Goal: Task Accomplishment & Management: Manage account settings

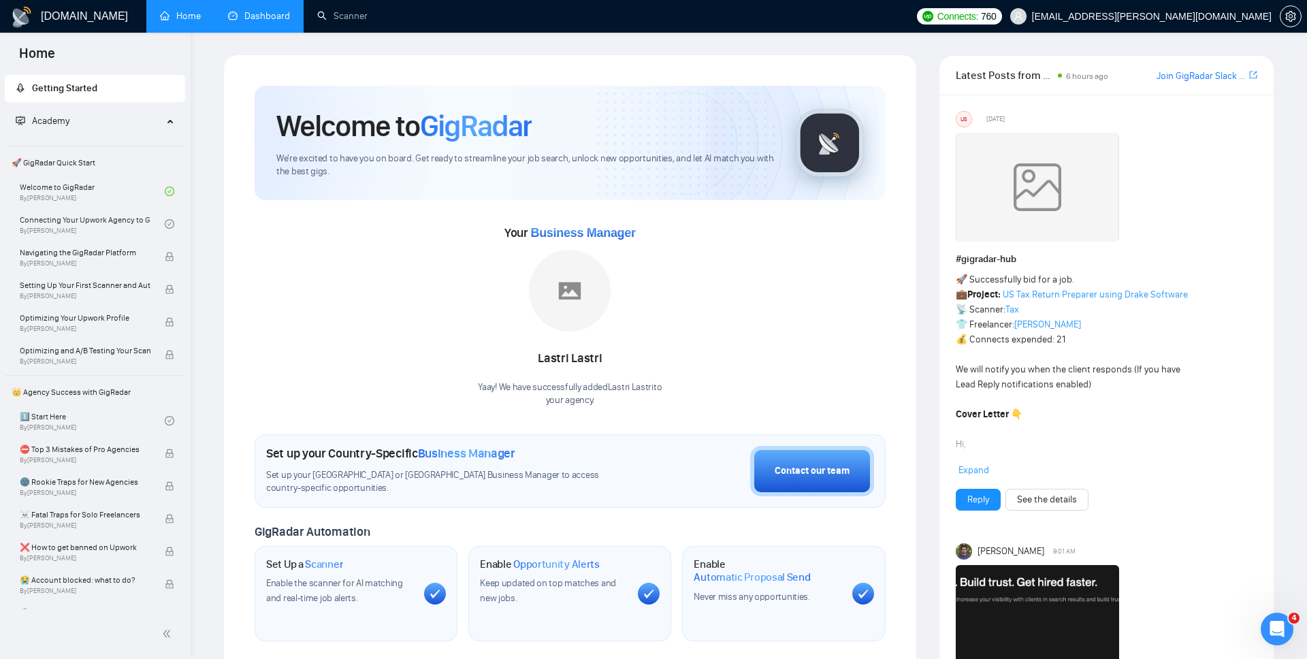
click at [268, 22] on link "Dashboard" at bounding box center [259, 16] width 62 height 12
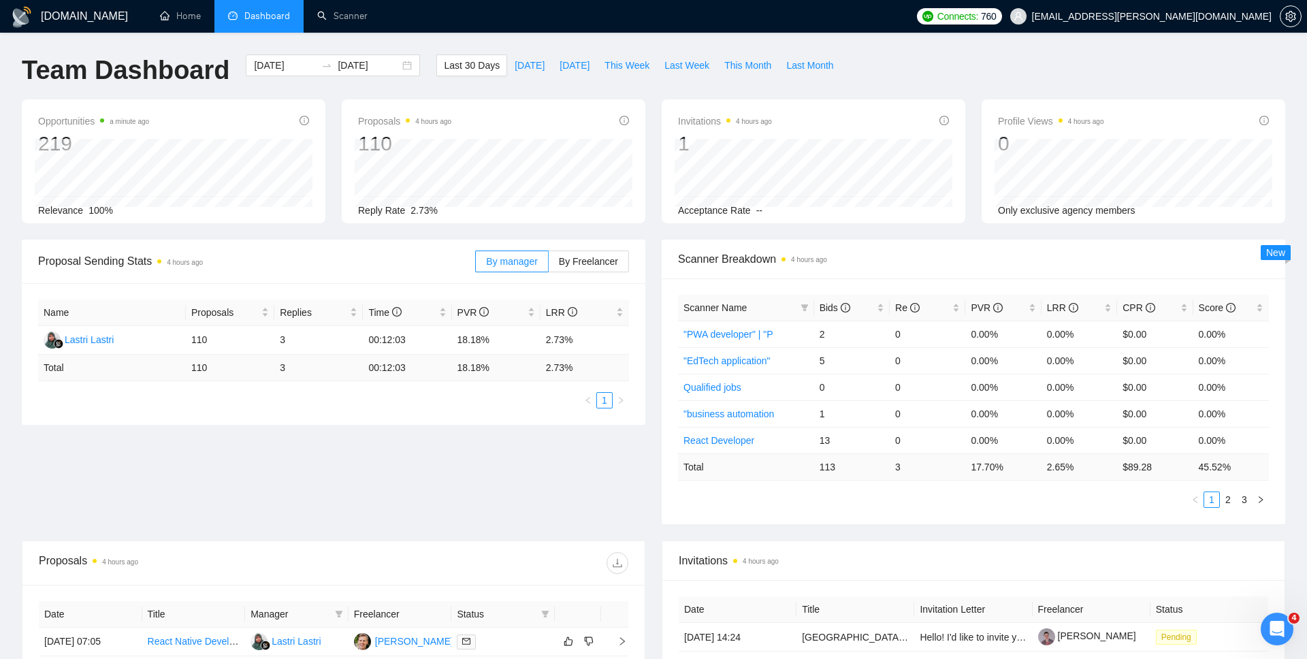
click at [447, 413] on div "Name Proposals Replies Time PVR LRR Lastri Lastri 110 3 00:12:03 18.18% 2.73% T…" at bounding box center [334, 354] width 624 height 142
click at [317, 16] on link "Scanner" at bounding box center [342, 16] width 50 height 12
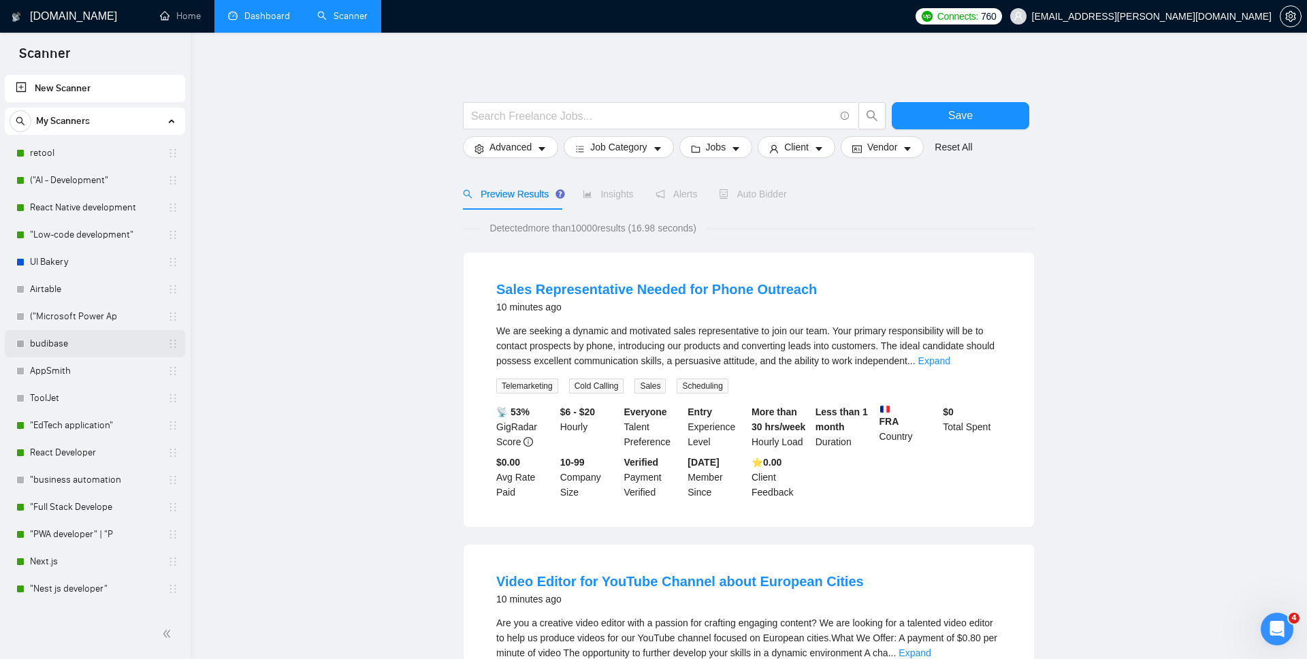
click at [69, 348] on link "budibase" at bounding box center [94, 343] width 129 height 27
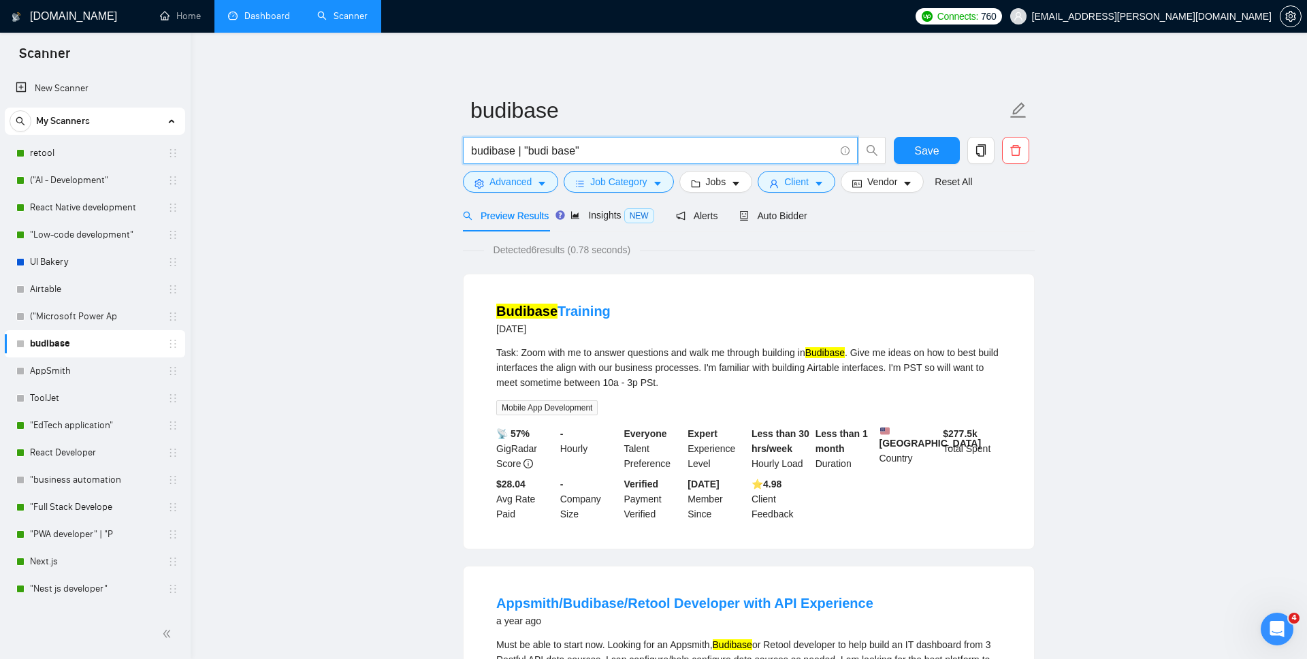
click at [603, 144] on input "budibase | "budi base"" at bounding box center [653, 150] width 364 height 17
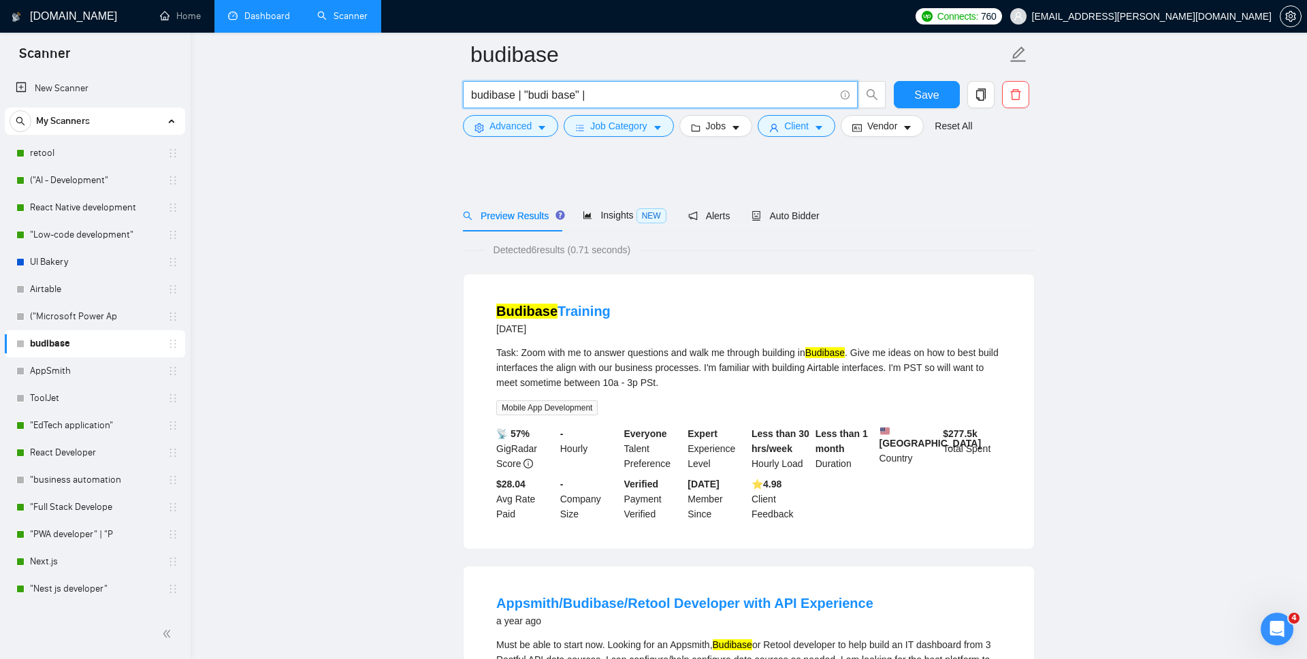
scroll to position [112, 0]
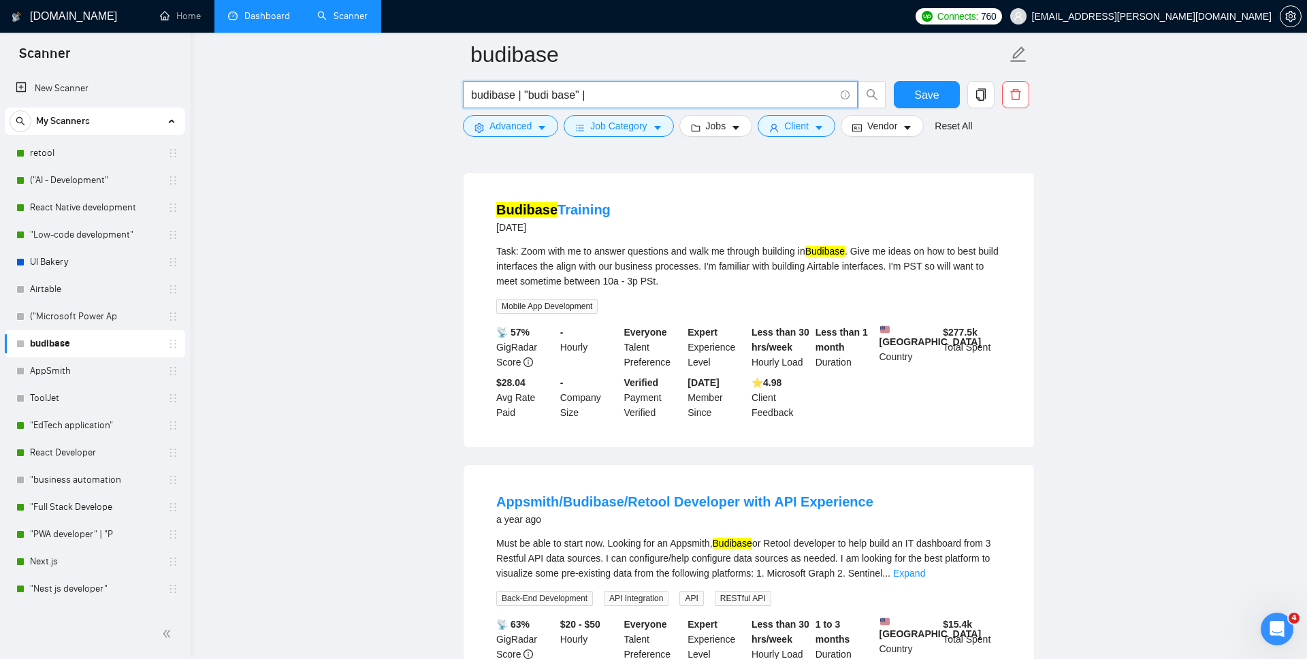
type input "budibase | "budi base" |"
click at [600, 114] on div "budibase | "budi base" |" at bounding box center [674, 98] width 429 height 34
click at [599, 123] on span "Job Category" at bounding box center [618, 125] width 57 height 15
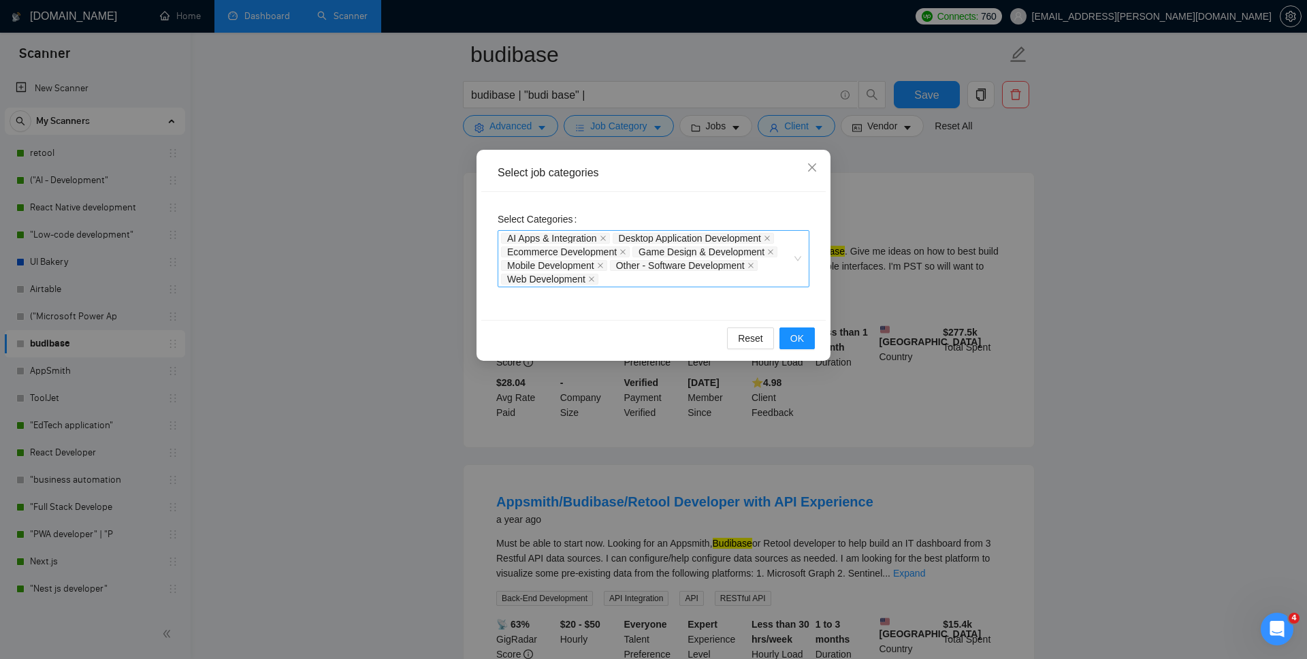
click at [798, 260] on div "AI Apps & Integration Desktop Application Development Ecommerce Development Gam…" at bounding box center [654, 258] width 312 height 57
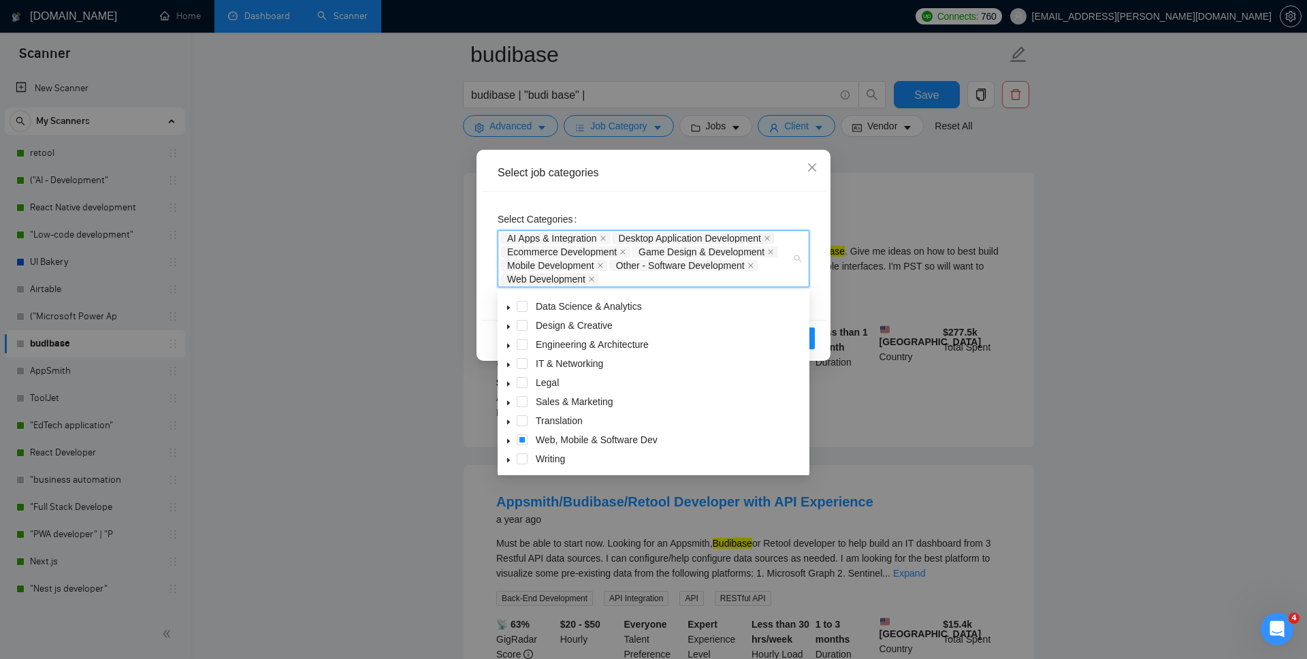
scroll to position [53, 0]
click at [513, 368] on span at bounding box center [508, 365] width 16 height 16
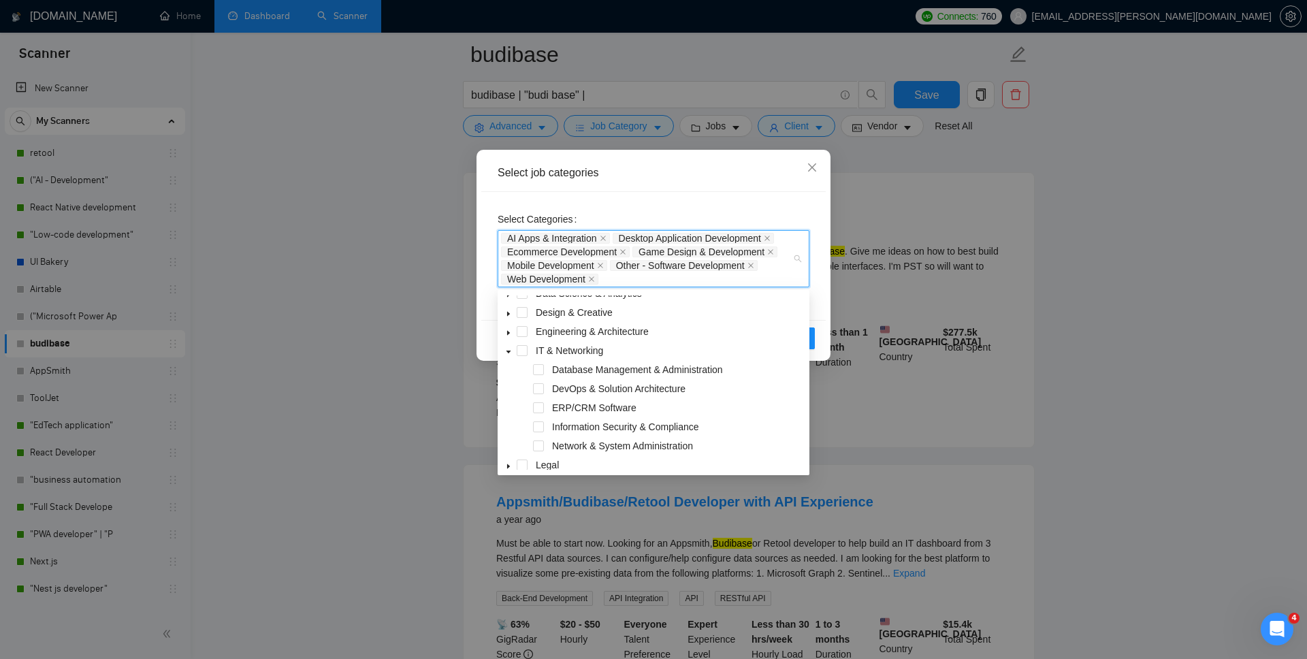
scroll to position [36, 0]
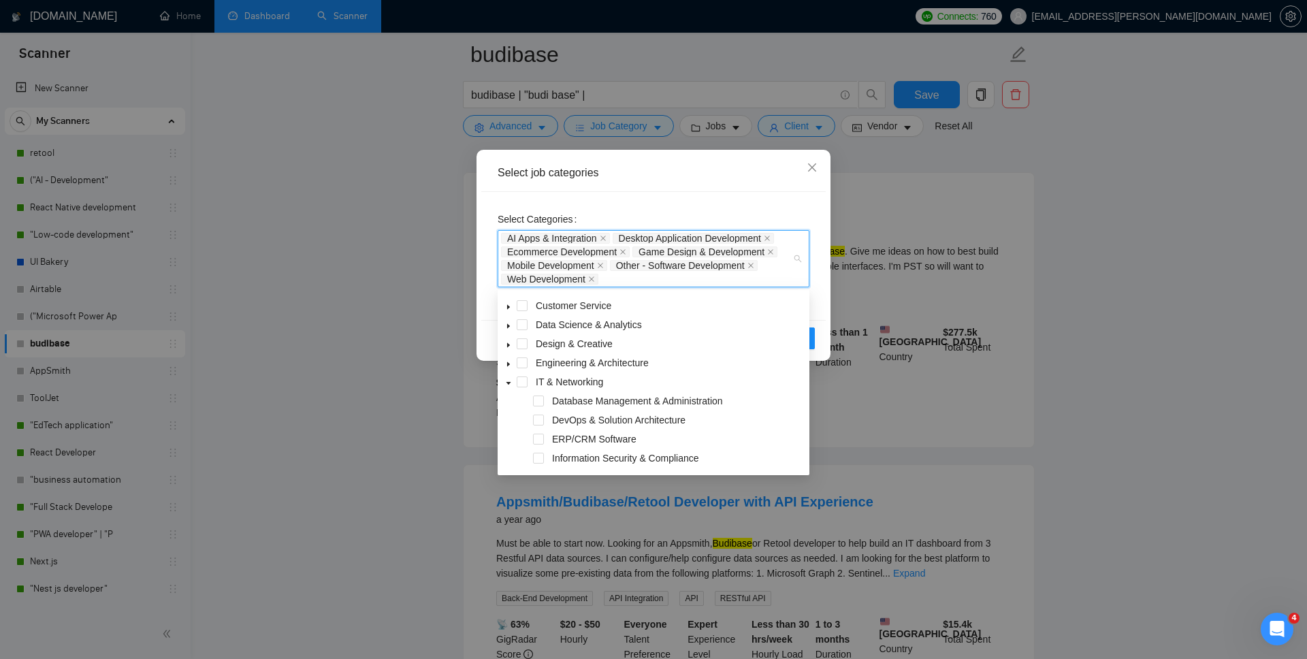
click at [510, 325] on icon "caret-down" at bounding box center [508, 326] width 7 height 7
click at [520, 323] on span at bounding box center [522, 324] width 11 height 11
click at [512, 324] on span at bounding box center [508, 325] width 16 height 16
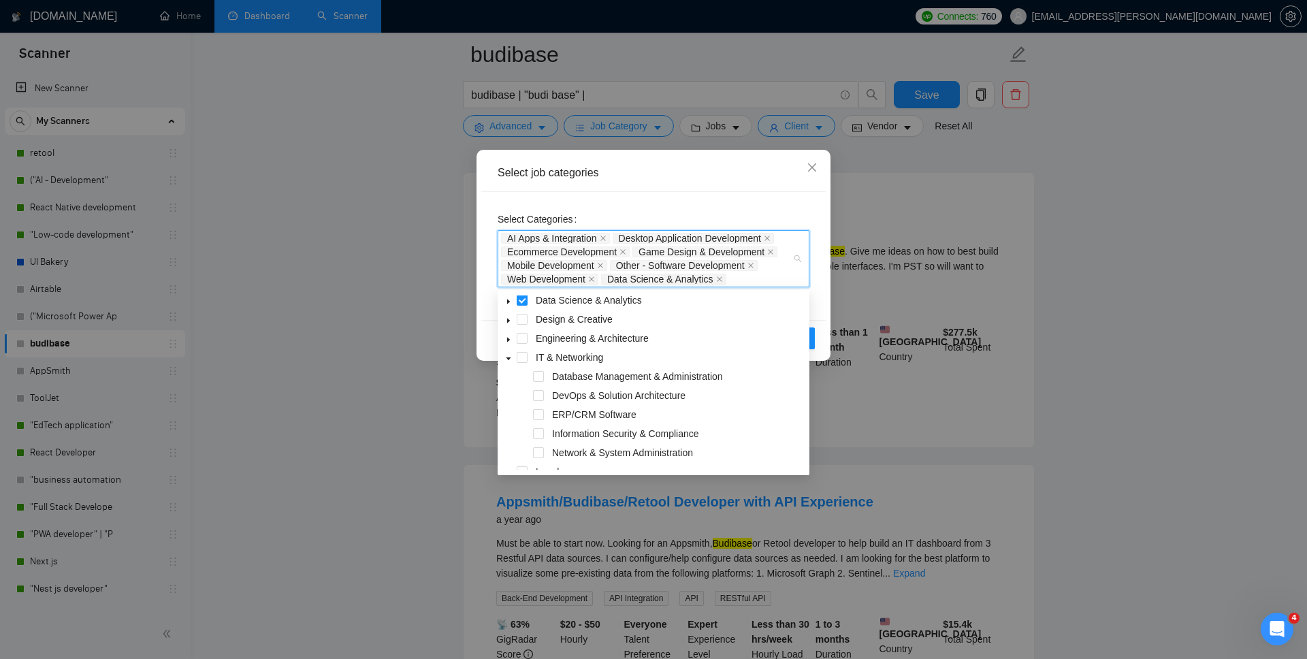
click at [528, 357] on div "IT & Networking" at bounding box center [653, 358] width 306 height 19
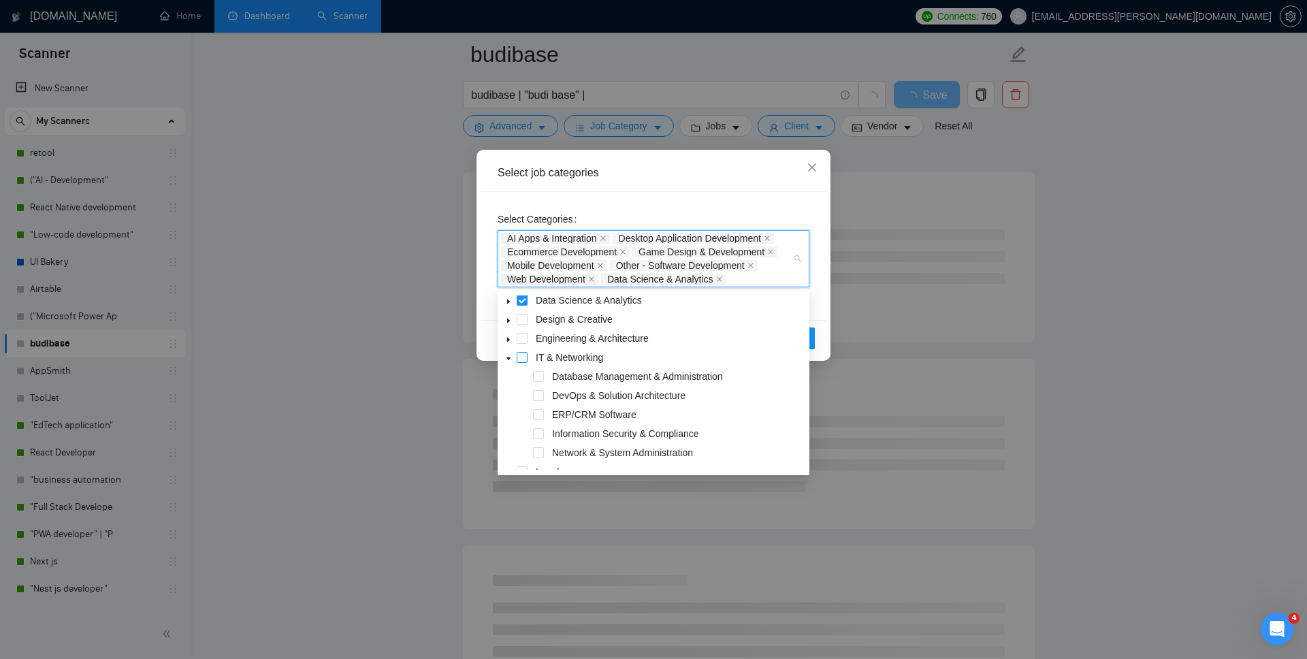
click at [521, 358] on span at bounding box center [522, 357] width 11 height 11
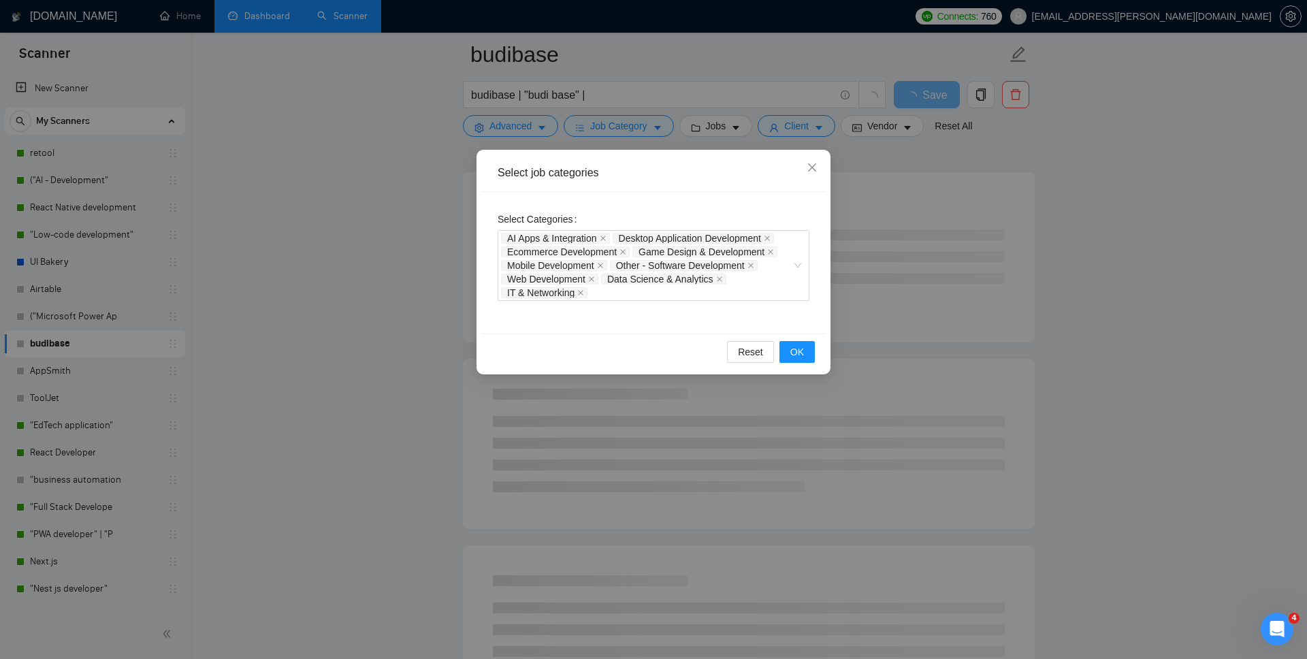
click at [811, 312] on div "Select Categories AI Apps & Integration Desktop Application Development Ecommer…" at bounding box center [653, 263] width 344 height 142
click at [796, 354] on span "OK" at bounding box center [797, 351] width 14 height 15
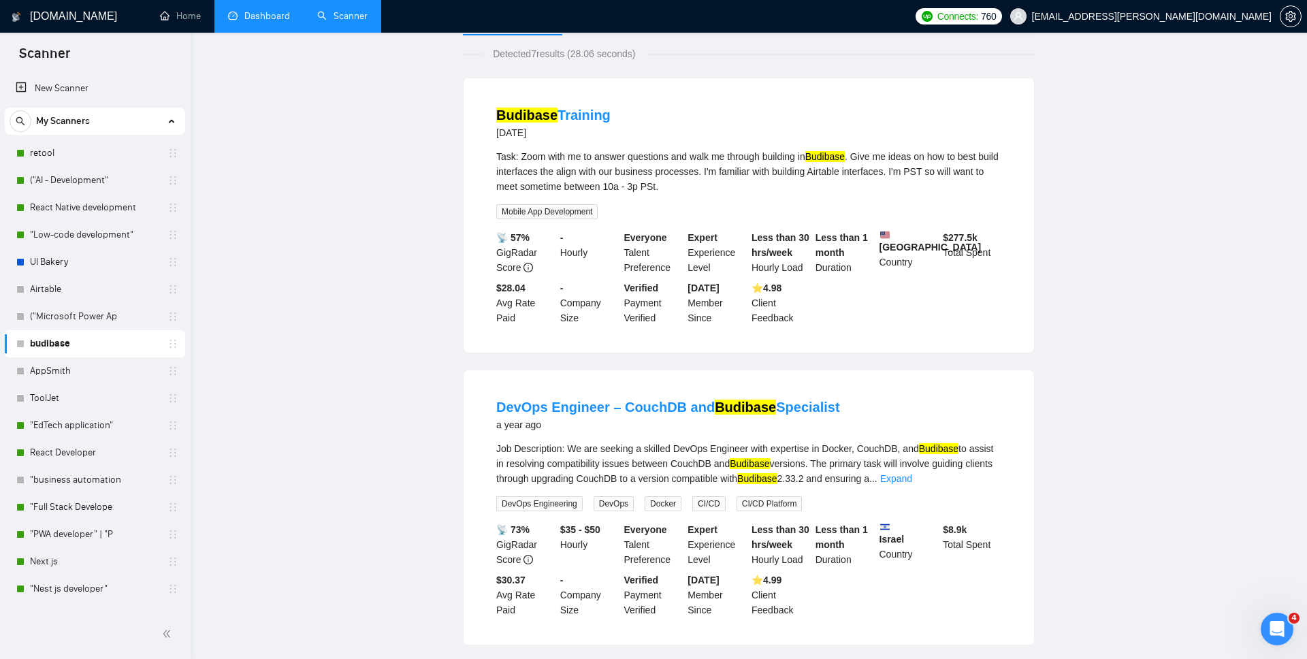
scroll to position [0, 0]
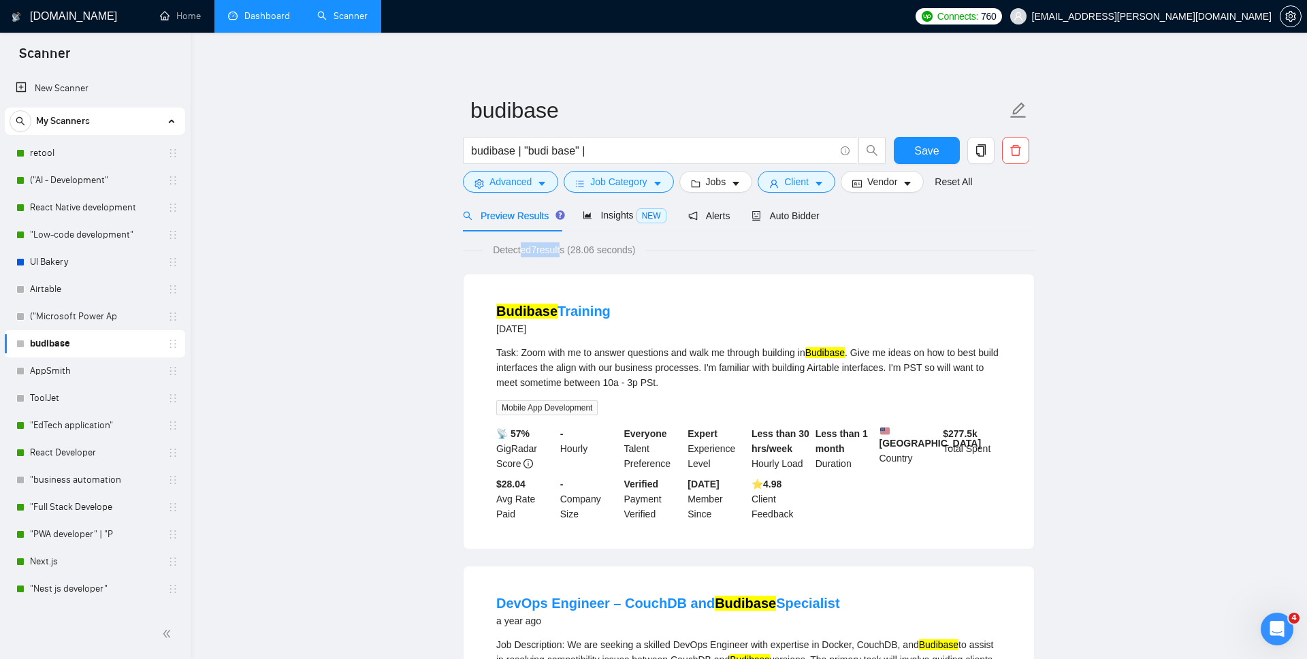
drag, startPoint x: 520, startPoint y: 254, endPoint x: 566, endPoint y: 254, distance: 45.6
click at [566, 254] on span "Detected 7 results (28.06 seconds)" at bounding box center [563, 249] width 161 height 15
drag, startPoint x: 494, startPoint y: 329, endPoint x: 569, endPoint y: 329, distance: 75.6
click at [569, 329] on li "Budibase Training 5 months ago Task: Zoom with me to answer questions and walk …" at bounding box center [749, 412] width 538 height 242
click at [530, 248] on span "Detected 7 results (28.06 seconds)" at bounding box center [563, 249] width 161 height 15
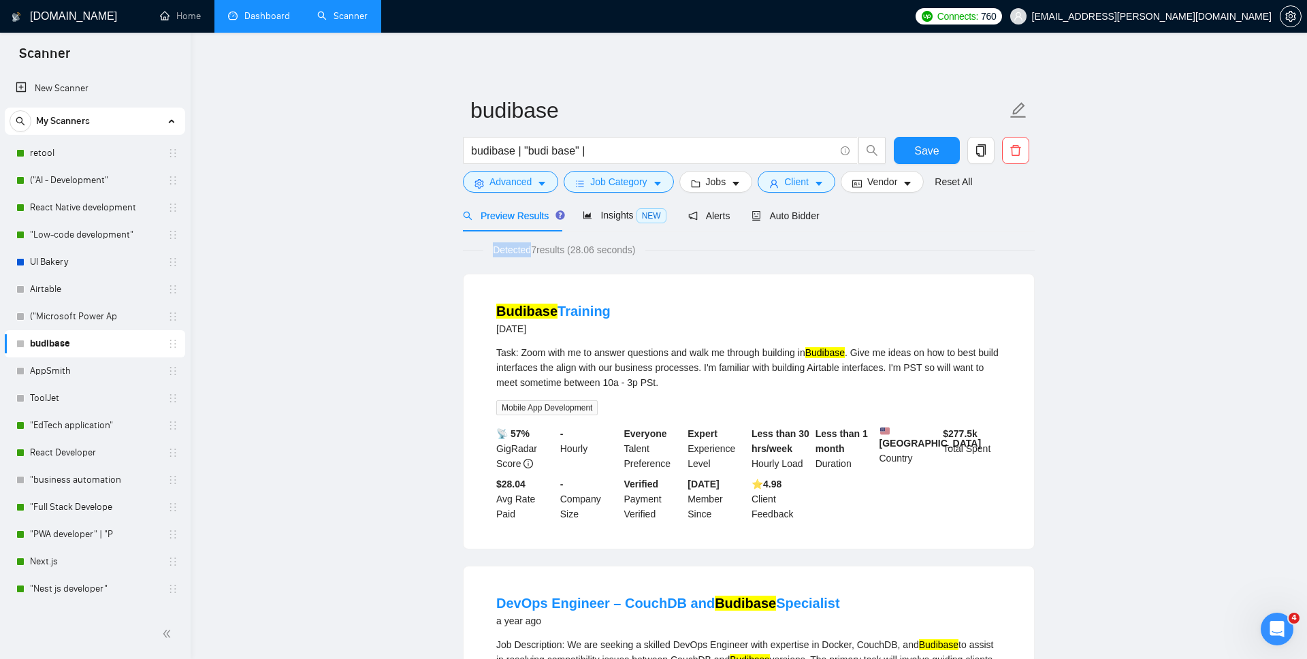
click at [530, 248] on span "Detected 7 results (28.06 seconds)" at bounding box center [563, 249] width 161 height 15
click at [541, 248] on span "Detected 7 results (28.06 seconds)" at bounding box center [563, 249] width 161 height 15
click at [78, 178] on link "("AI - Development"" at bounding box center [94, 180] width 129 height 27
click at [935, 157] on span "Save" at bounding box center [926, 150] width 25 height 17
click at [101, 177] on link "("AI - Development"" at bounding box center [94, 180] width 129 height 27
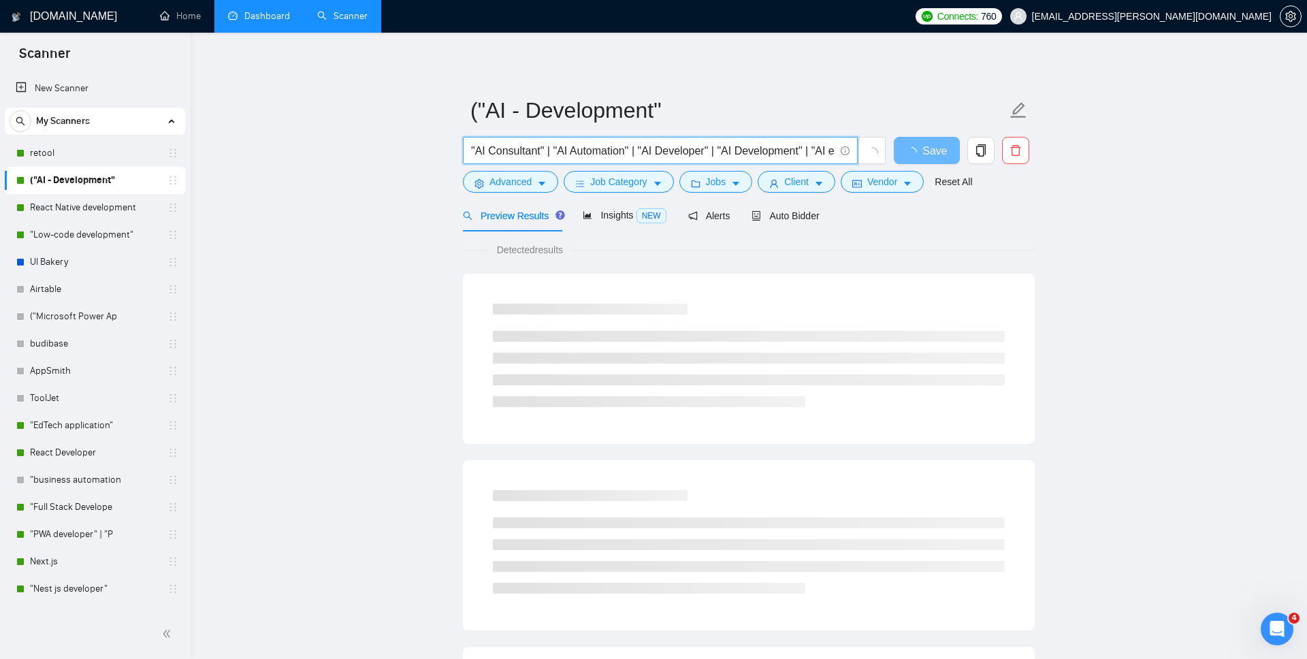
drag, startPoint x: 480, startPoint y: 148, endPoint x: 552, endPoint y: 149, distance: 72.2
click at [553, 149] on input ""AI Consultant" | "AI Automation" | "AI Developer" | "AI Development" | "AI exp…" at bounding box center [653, 150] width 364 height 17
click at [562, 152] on input ""AI Consultant" | "AI Automation" | "AI Developer" | "AI Development" | "AI exp…" at bounding box center [653, 150] width 364 height 17
drag, startPoint x: 562, startPoint y: 152, endPoint x: 632, endPoint y: 149, distance: 69.5
click at [632, 149] on input ""AI Consultant" | "AI Automation" | "AI Developer" | "AI Development" | "AI exp…" at bounding box center [653, 150] width 364 height 17
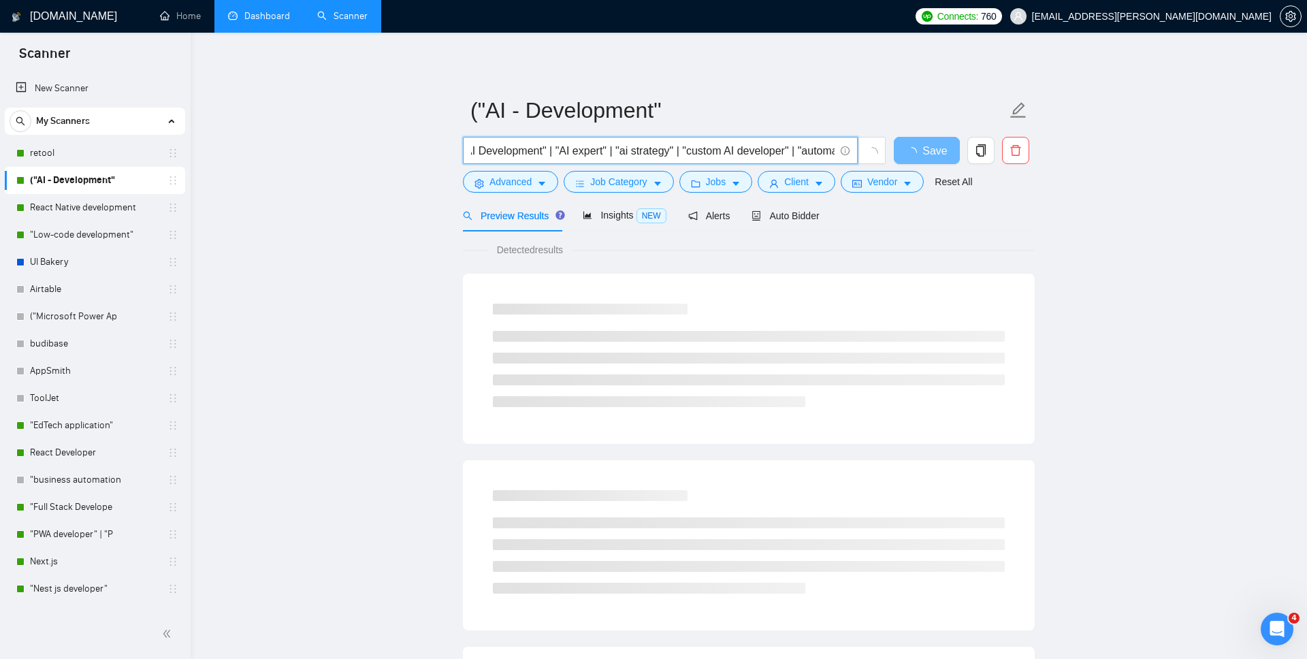
scroll to position [0, 280]
drag, startPoint x: 645, startPoint y: 153, endPoint x: 733, endPoint y: 167, distance: 88.2
click at [733, 167] on div ""AI Consultant" | "AI Automation" | "AI Developer" | "AI Development" | "AI exp…" at bounding box center [674, 154] width 429 height 34
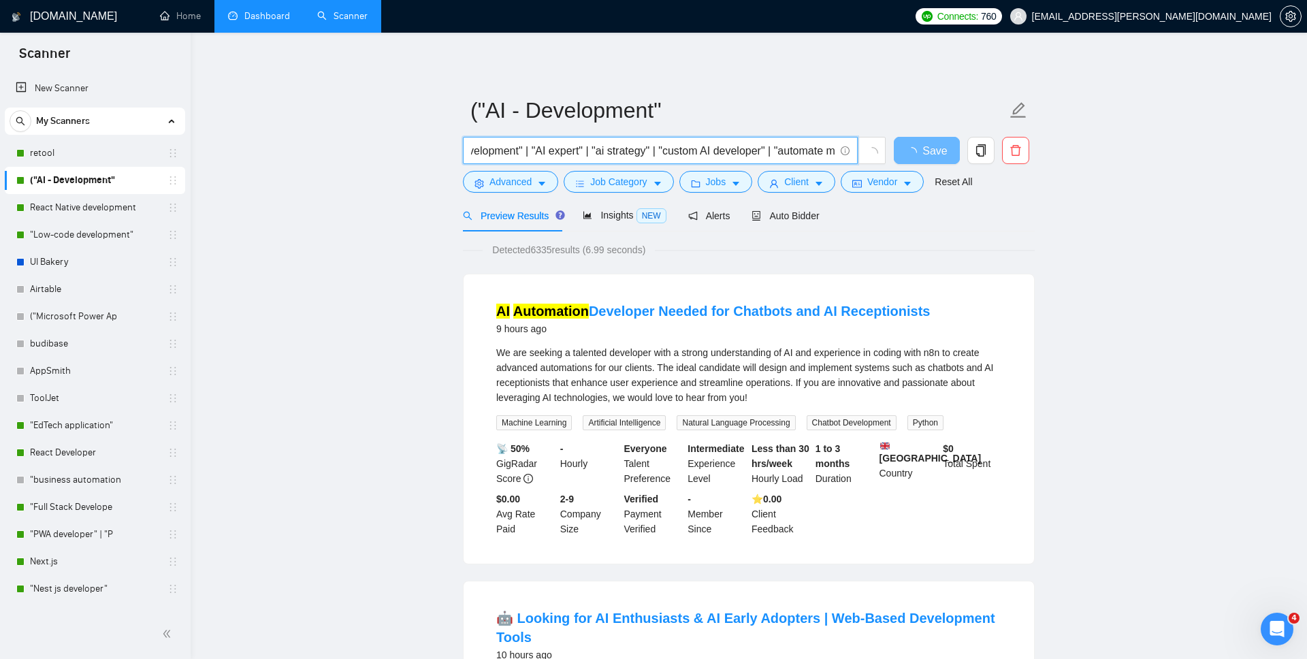
click at [726, 148] on input ""AI Consultant" | "AI Automation" | "AI Developer" | "AI Development" | "AI exp…" at bounding box center [653, 150] width 364 height 17
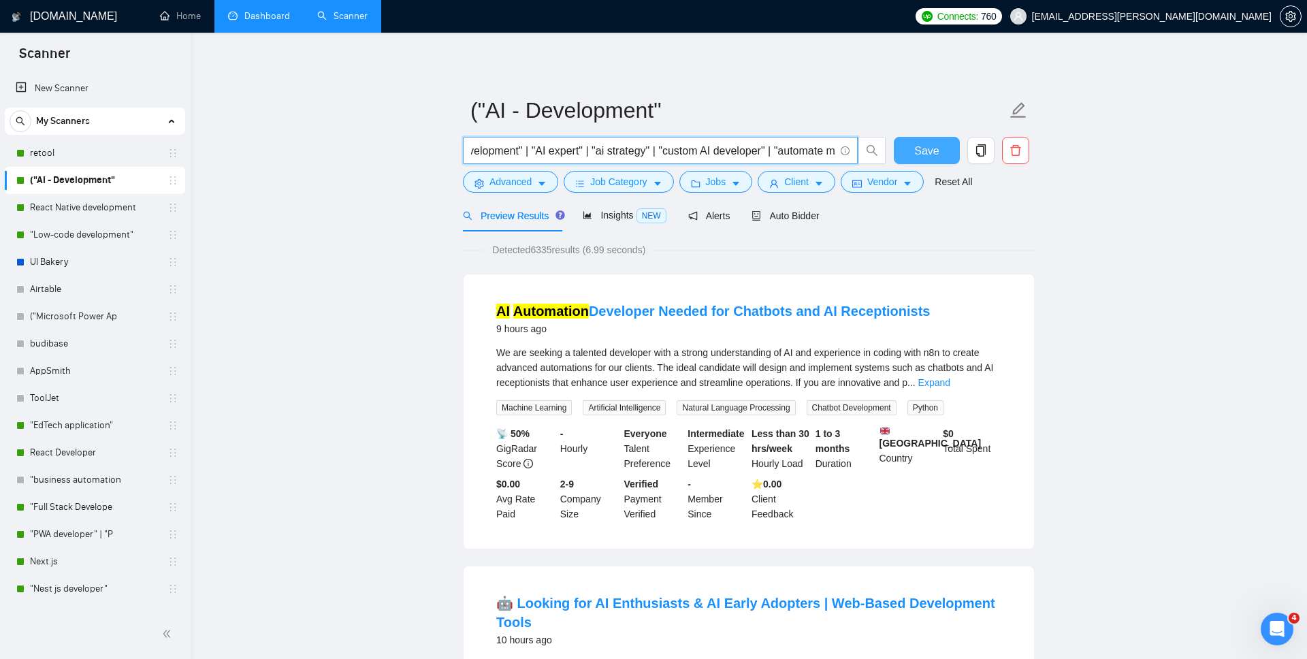
drag, startPoint x: 787, startPoint y: 150, endPoint x: 898, endPoint y: 152, distance: 111.0
click at [900, 152] on div ""AI Consultant" | "AI Automation" | "AI Developer" | "AI Development" | "AI exp…" at bounding box center [746, 154] width 572 height 34
click at [790, 151] on input ""AI Consultant" | "AI Automation" | "AI Developer" | "AI Development" | "AI exp…" at bounding box center [653, 150] width 364 height 17
drag, startPoint x: 800, startPoint y: 148, endPoint x: 683, endPoint y: 149, distance: 116.4
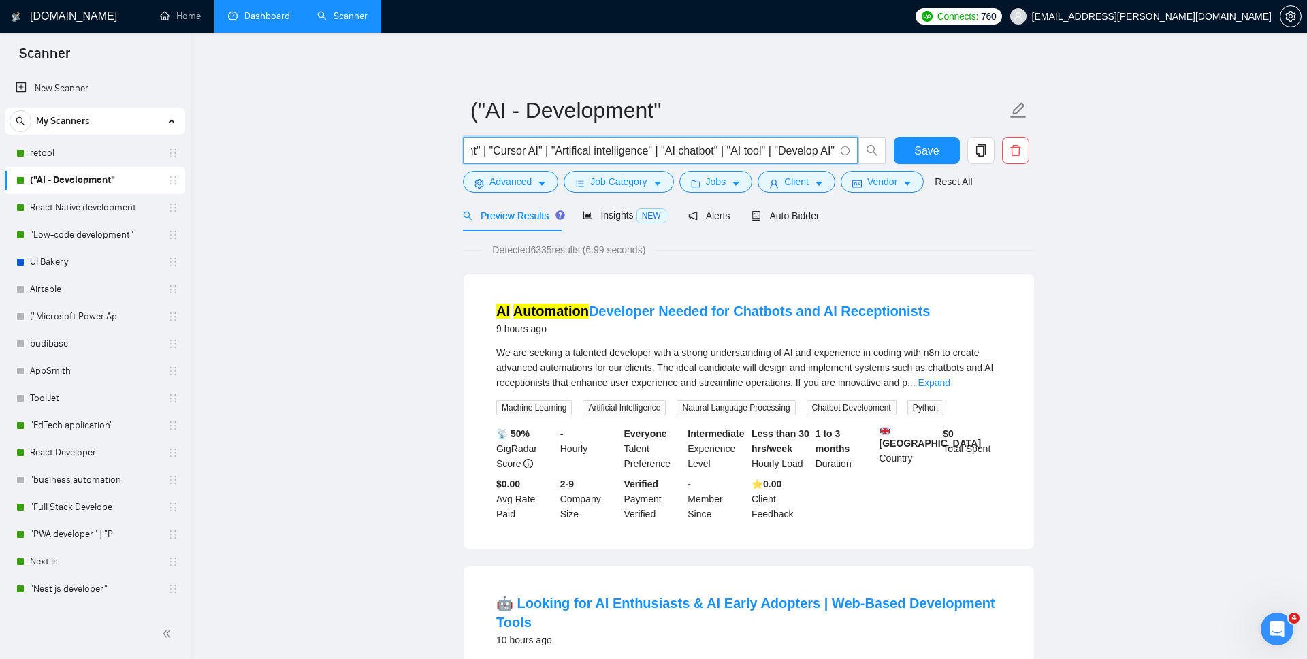
click at [683, 149] on input ""AI Consultant" | "AI Automation" | "AI Developer" | "AI Development" | "AI exp…" at bounding box center [653, 150] width 364 height 17
click at [545, 253] on span "Detected 6335 results (6.99 seconds)" at bounding box center [569, 249] width 172 height 15
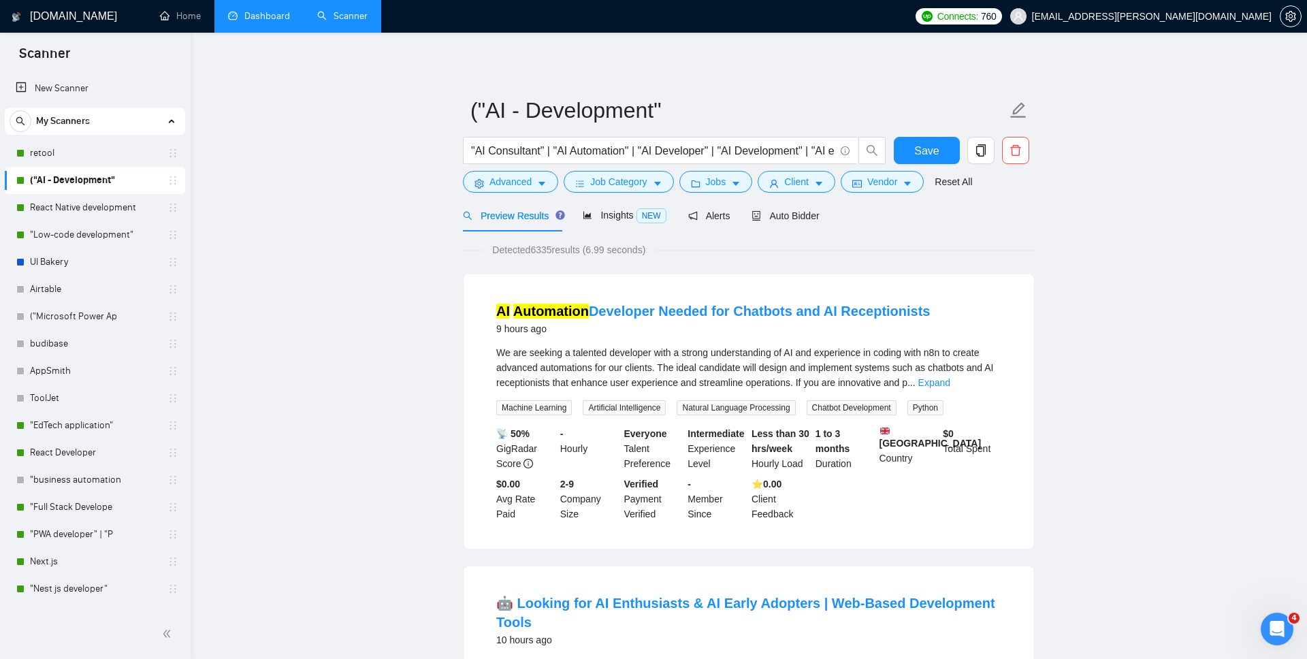
click at [545, 253] on span "Detected 6335 results (6.99 seconds)" at bounding box center [569, 249] width 172 height 15
click at [548, 249] on span "Detected 6335 results (6.99 seconds)" at bounding box center [569, 249] width 172 height 15
click at [593, 178] on span "Job Category" at bounding box center [618, 181] width 57 height 15
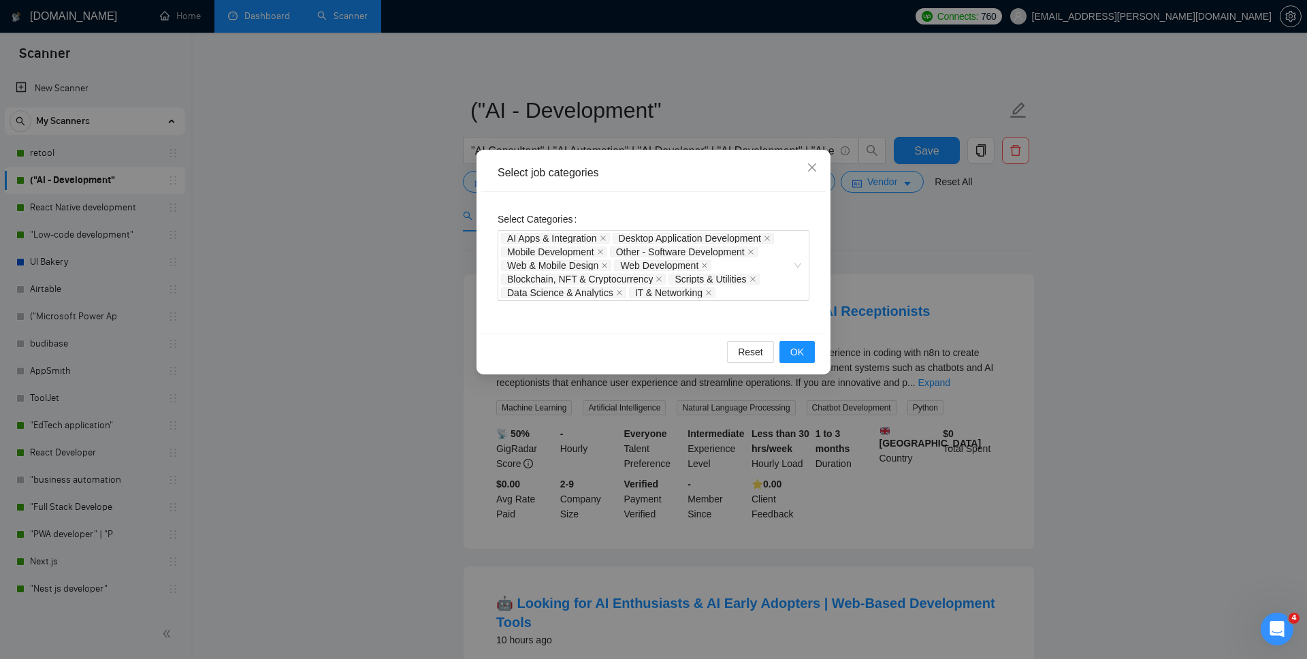
click at [882, 225] on div "Select job categories Select Categories AI Apps & Integration Desktop Applicati…" at bounding box center [653, 329] width 1307 height 659
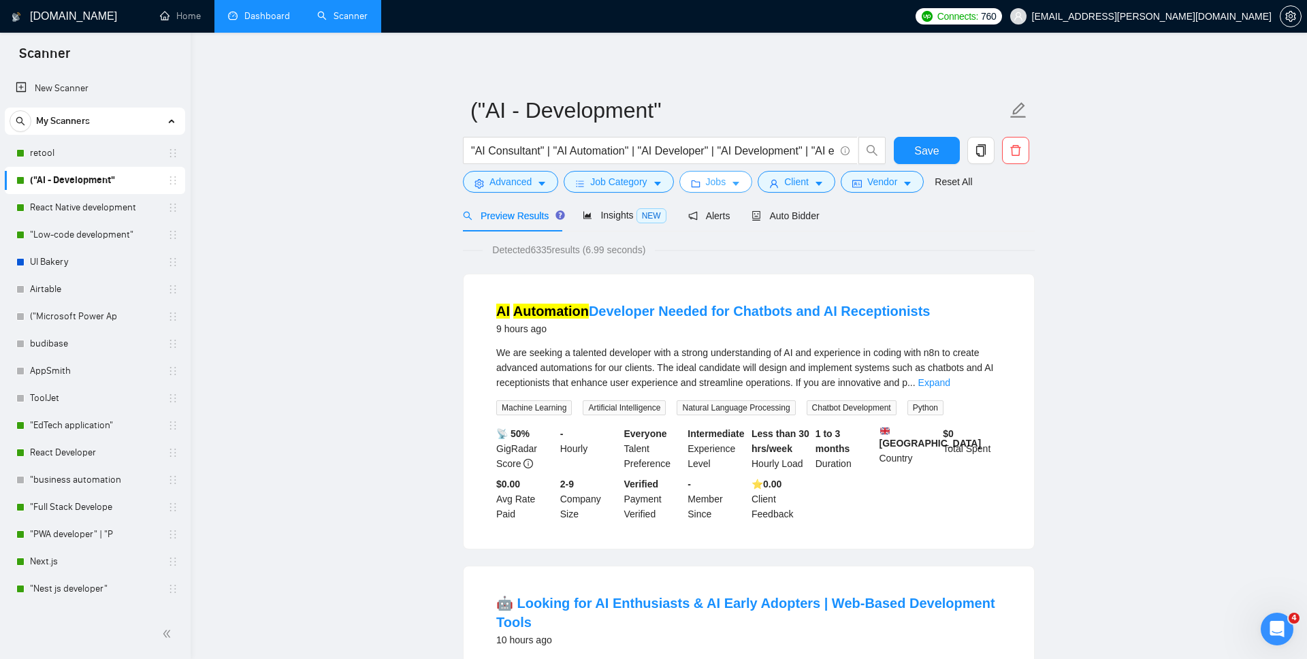
click at [698, 181] on icon "folder" at bounding box center [695, 183] width 9 height 7
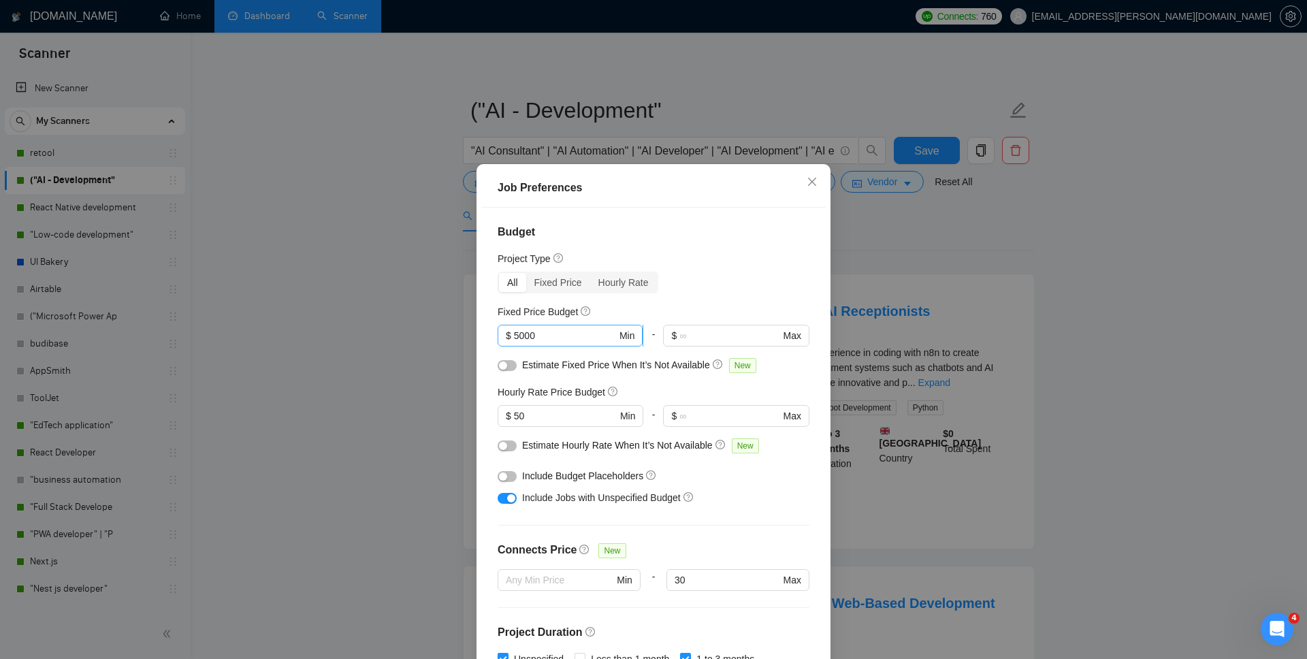
click at [548, 338] on input "5000" at bounding box center [565, 335] width 103 height 15
click at [1051, 273] on div "Job Preferences Budget Project Type All Fixed Price Hourly Rate Fixed Price Bud…" at bounding box center [653, 329] width 1307 height 659
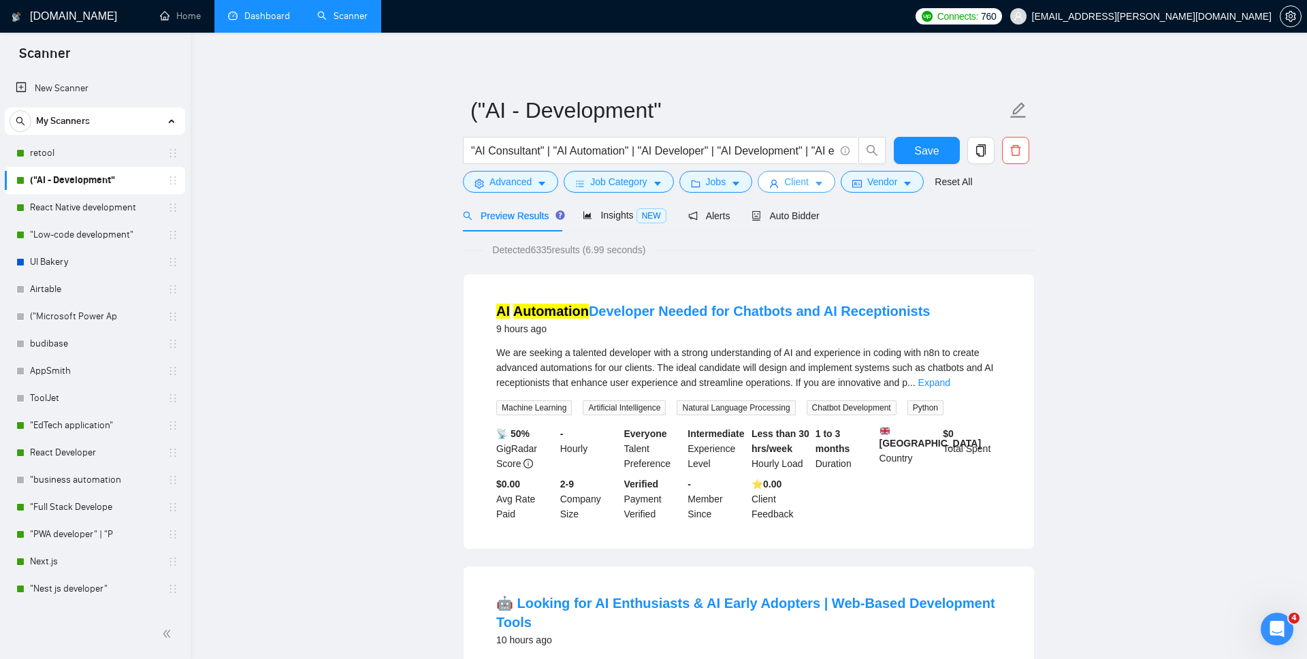
click at [801, 187] on span "Client" at bounding box center [796, 181] width 25 height 15
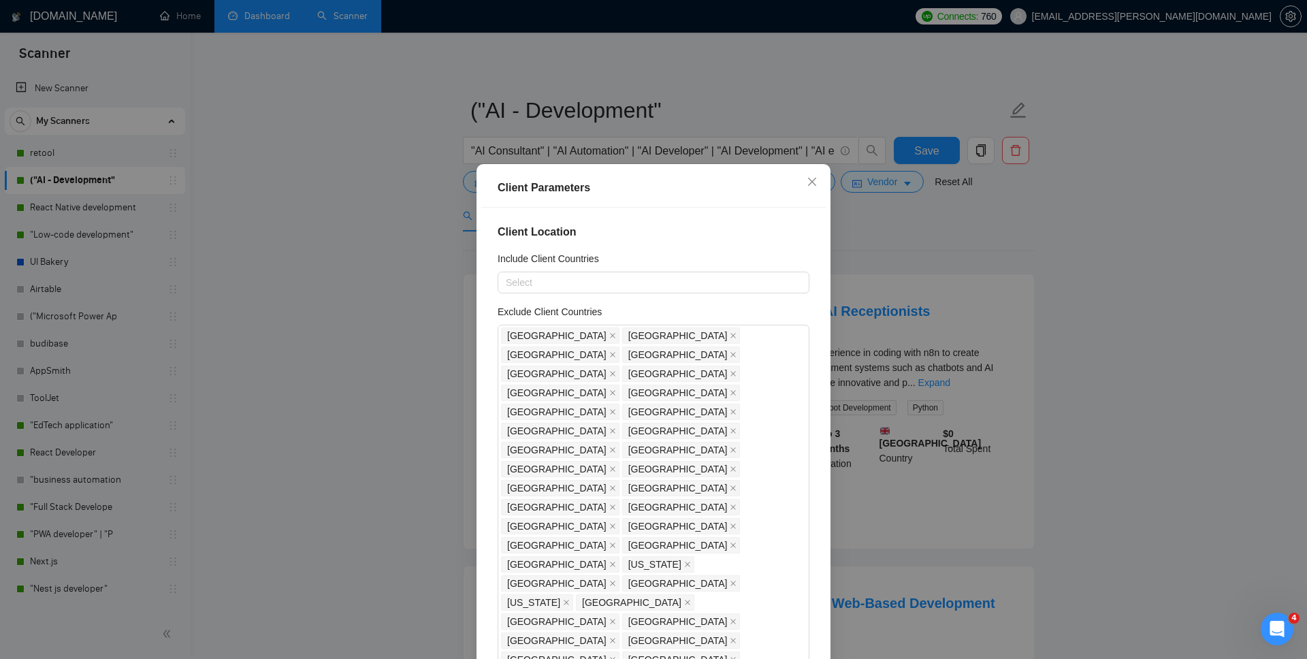
click at [967, 268] on div "Client Parameters Client Location Include Client Countries Select Exclude Clien…" at bounding box center [653, 329] width 1307 height 659
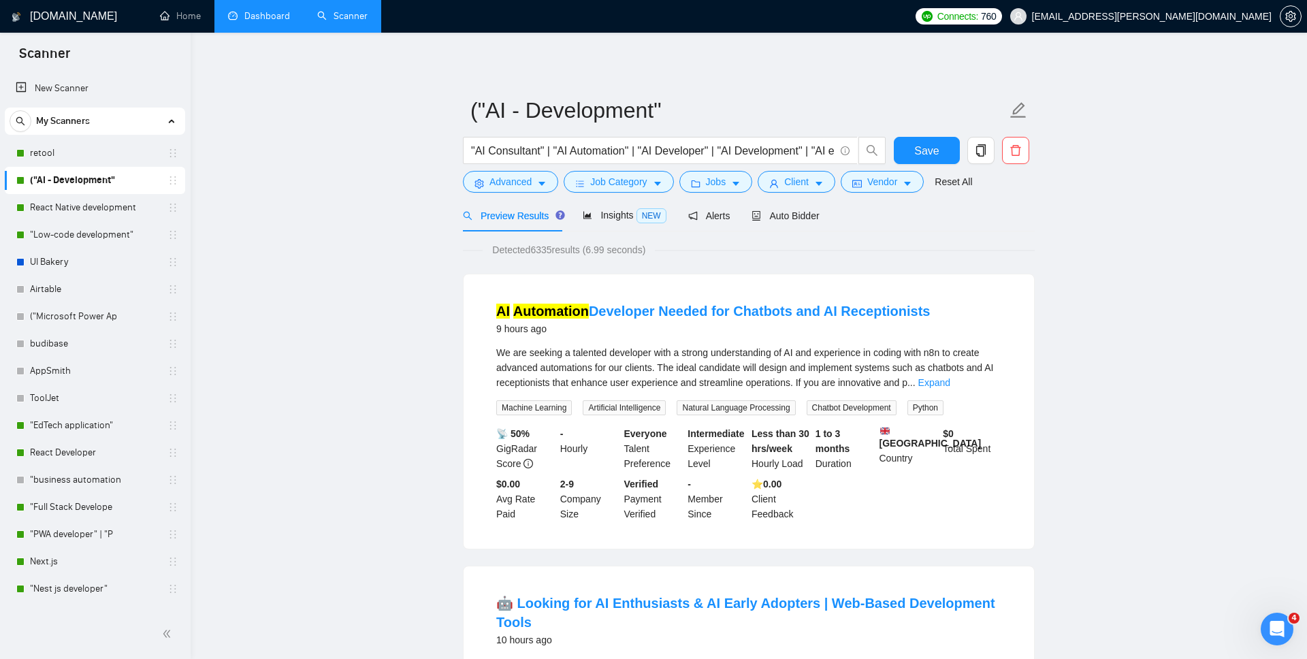
click at [543, 247] on span "Detected 6335 results (6.99 seconds)" at bounding box center [569, 249] width 172 height 15
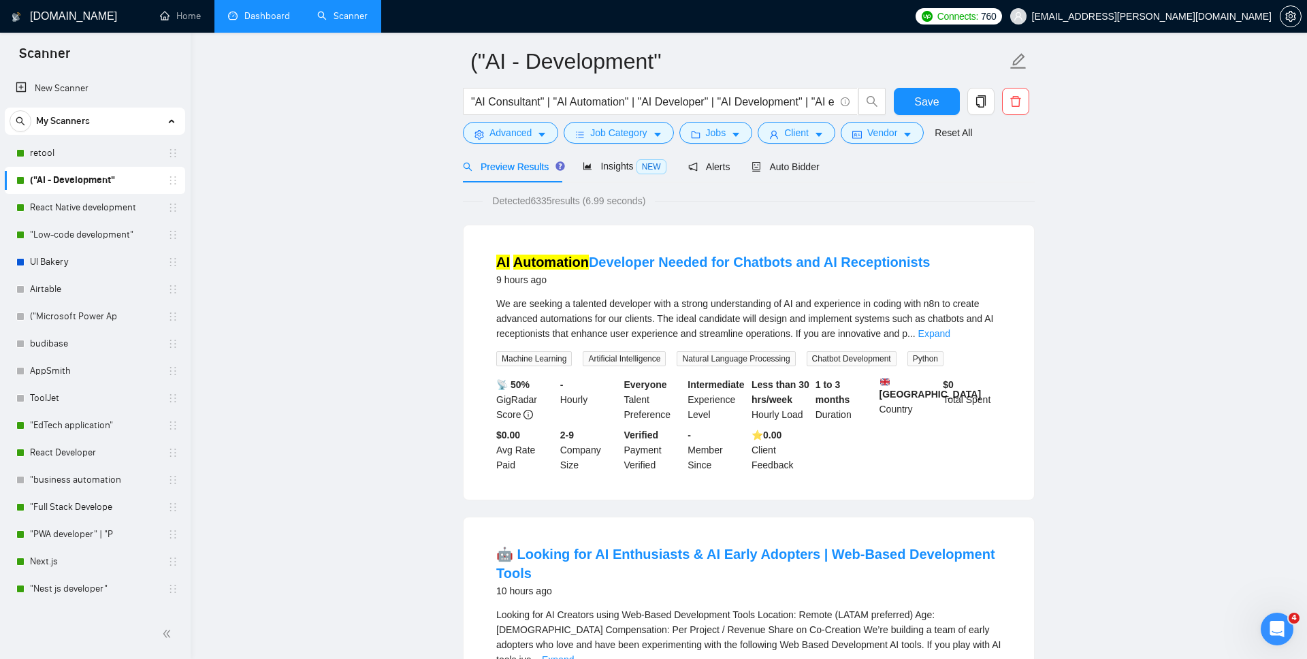
scroll to position [131, 0]
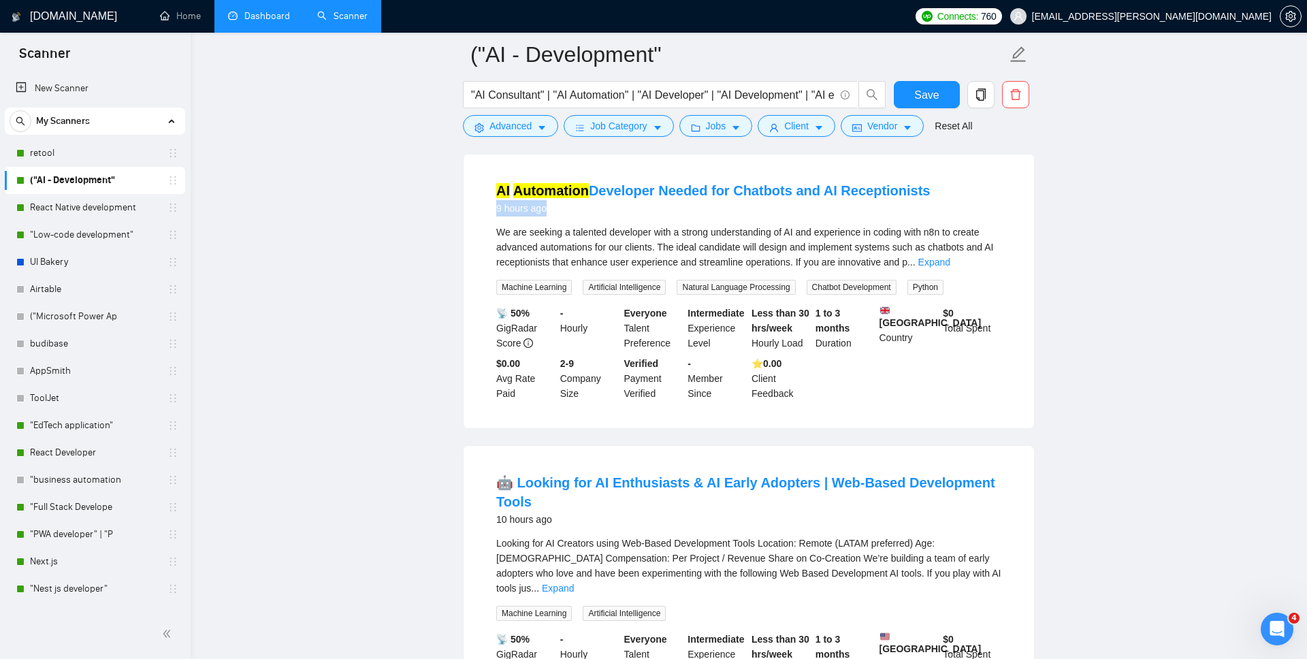
drag, startPoint x: 495, startPoint y: 212, endPoint x: 553, endPoint y: 212, distance: 58.5
click at [552, 212] on li "AI Automation Developer Needed for Chatbots and AI Receptionists 9 hours ago We…" at bounding box center [749, 291] width 538 height 242
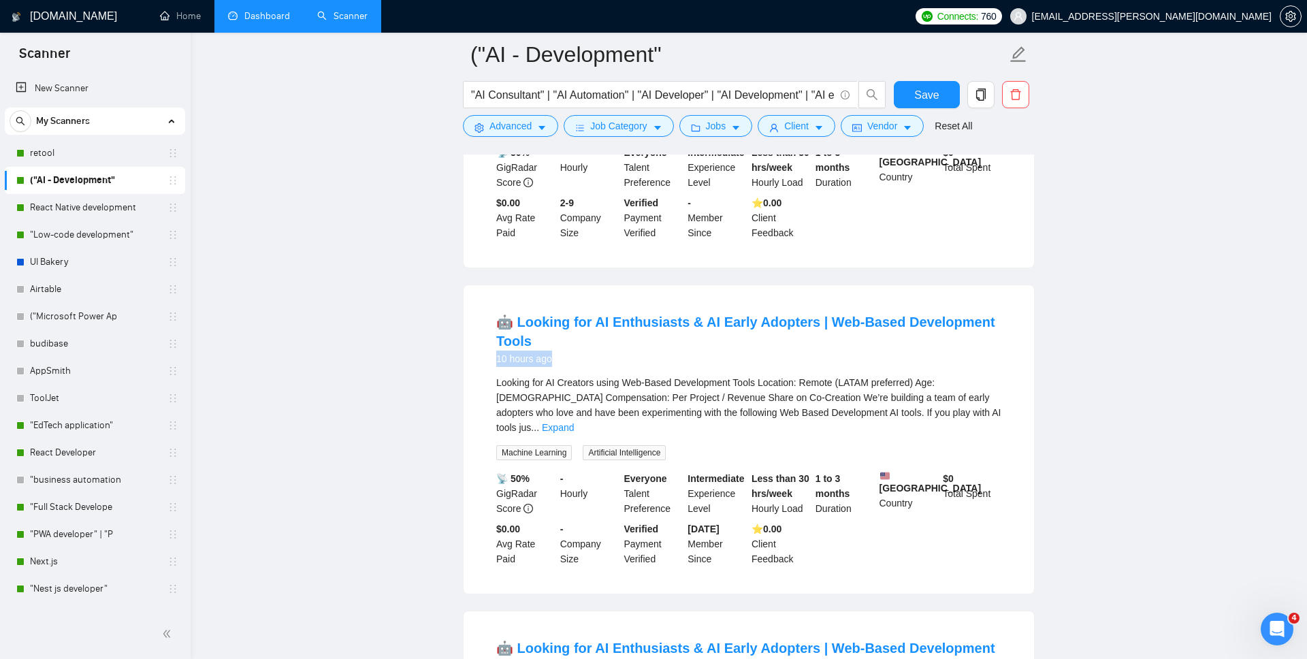
drag, startPoint x: 494, startPoint y: 367, endPoint x: 619, endPoint y: 367, distance: 124.6
click at [617, 367] on li "🤖 Looking for AI Enthusiasts & AI Early Adopters | Web-Based Development Tools …" at bounding box center [749, 440] width 538 height 276
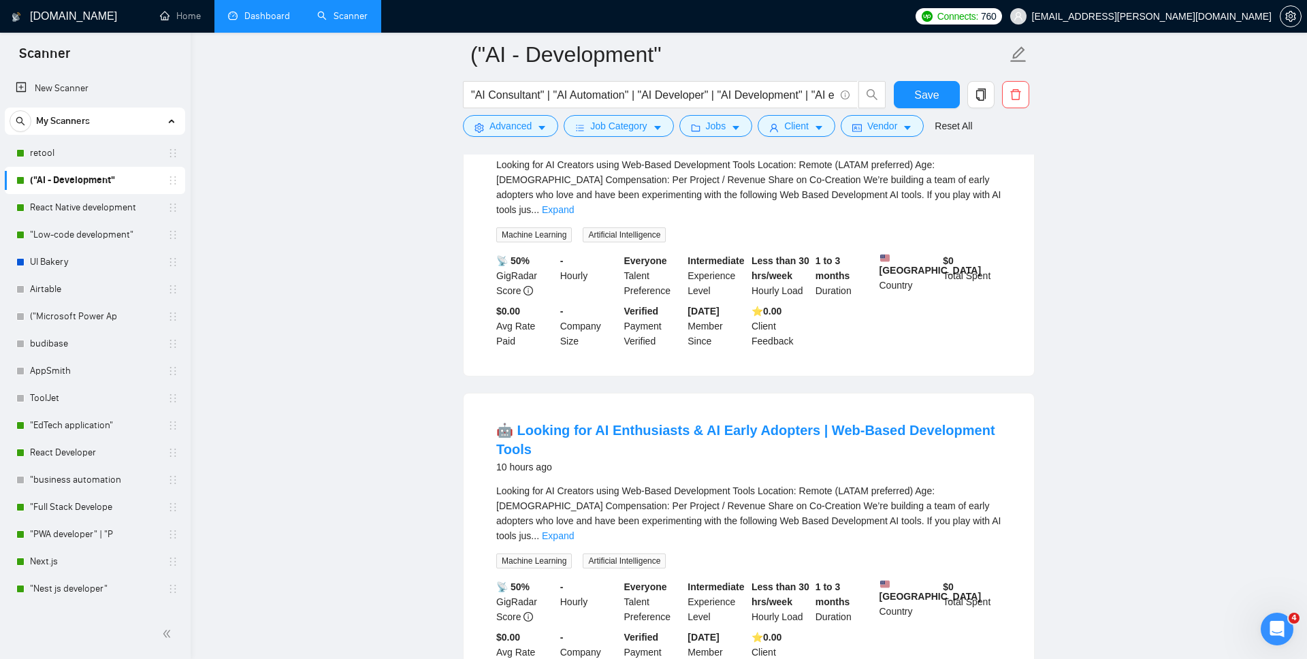
scroll to position [600, 0]
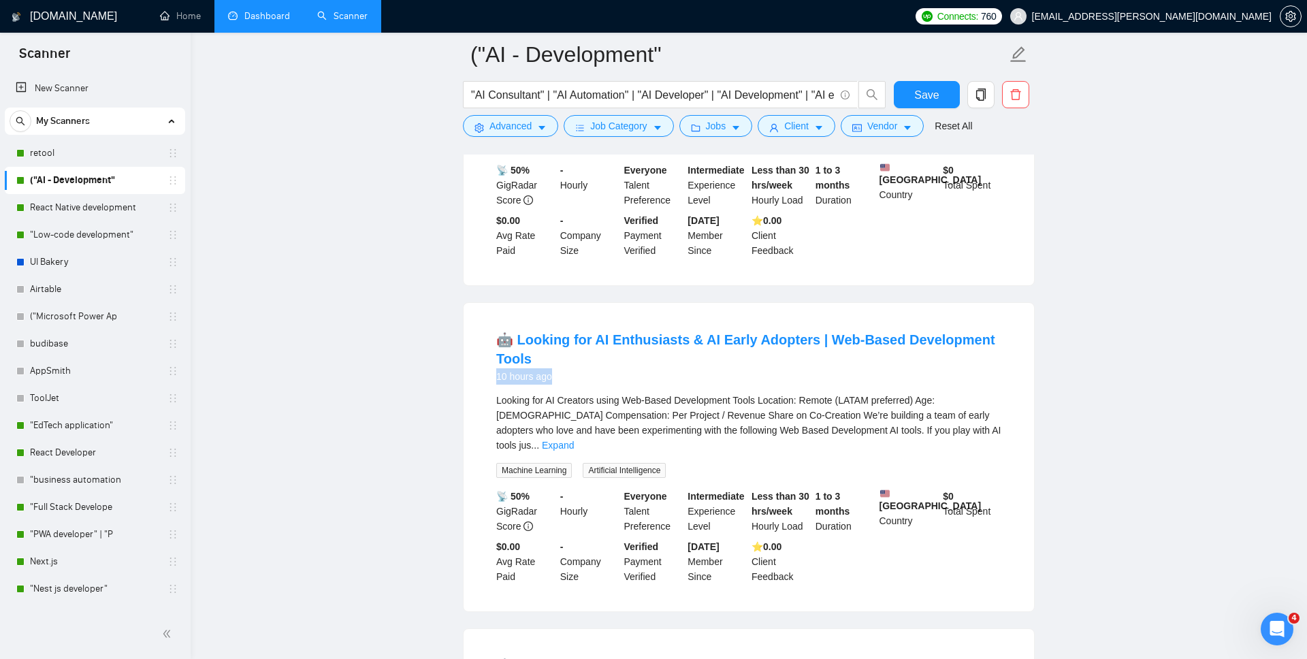
drag, startPoint x: 486, startPoint y: 376, endPoint x: 573, endPoint y: 376, distance: 86.5
click at [573, 376] on li "🤖 Looking for AI Enthusiasts & AI Early Adopters | Web-Based Development Tools …" at bounding box center [749, 457] width 538 height 276
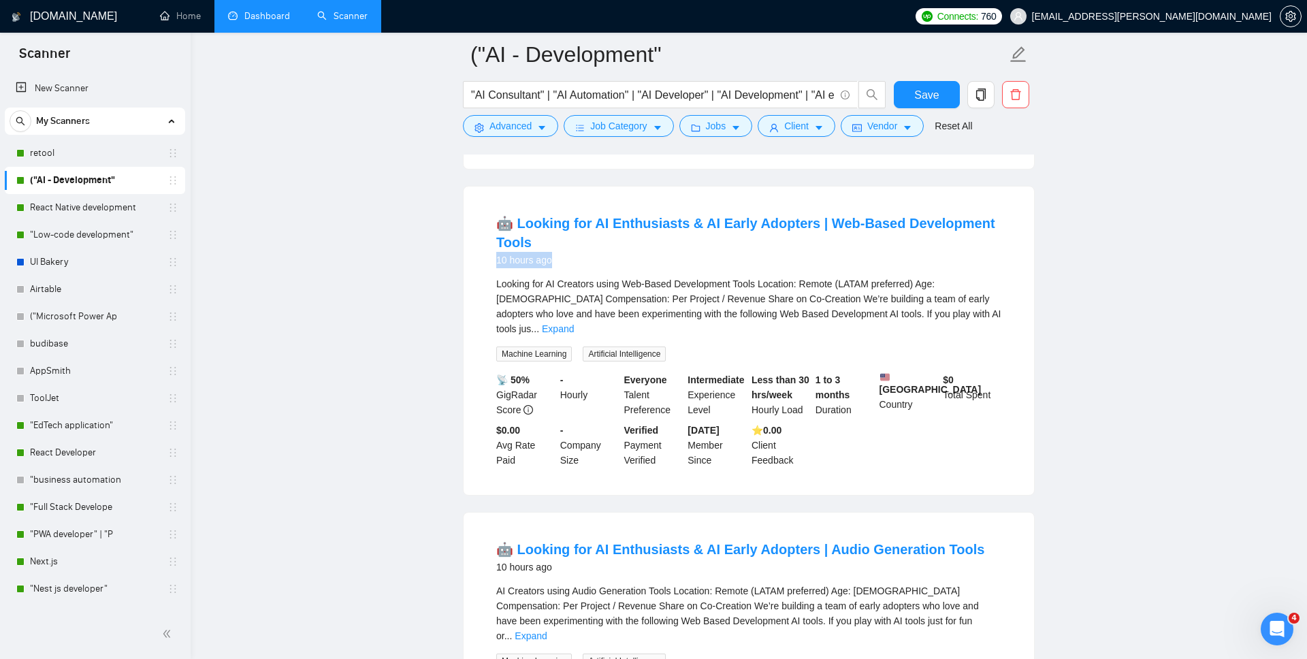
scroll to position [1065, 0]
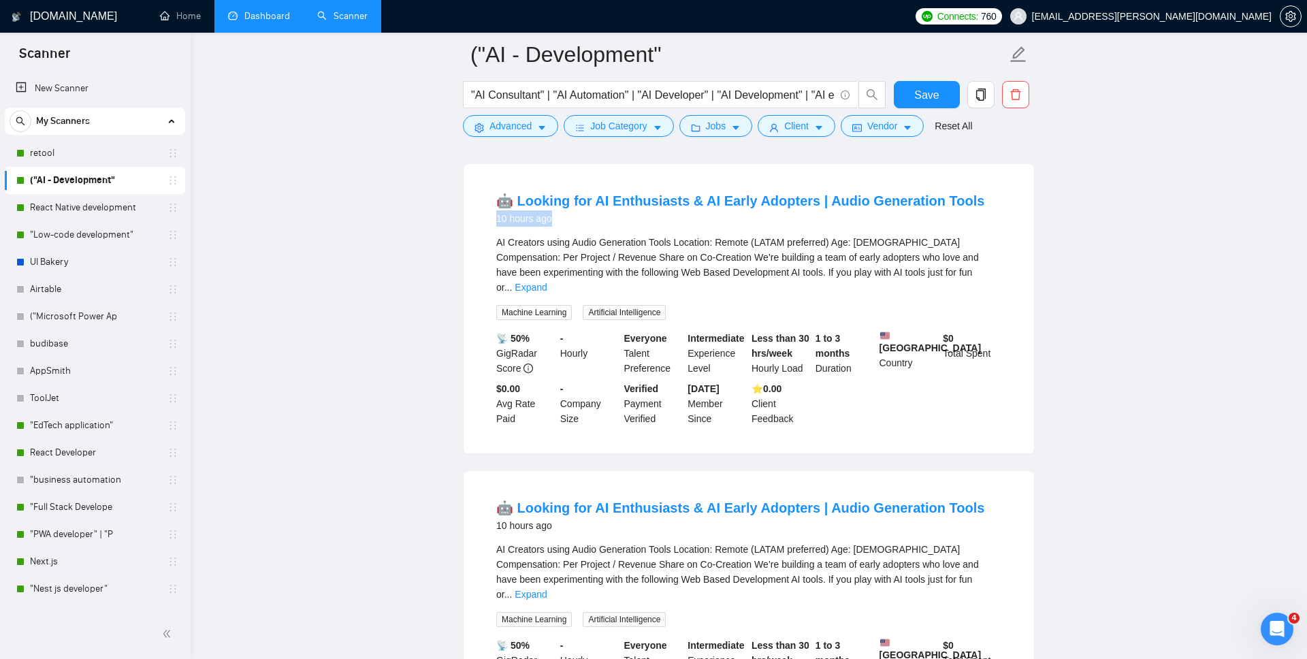
drag, startPoint x: 492, startPoint y: 214, endPoint x: 578, endPoint y: 214, distance: 85.8
click at [578, 214] on li "🤖 Looking for AI Enthusiasts & AI Early Adopters | Audio Generation Tools 10 ho…" at bounding box center [749, 308] width 538 height 257
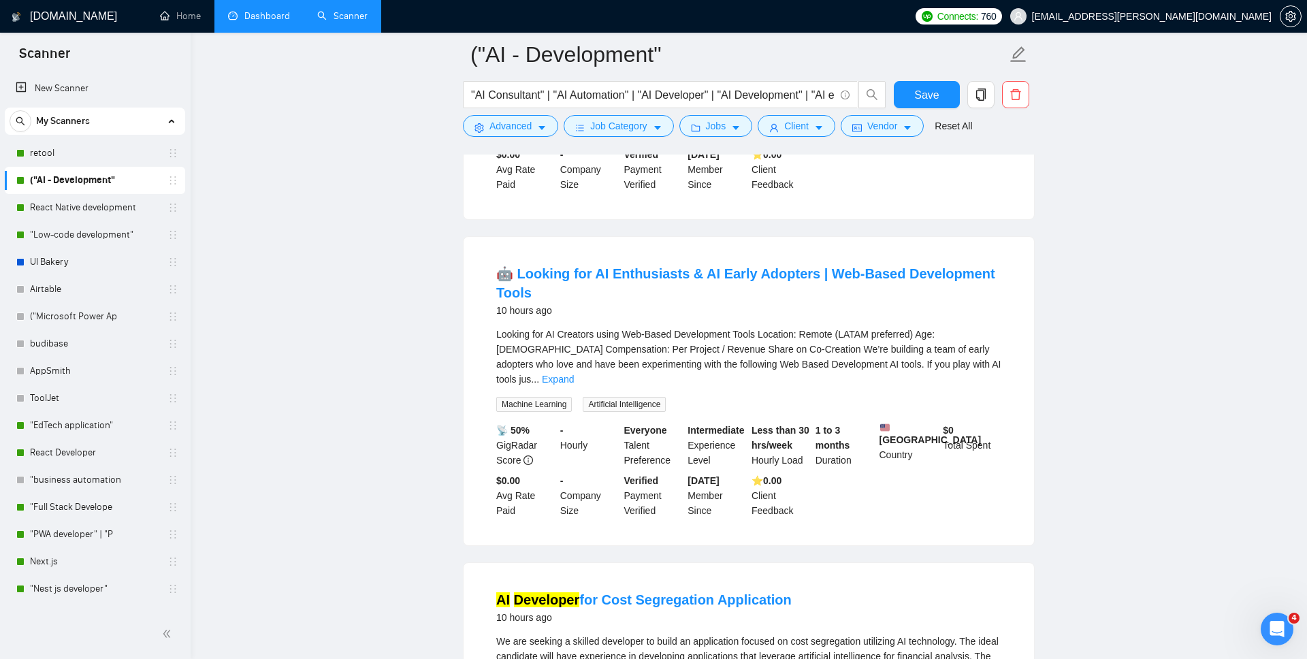
scroll to position [1653, 0]
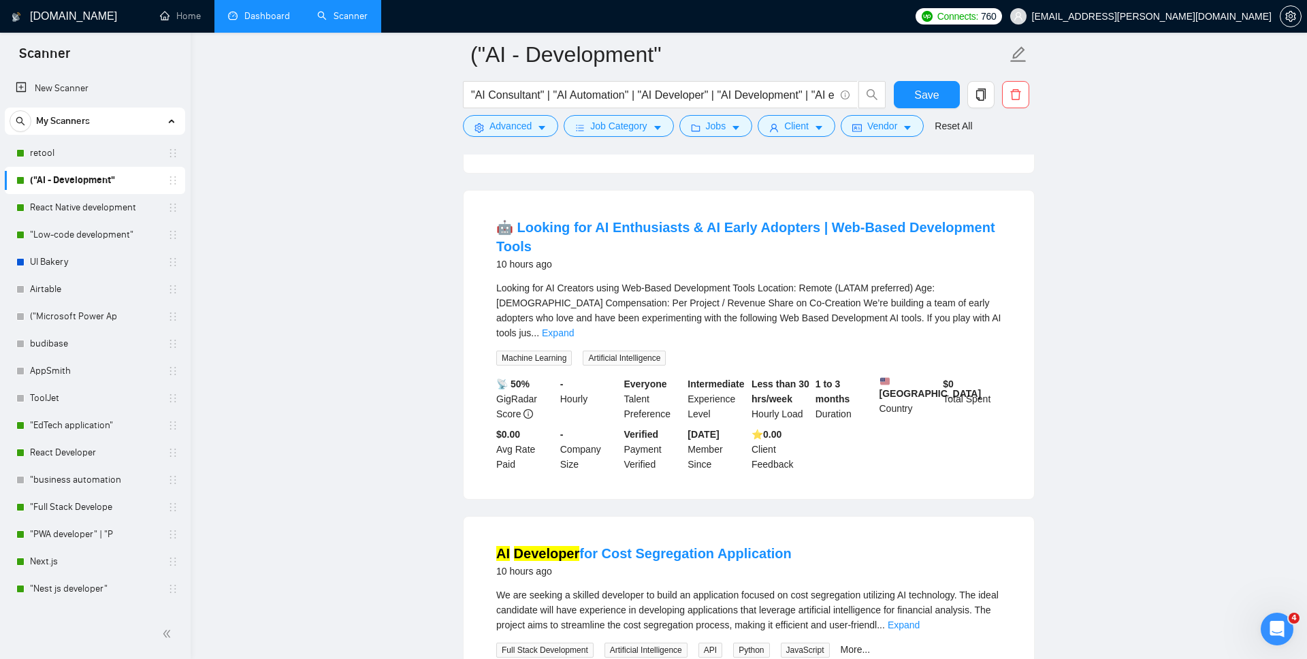
click at [550, 256] on div "10 hours ago" at bounding box center [748, 264] width 505 height 16
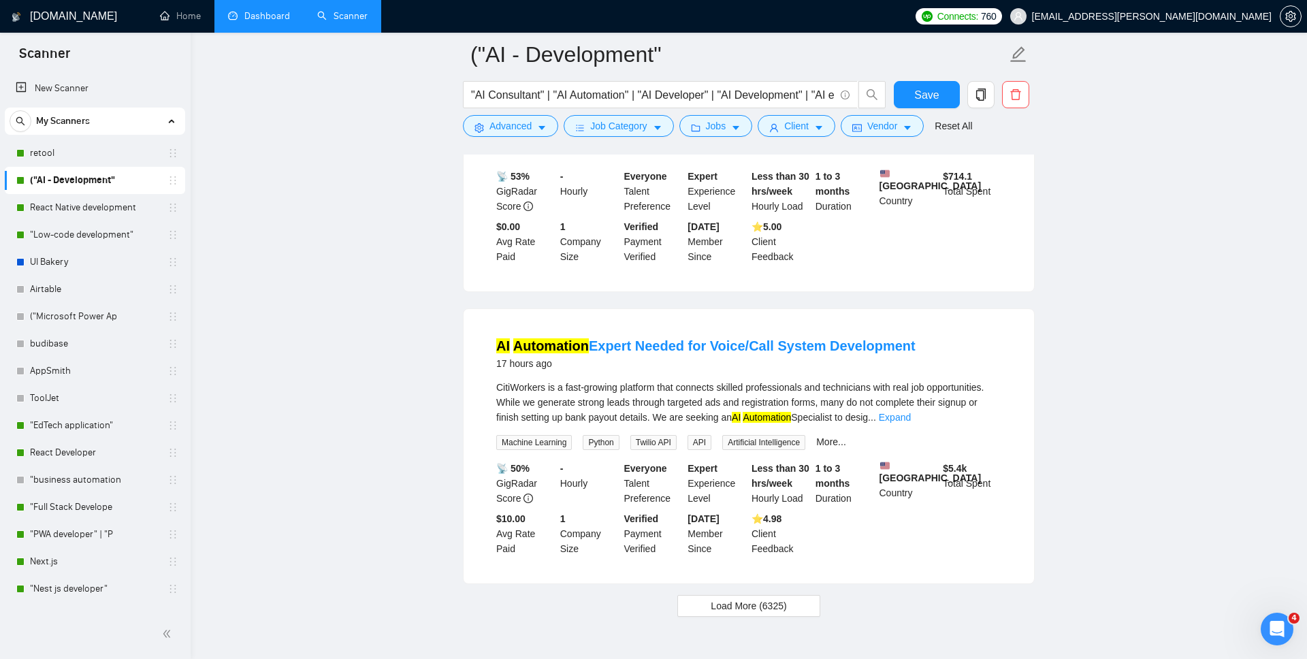
scroll to position [2852, 0]
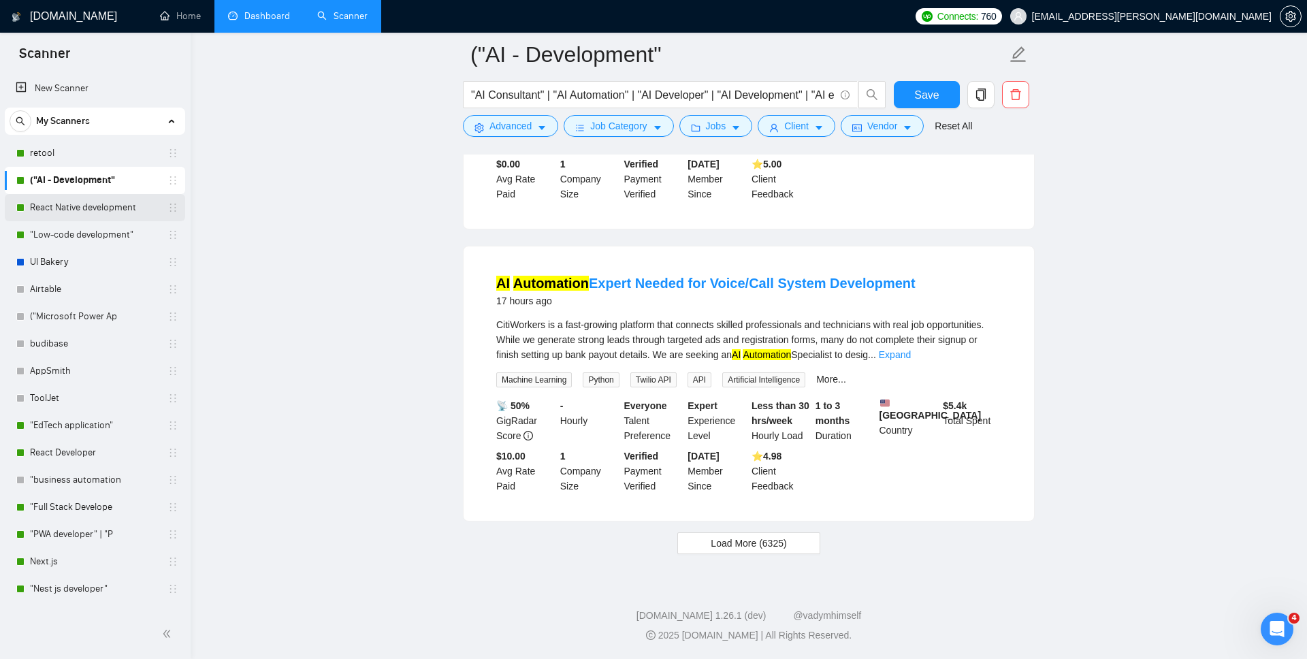
click at [99, 210] on link "React Native development" at bounding box center [94, 207] width 129 height 27
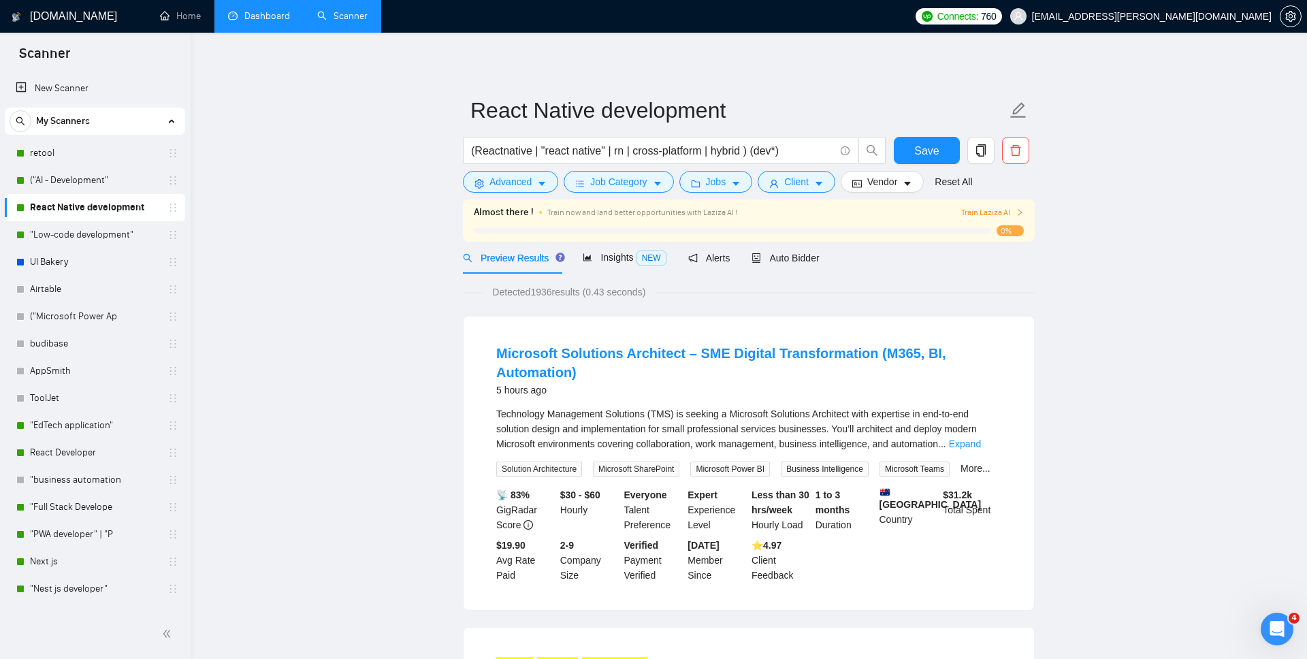
click at [541, 292] on span "Detected 1936 results (0.43 seconds)" at bounding box center [569, 292] width 172 height 15
click at [616, 189] on span "Job Category" at bounding box center [618, 181] width 57 height 15
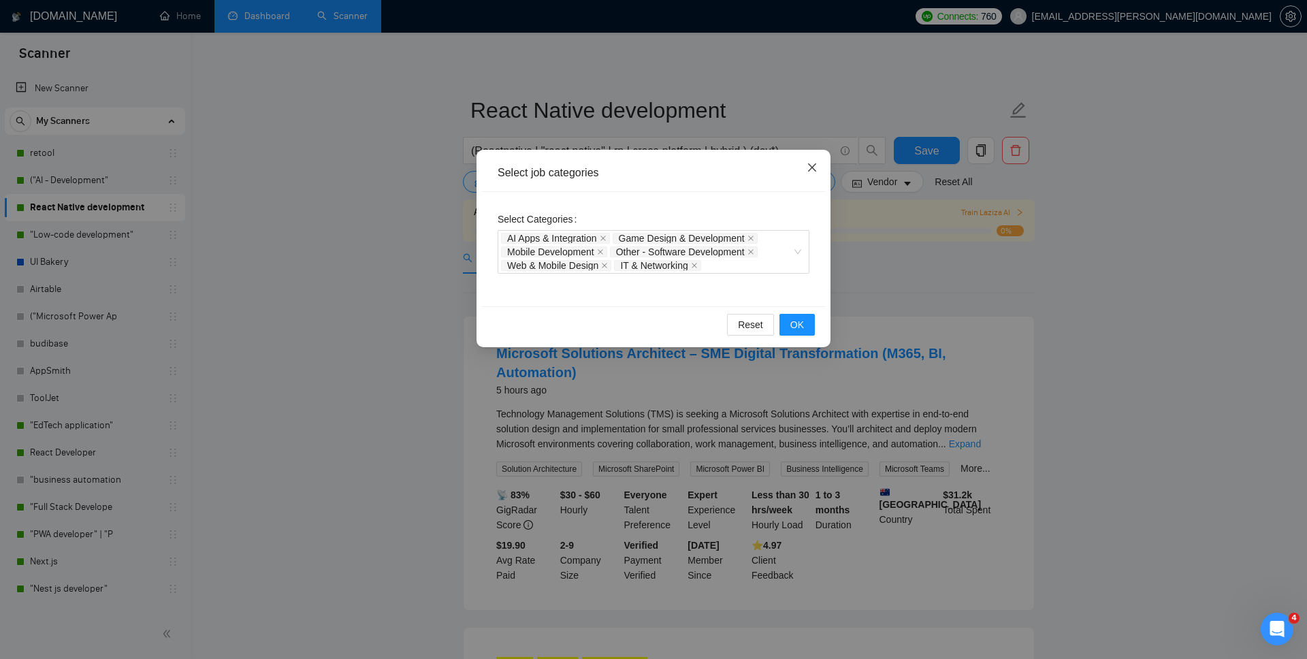
click at [808, 167] on icon "close" at bounding box center [812, 167] width 11 height 11
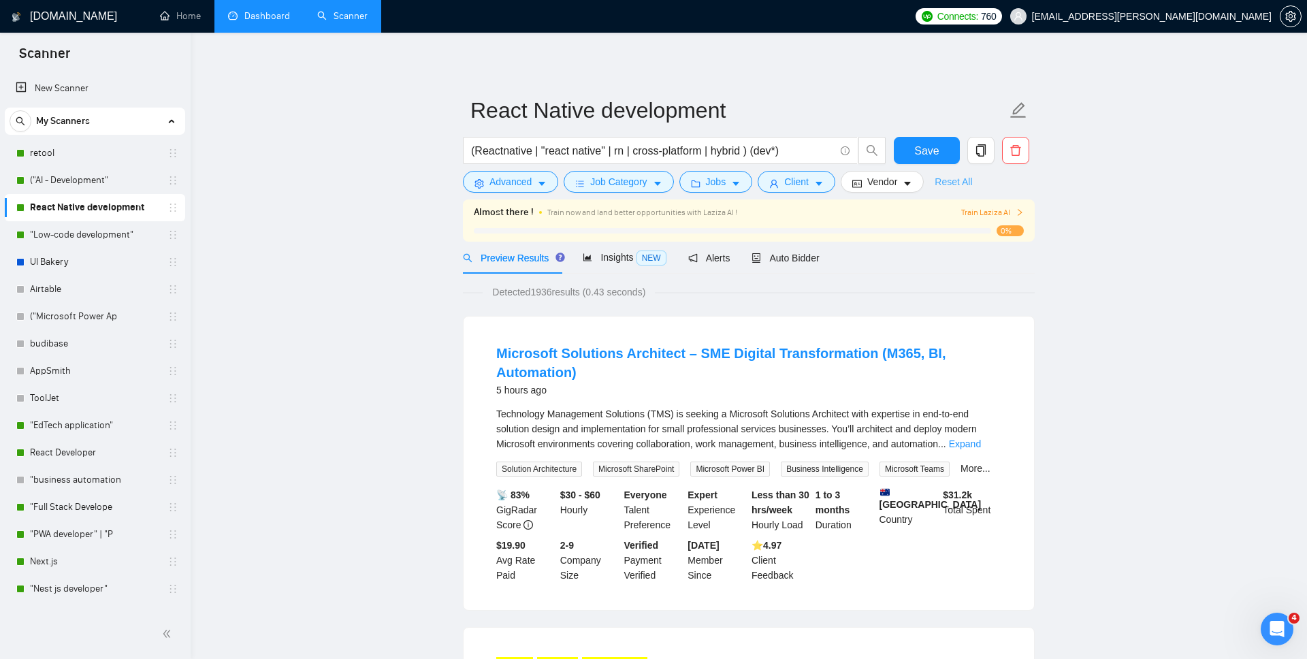
click at [968, 174] on link "Reset All" at bounding box center [953, 181] width 37 height 15
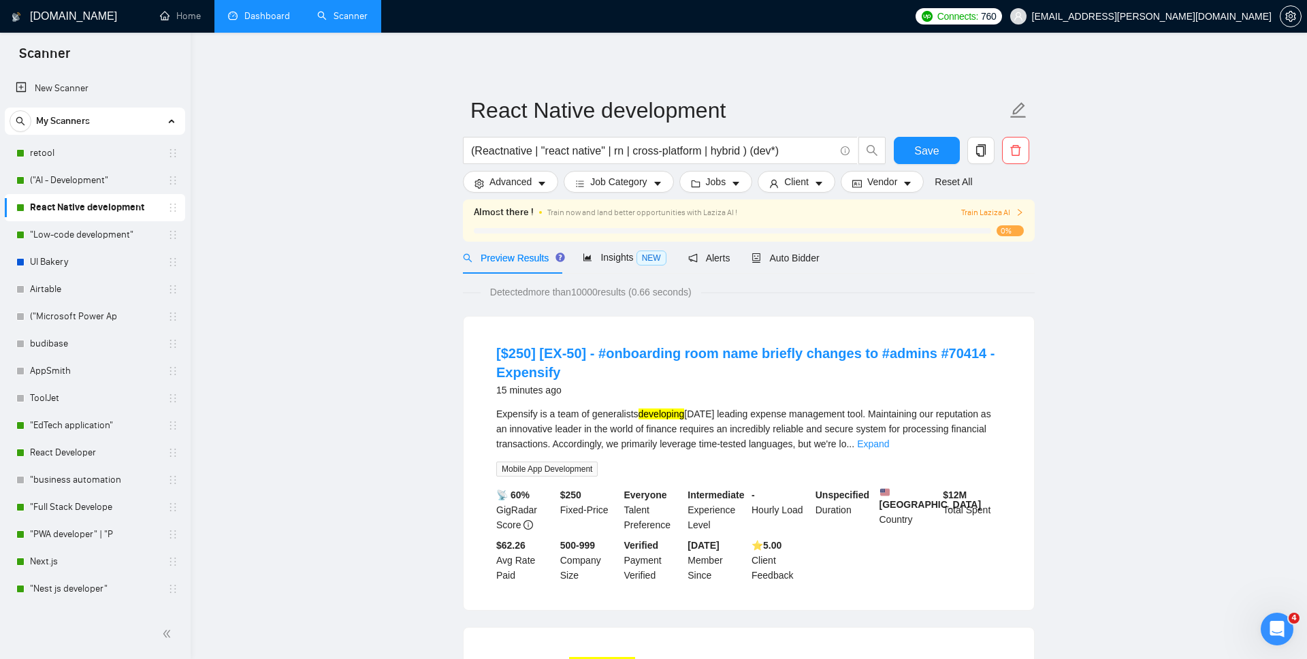
click at [598, 292] on span "Detected more than 10000 results (0.66 seconds)" at bounding box center [591, 292] width 221 height 15
click at [598, 299] on span "Detected more than 10000 results (0.66 seconds)" at bounding box center [591, 292] width 221 height 15
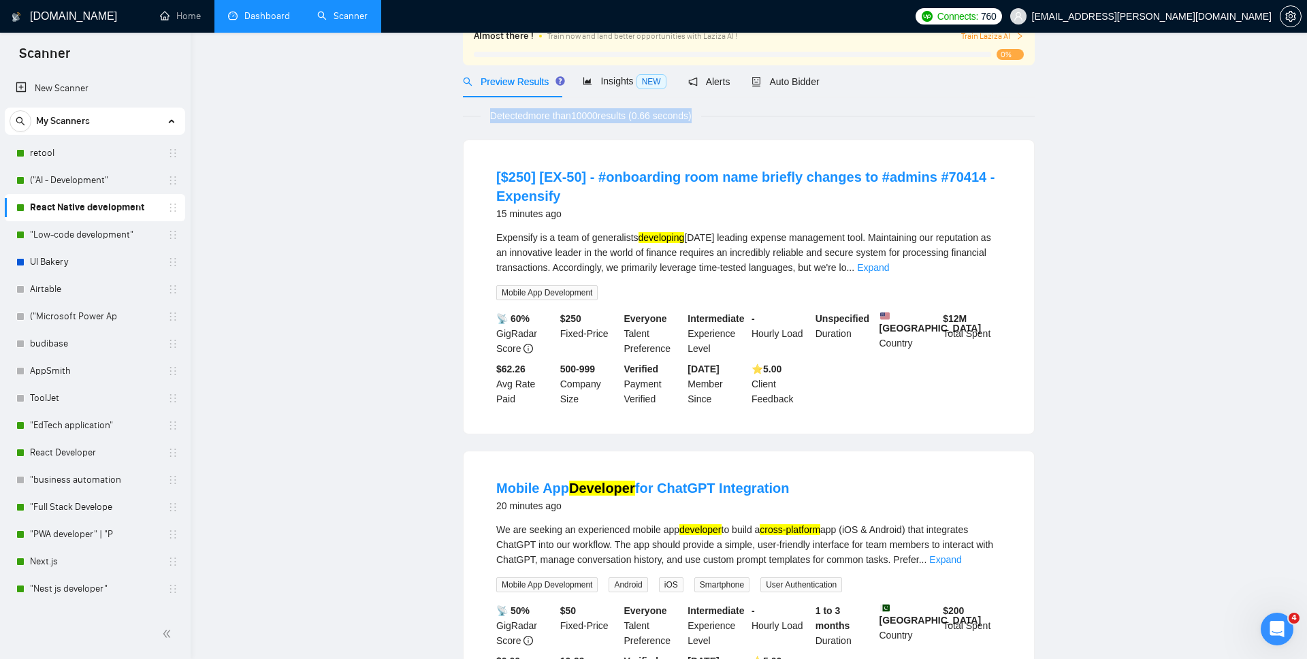
scroll to position [8, 0]
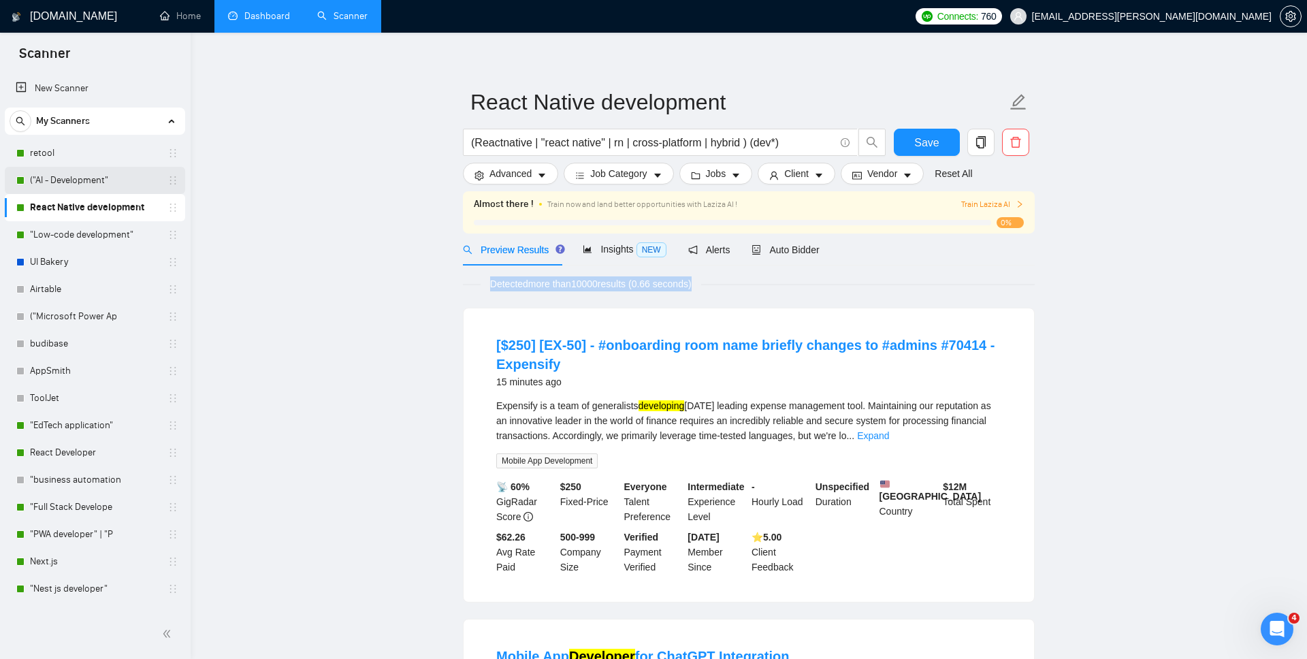
click at [95, 180] on link "("AI - Development"" at bounding box center [94, 180] width 129 height 27
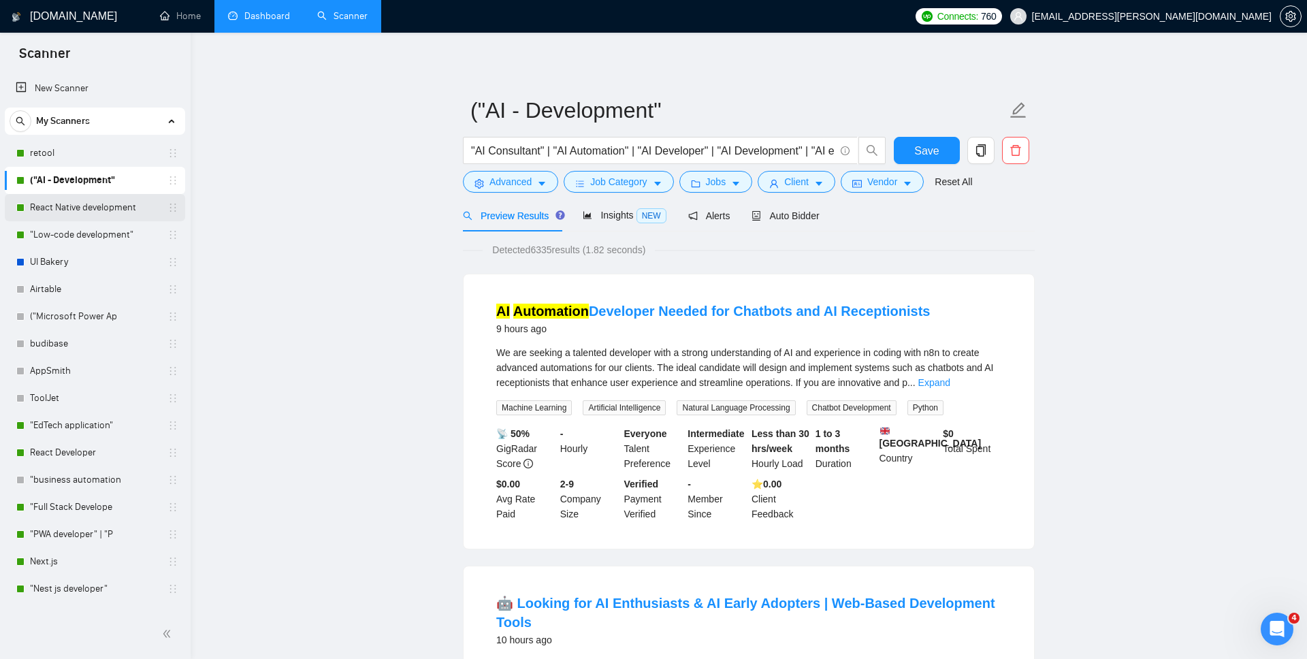
click at [62, 211] on link "React Native development" at bounding box center [94, 207] width 129 height 27
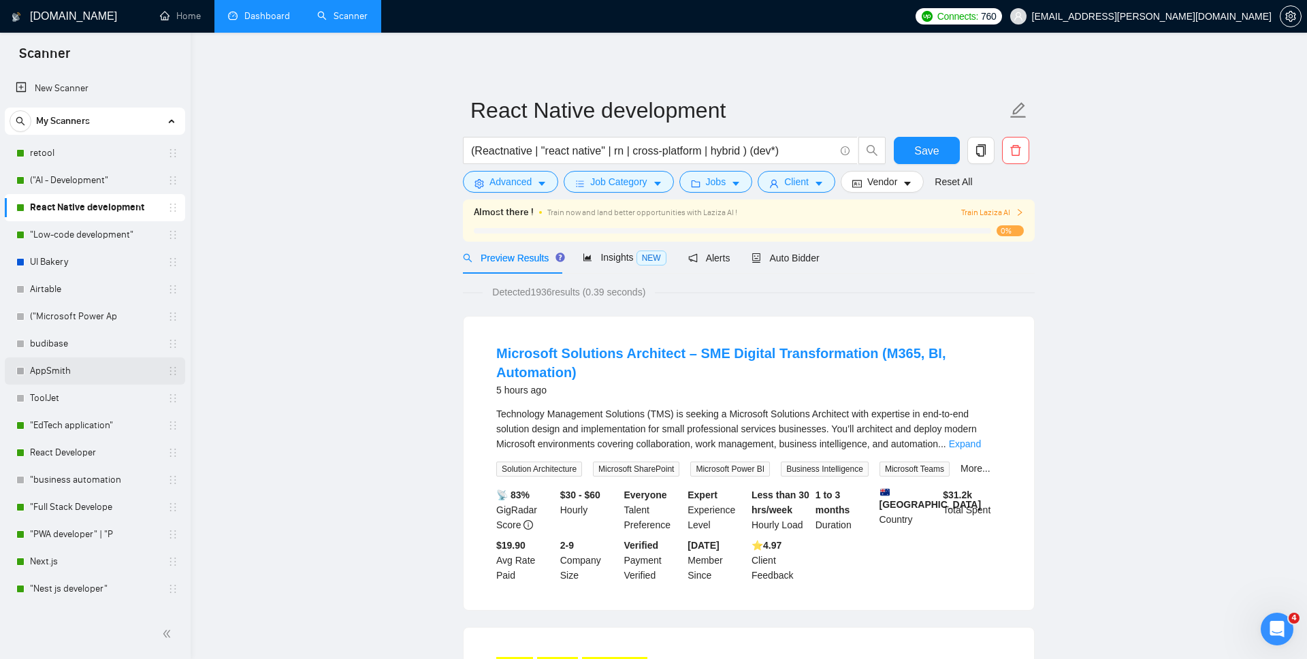
click at [36, 374] on link "AppSmith" at bounding box center [94, 370] width 129 height 27
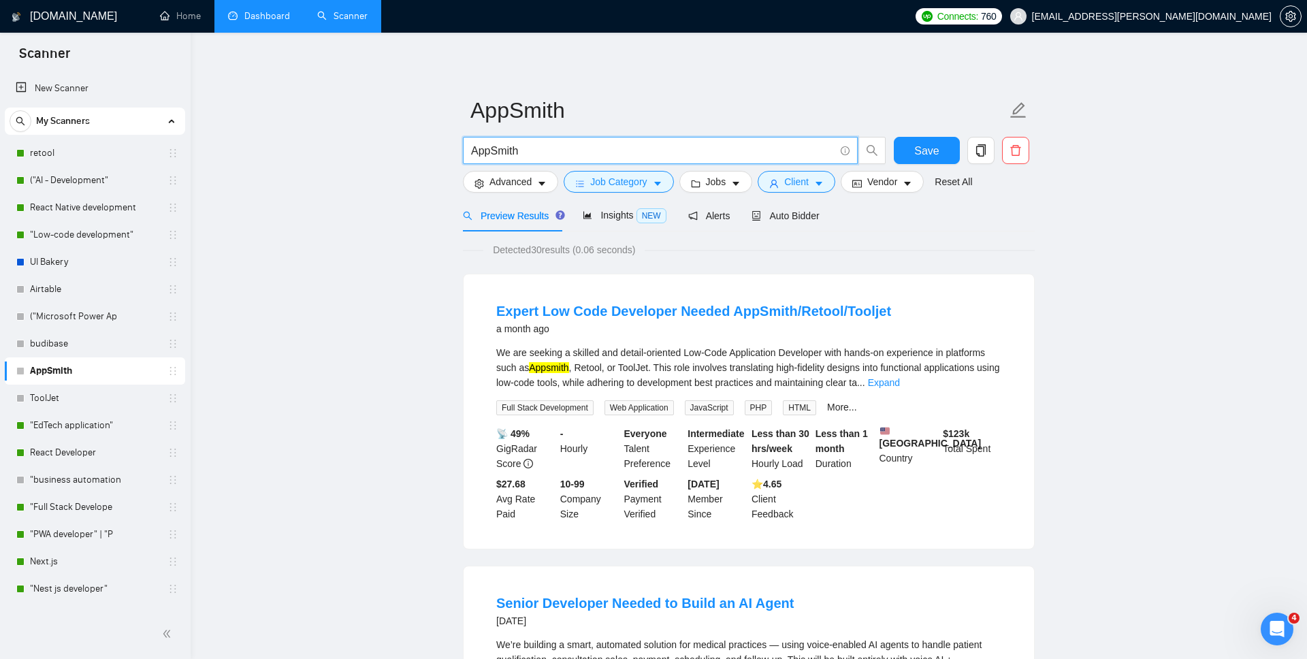
click at [504, 157] on input "AppSmith" at bounding box center [653, 150] width 364 height 17
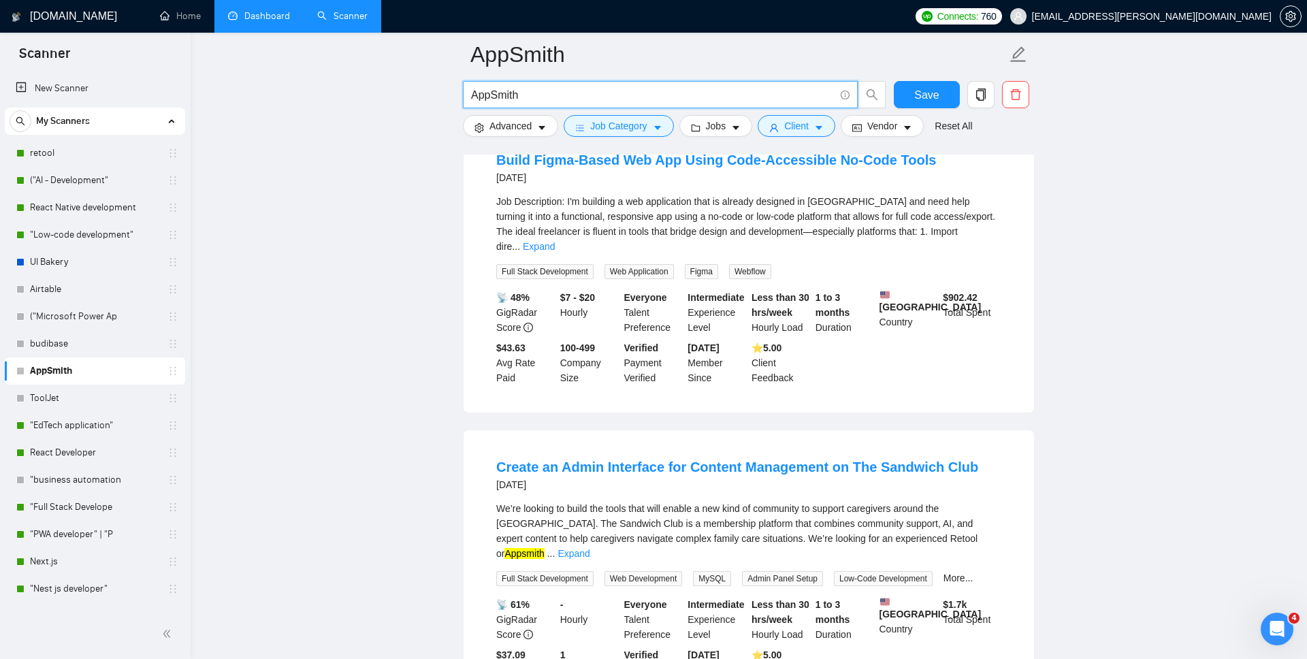
scroll to position [2148, 0]
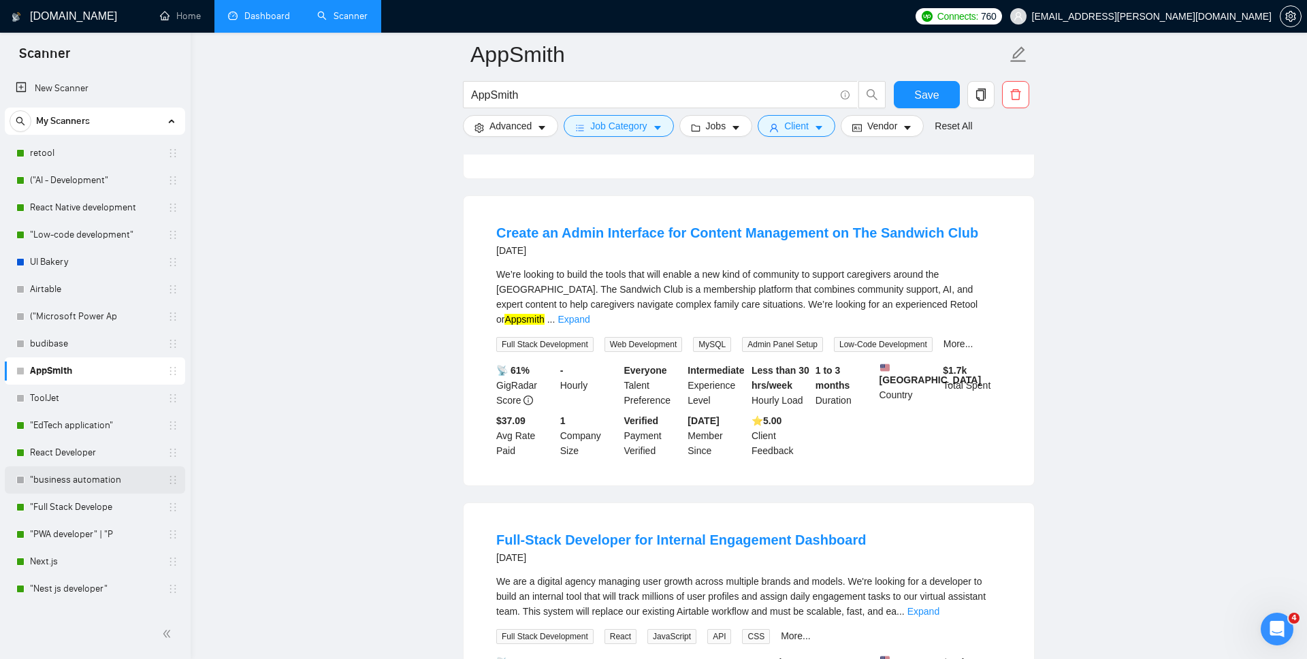
click at [84, 489] on link ""business automation" at bounding box center [94, 479] width 129 height 27
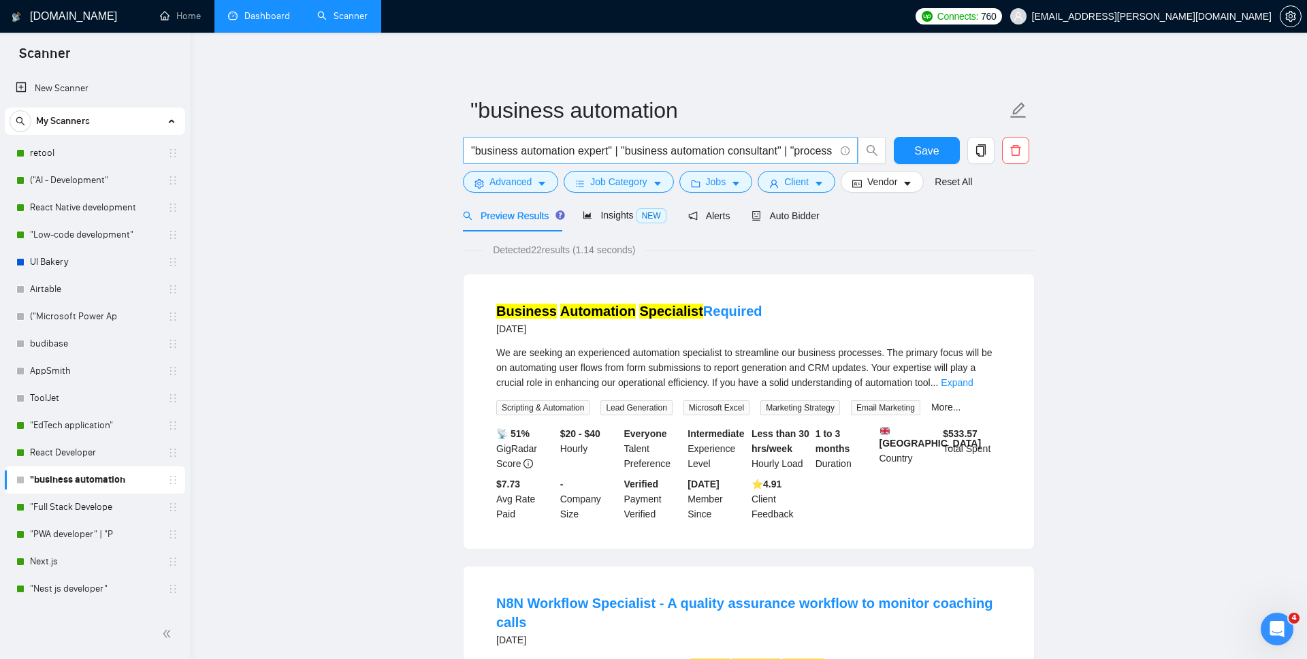
drag, startPoint x: 484, startPoint y: 153, endPoint x: 579, endPoint y: 148, distance: 94.7
click at [576, 148] on span ""business automation expert" | "business automation consultant" | "process auto…" at bounding box center [660, 150] width 395 height 27
drag, startPoint x: 610, startPoint y: 150, endPoint x: 295, endPoint y: 157, distance: 315.3
click at [765, 145] on input ""business automation expert" | "business automation consultant" | "process auto…" at bounding box center [653, 150] width 364 height 17
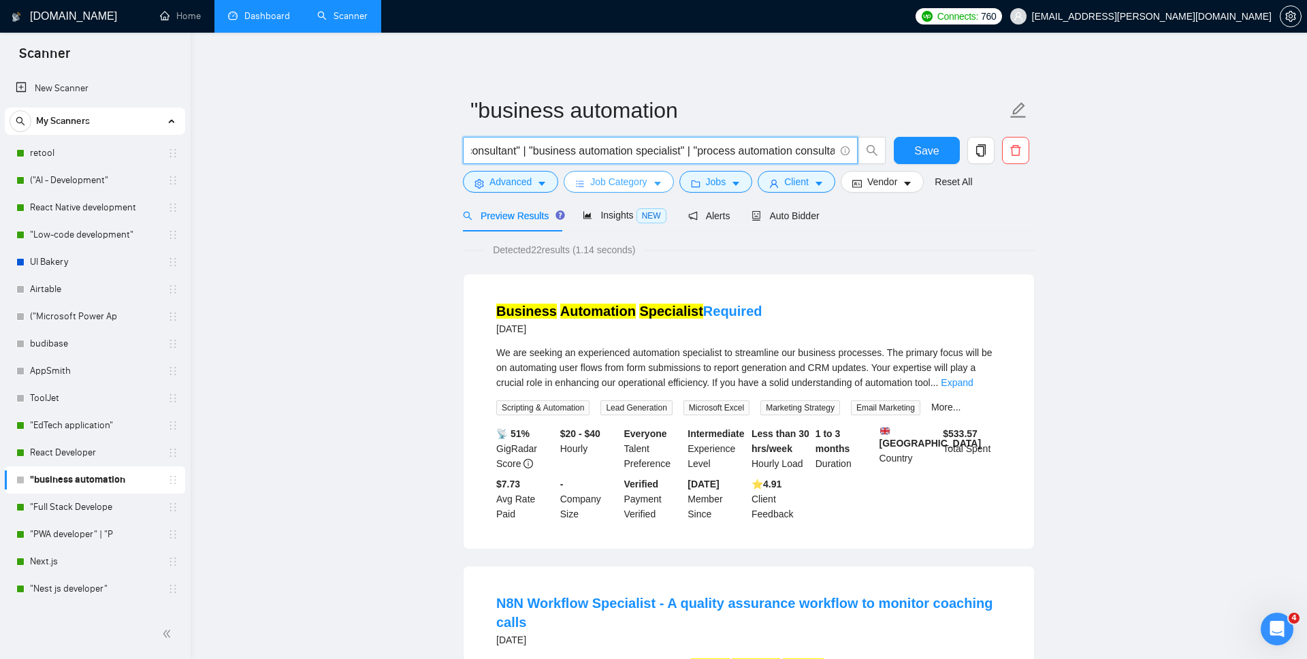
scroll to position [0, 452]
drag, startPoint x: 820, startPoint y: 151, endPoint x: 687, endPoint y: 149, distance: 133.4
click at [687, 149] on input ""business automation expert" | "business automation consultant" | "process auto…" at bounding box center [653, 150] width 364 height 17
click at [752, 159] on input ""business automation expert" | "business automation consultant" | "process auto…" at bounding box center [653, 150] width 364 height 17
click at [760, 158] on input ""business automation expert" | "business automation consultant" | "process auto…" at bounding box center [653, 150] width 364 height 17
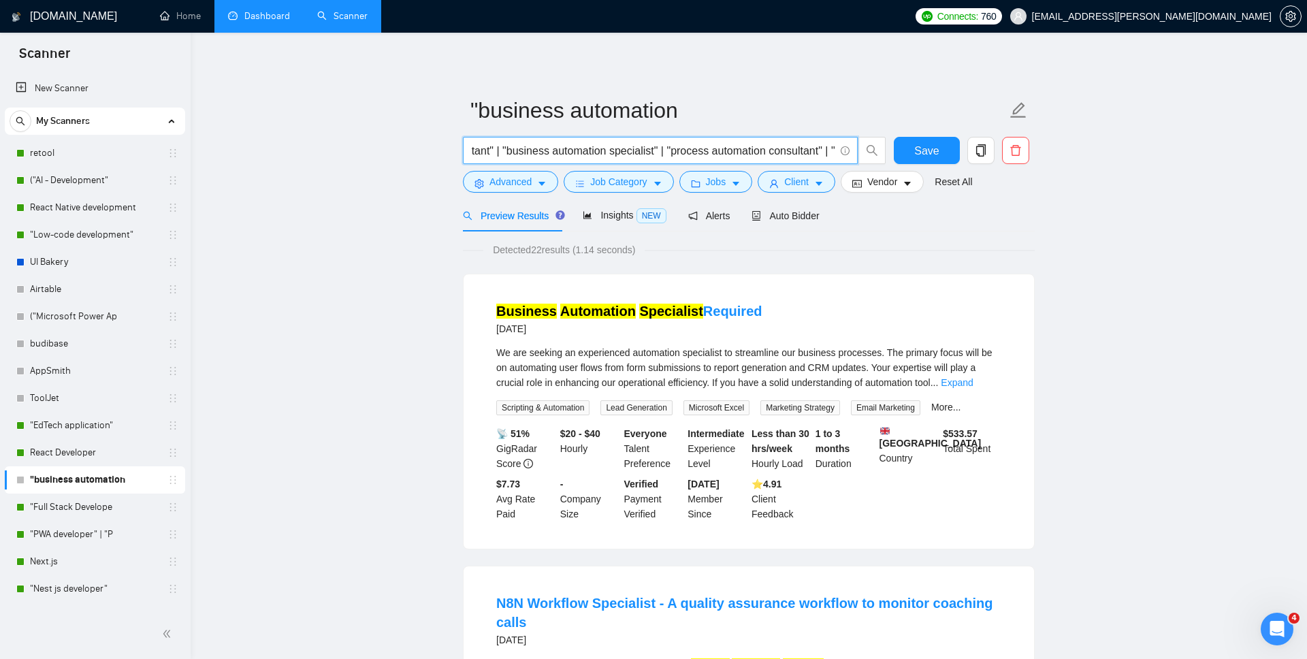
scroll to position [0, 643]
click at [533, 250] on span "Detected 22 results (1.14 seconds)" at bounding box center [563, 249] width 161 height 15
click at [540, 248] on span "Detected 22 results (1.14 seconds)" at bounding box center [563, 249] width 161 height 15
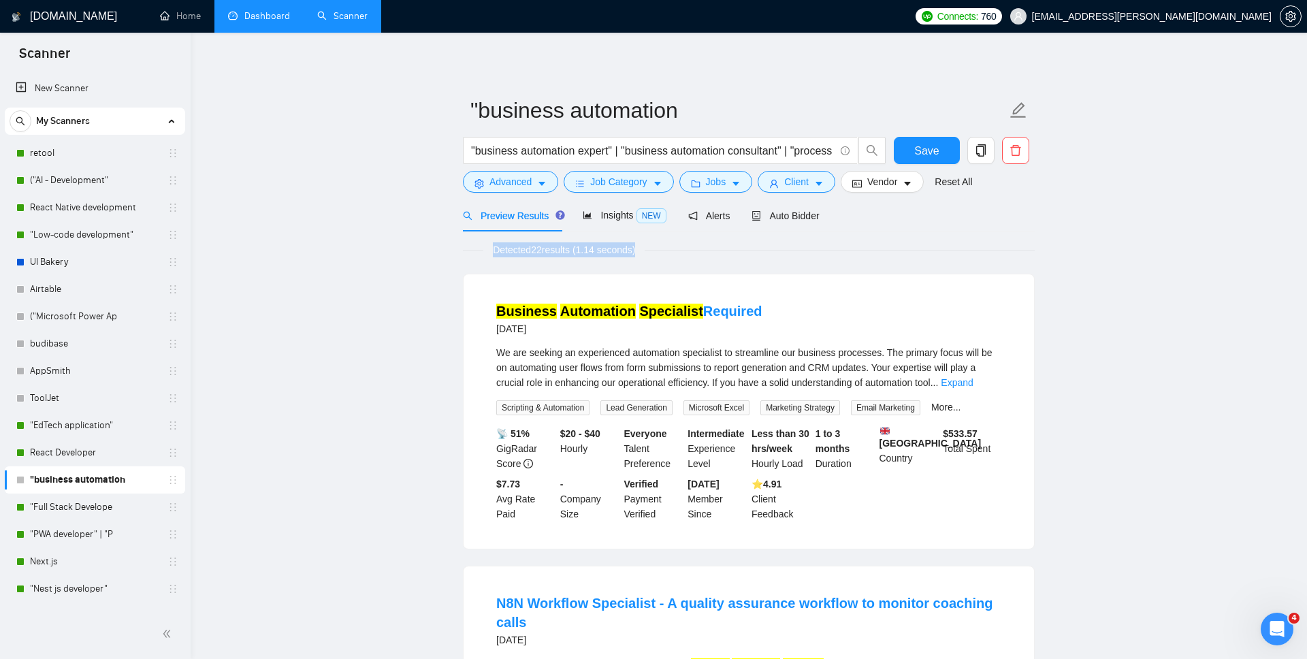
click at [540, 248] on span "Detected 22 results (1.14 seconds)" at bounding box center [563, 249] width 161 height 15
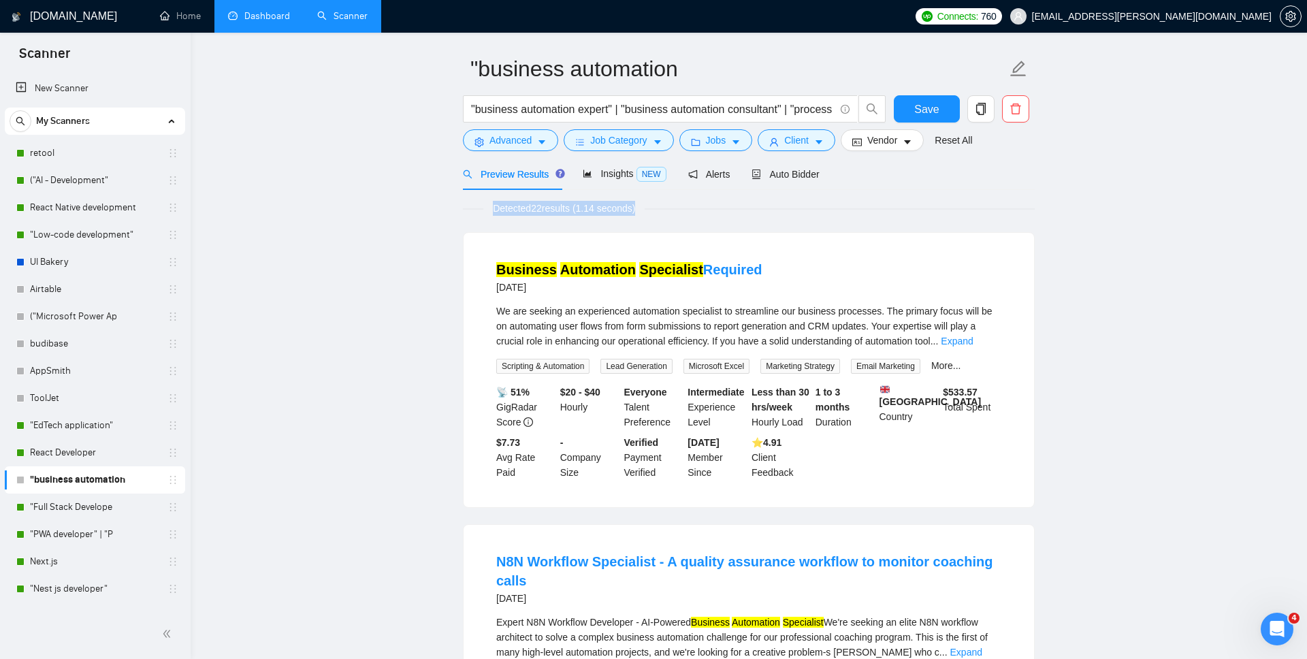
scroll to position [98, 0]
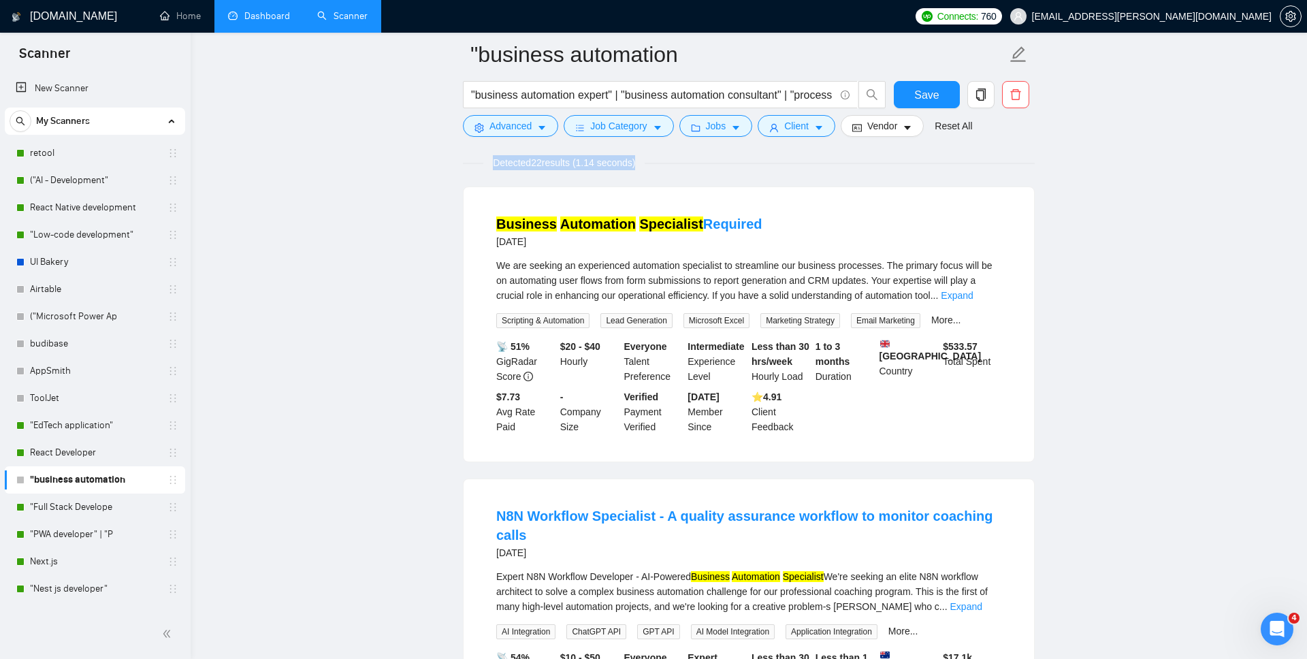
drag, startPoint x: 492, startPoint y: 246, endPoint x: 572, endPoint y: 245, distance: 80.3
click at [572, 245] on li "Business Automation Specialist Required 13 days ago We are seeking an experienc…" at bounding box center [749, 325] width 538 height 242
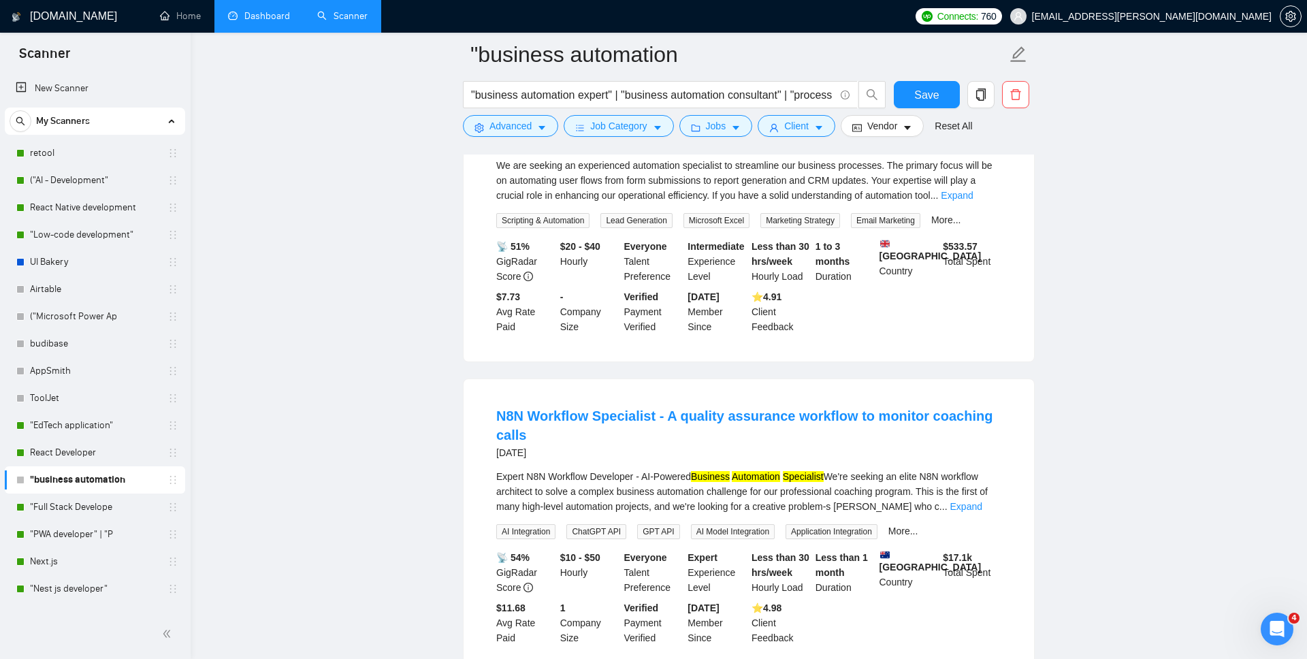
scroll to position [285, 0]
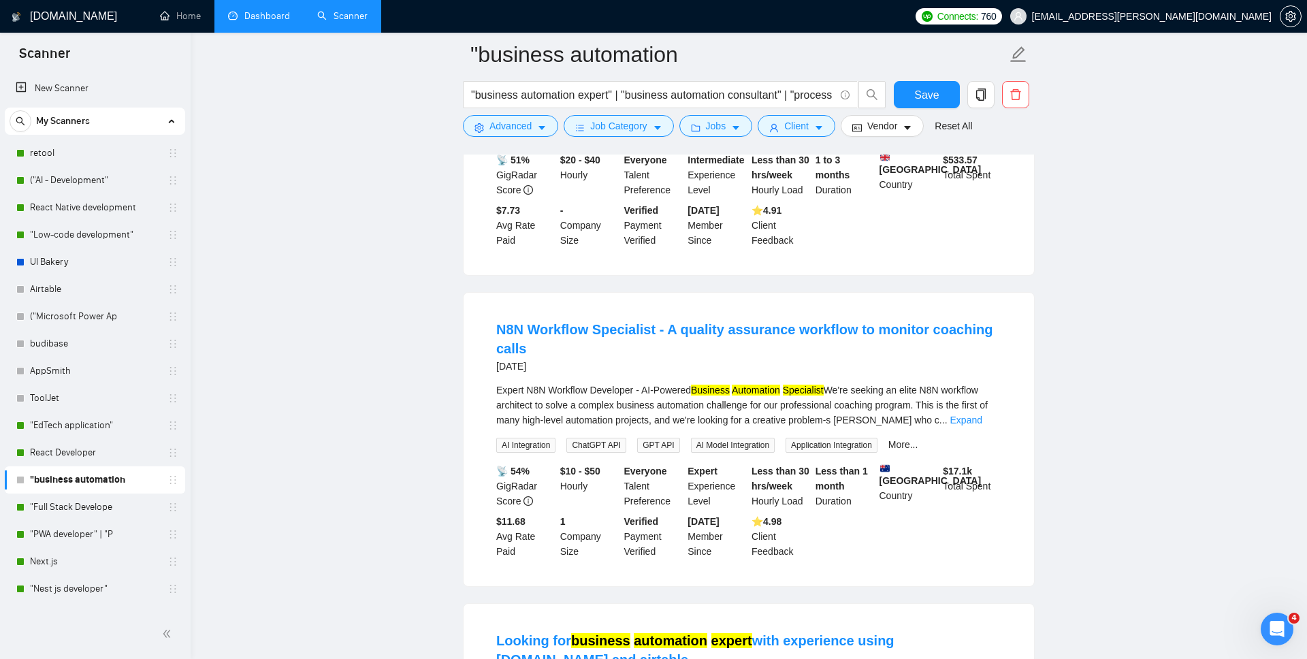
drag, startPoint x: 494, startPoint y: 376, endPoint x: 588, endPoint y: 376, distance: 93.3
click at [588, 376] on li "N8N Workflow Specialist - A quality assurance workflow to monitor coaching call…" at bounding box center [749, 439] width 538 height 261
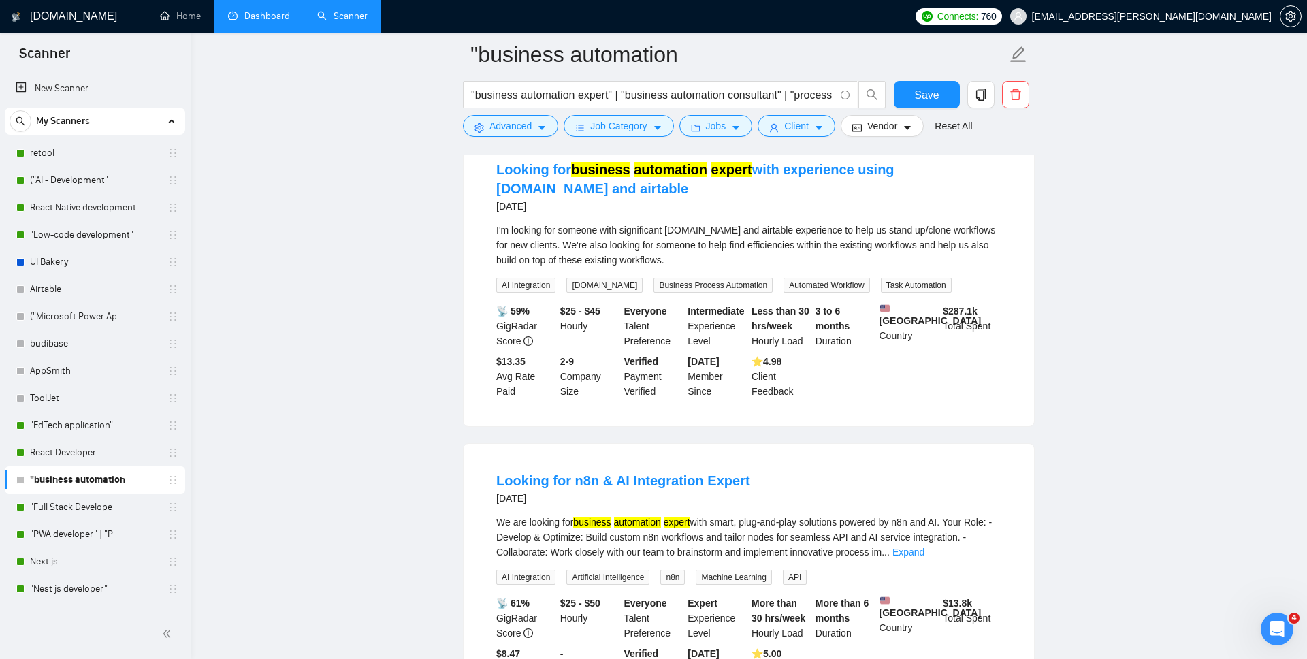
drag, startPoint x: 496, startPoint y: 216, endPoint x: 566, endPoint y: 214, distance: 70.1
click at [565, 214] on div "3 months ago" at bounding box center [748, 206] width 505 height 16
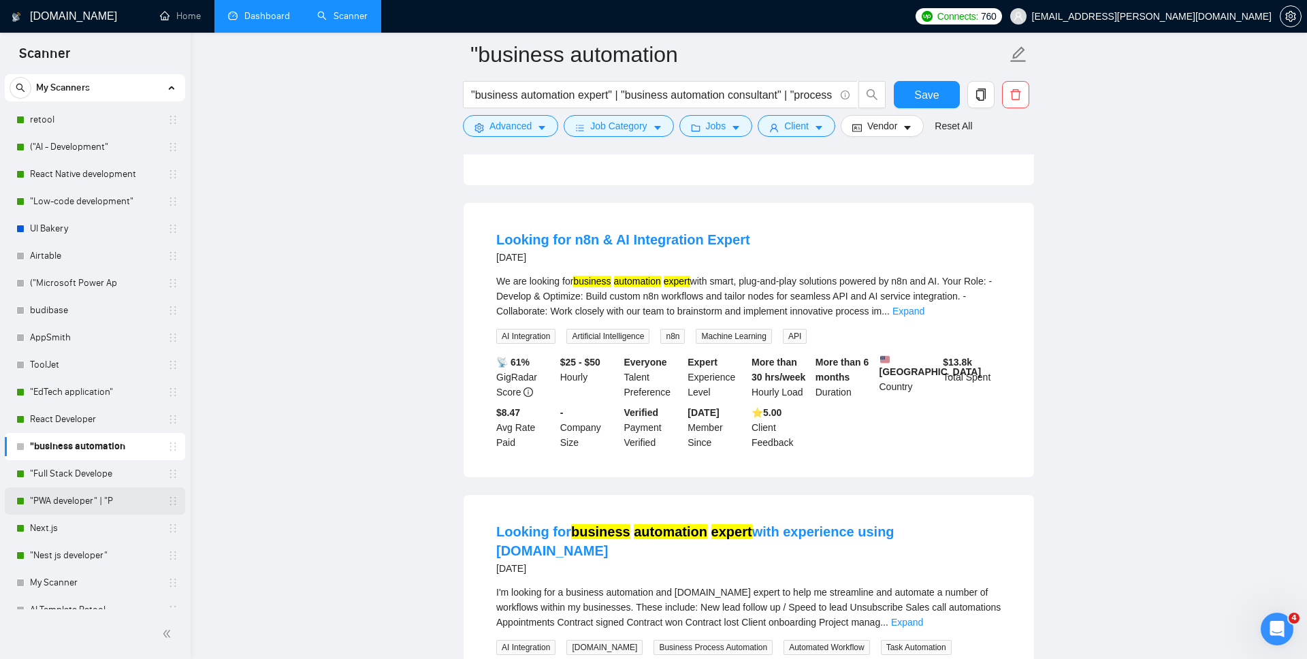
scroll to position [0, 0]
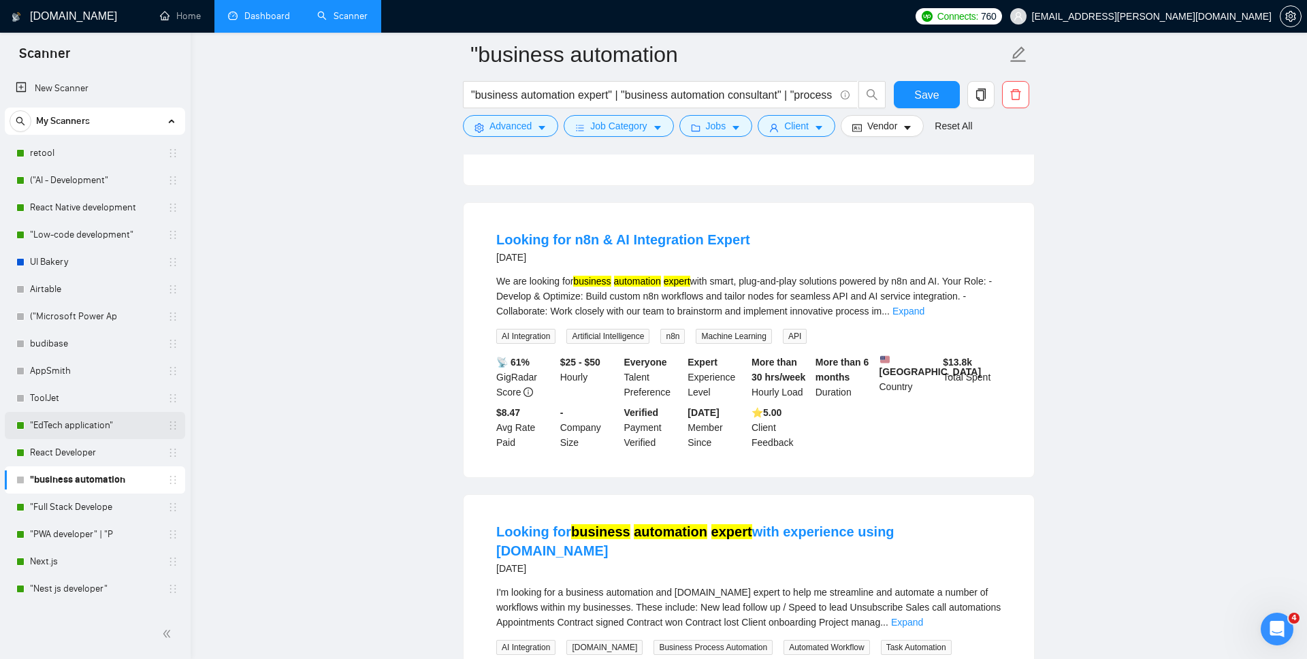
click at [59, 427] on link ""EdTech application"" at bounding box center [94, 425] width 129 height 27
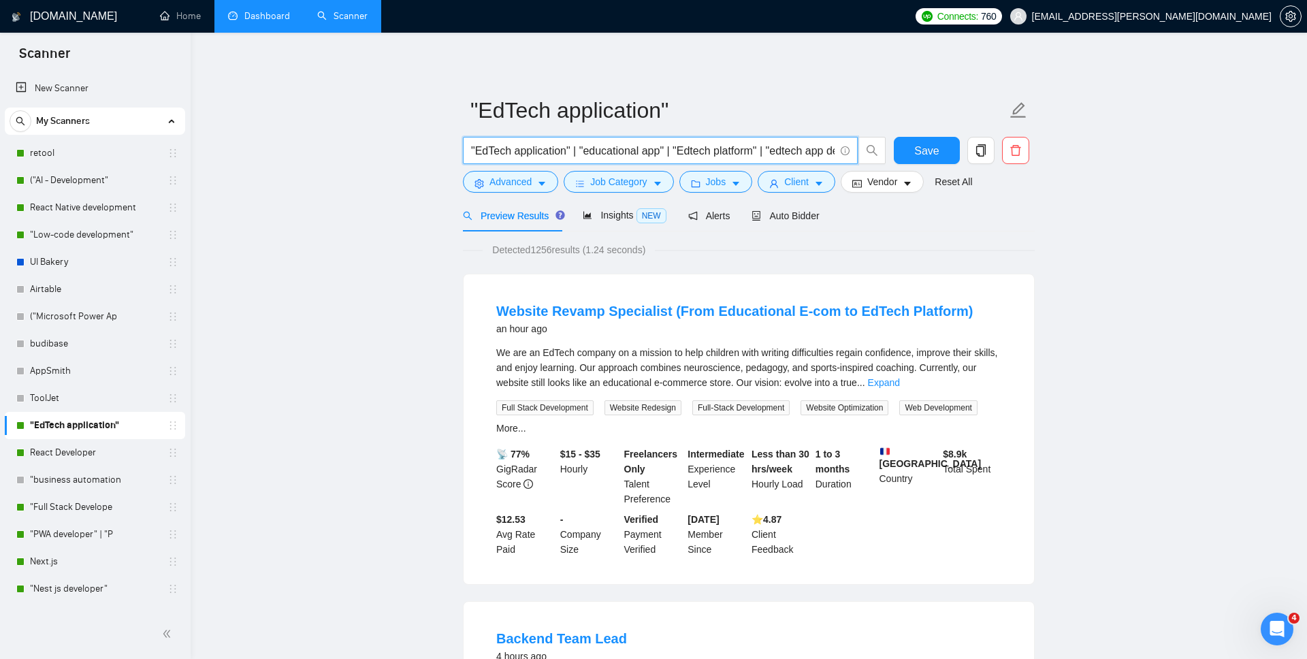
drag, startPoint x: 495, startPoint y: 156, endPoint x: 717, endPoint y: 152, distance: 222.0
click at [712, 152] on input ""EdTech application" | "educational app" | "Edtech platform" | "edtech app deve…" at bounding box center [653, 150] width 364 height 17
click at [764, 152] on input ""EdTech application" | "educational app" | "Edtech platform" | "edtech app deve…" at bounding box center [653, 150] width 364 height 17
click at [799, 147] on input ""EdTech application" | "educational app" | "Edtech platform" | "edtech app deve…" at bounding box center [653, 150] width 364 height 17
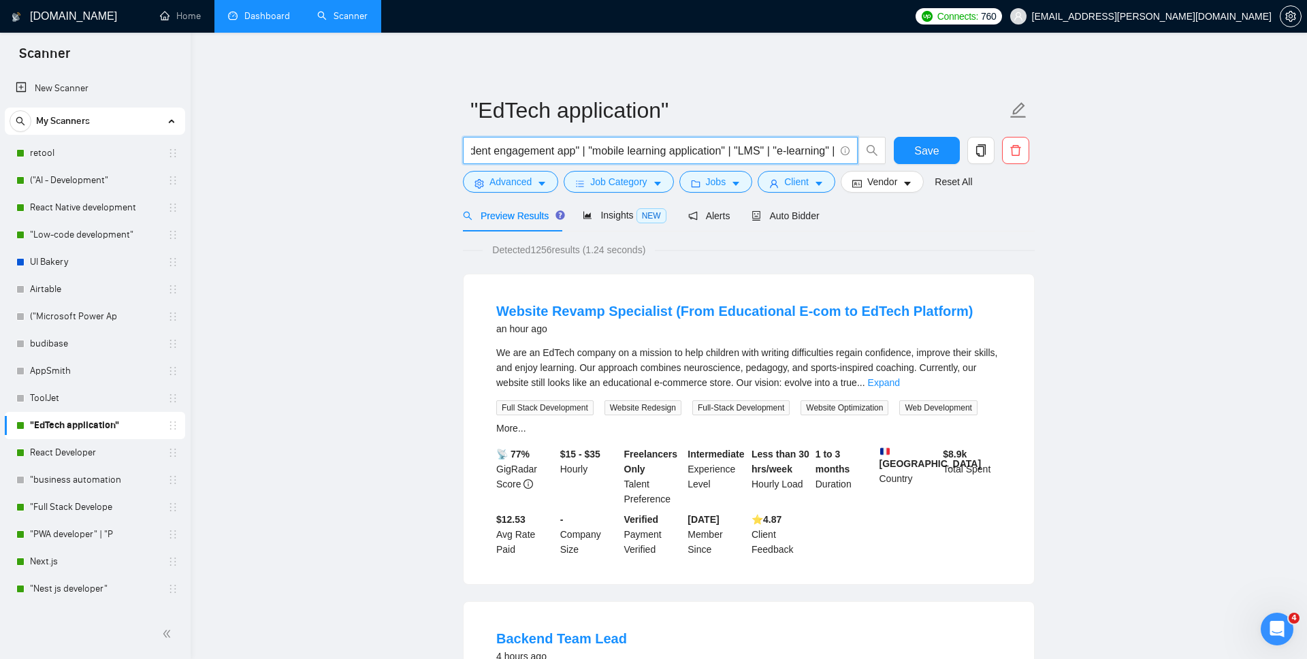
click at [799, 147] on input ""EdTech application" | "educational app" | "Edtech platform" | "edtech app deve…" at bounding box center [653, 150] width 364 height 17
click at [737, 147] on input ""EdTech application" | "educational app" | "Edtech platform" | "edtech app deve…" at bounding box center [653, 150] width 364 height 17
click at [645, 155] on input ""EdTech application" | "educational app" | "Edtech platform" | "edtech app deve…" at bounding box center [653, 150] width 364 height 17
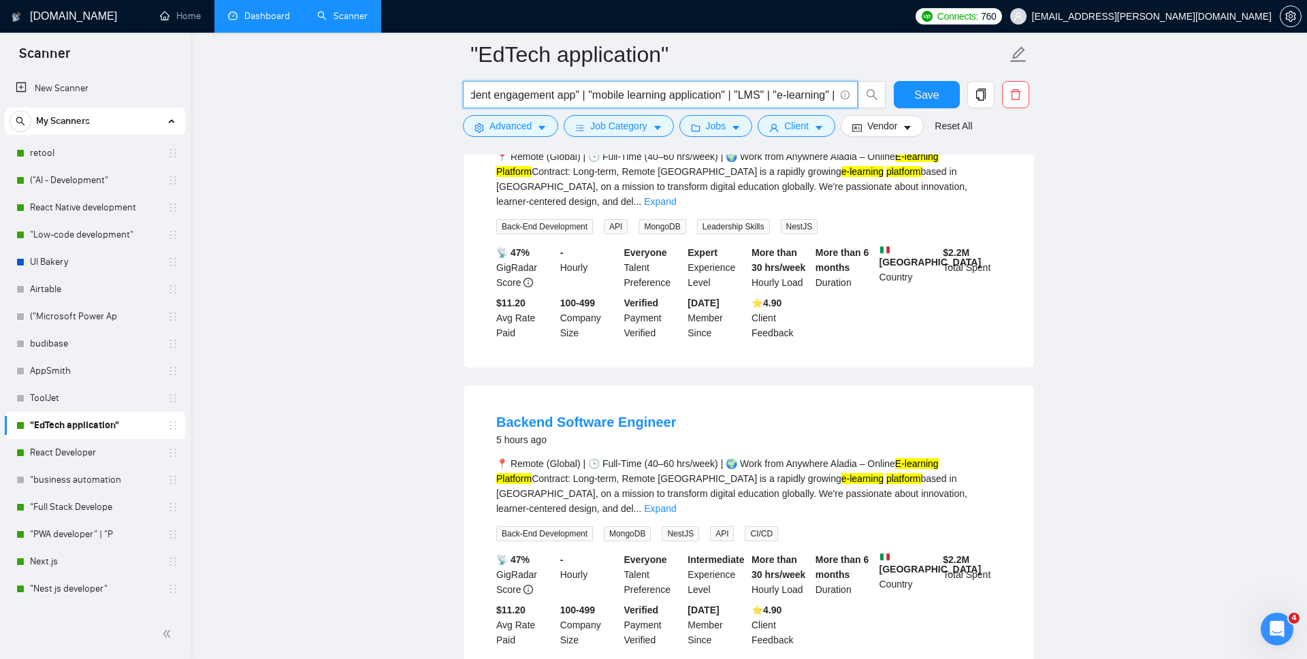
scroll to position [567, 0]
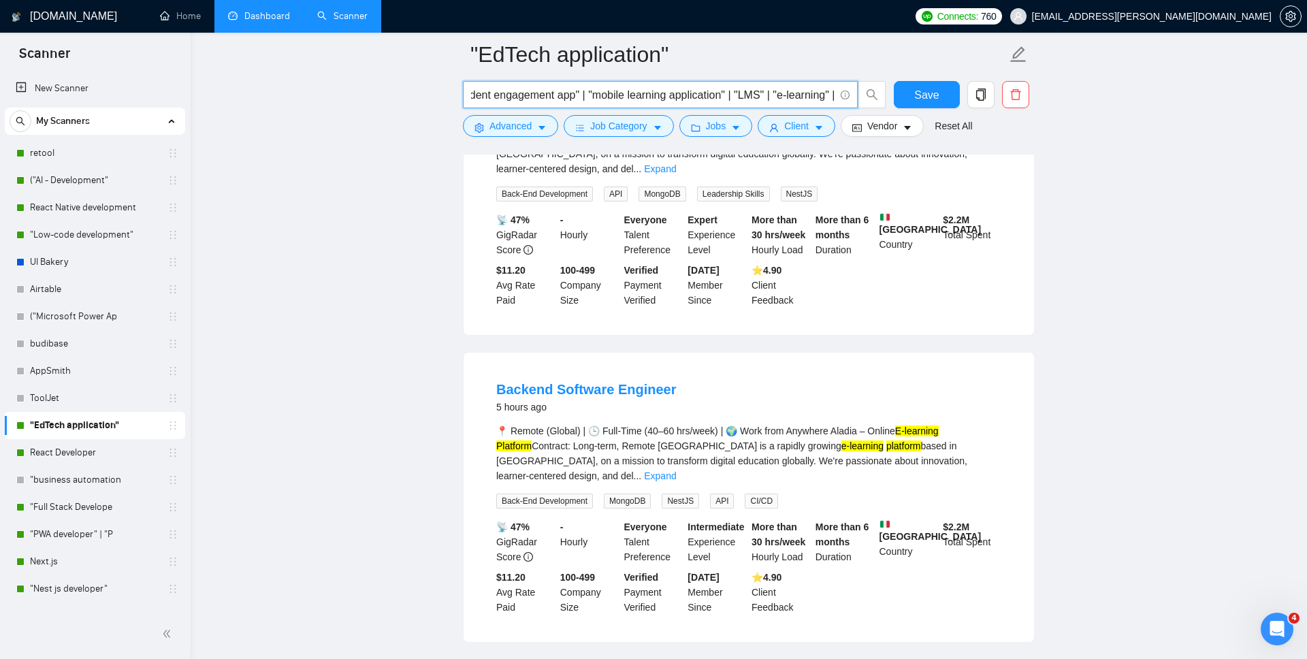
click at [741, 93] on input ""EdTech application" | "educational app" | "Edtech platform" | "edtech app deve…" at bounding box center [653, 94] width 364 height 17
click at [693, 93] on input ""EdTech application" | "educational app" | "Edtech platform" | "edtech app deve…" at bounding box center [653, 94] width 364 height 17
click at [637, 93] on input ""EdTech application" | "educational app" | "Edtech platform" | "edtech app deve…" at bounding box center [653, 94] width 364 height 17
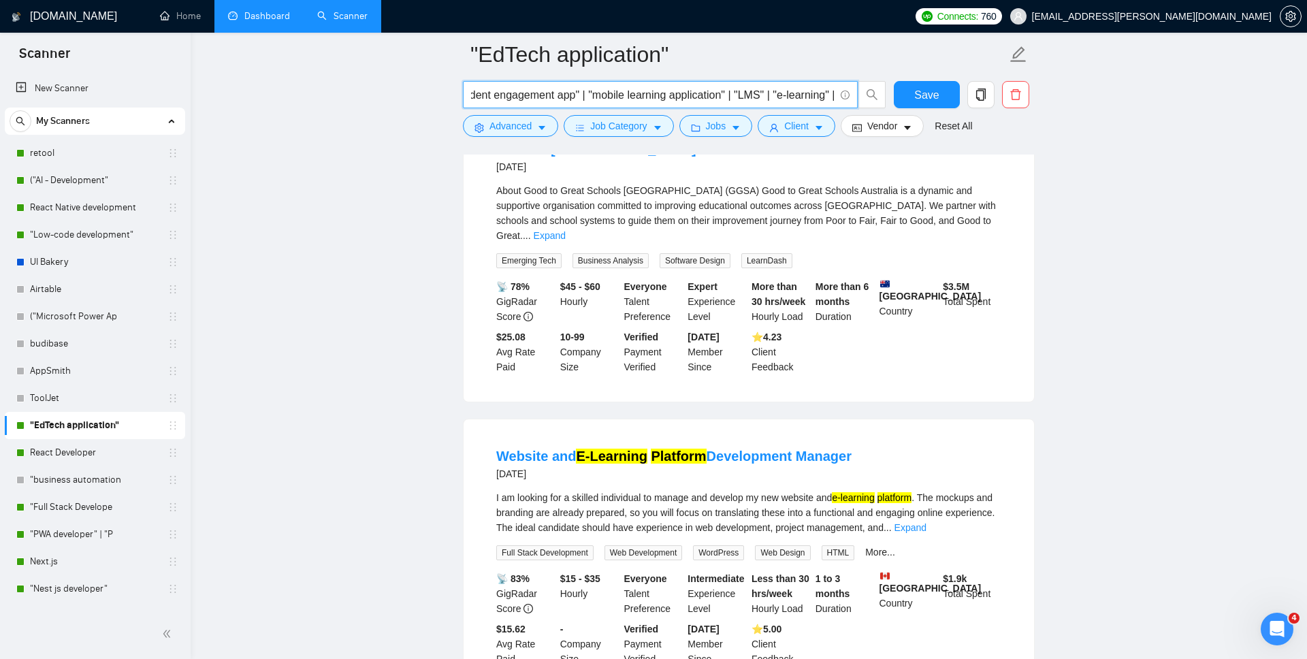
scroll to position [0, 0]
drag, startPoint x: 807, startPoint y: 436, endPoint x: 875, endPoint y: 436, distance: 68.8
click at [873, 490] on div "I am looking for a skilled individual to manage and develop my new website and …" at bounding box center [748, 512] width 505 height 45
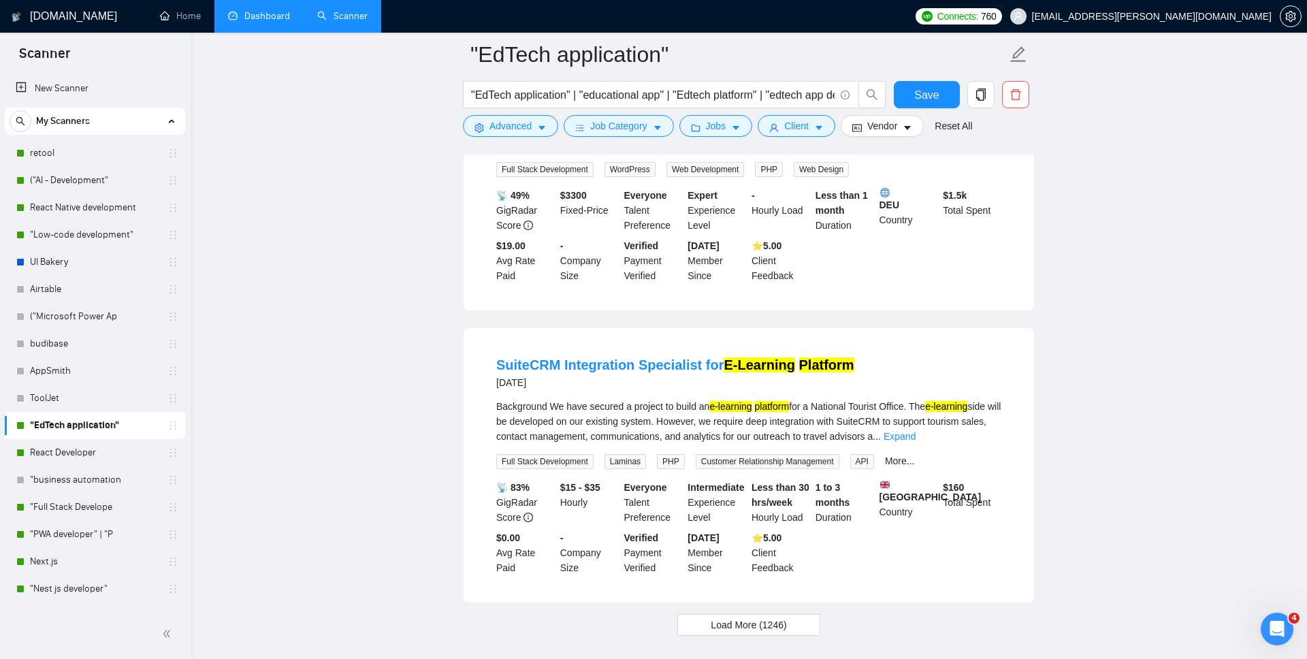
scroll to position [2747, 0]
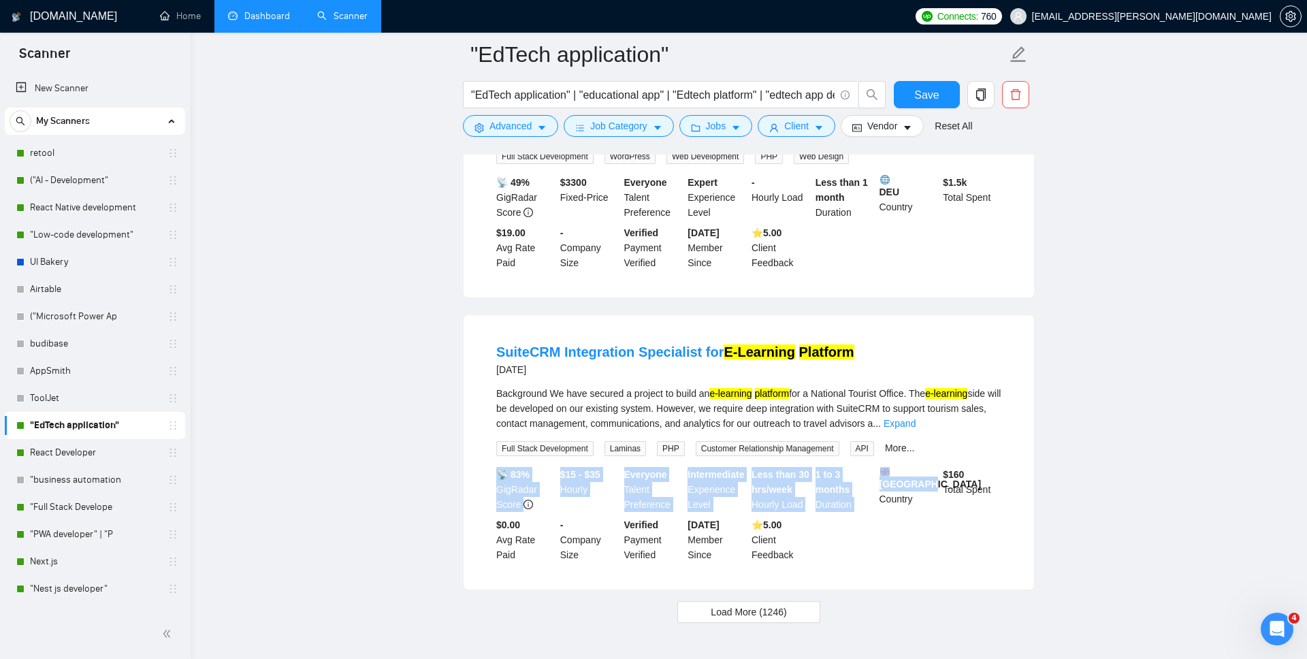
drag, startPoint x: 498, startPoint y: 402, endPoint x: 886, endPoint y: 420, distance: 389.2
click at [890, 467] on div "📡 83% GigRadar Score $15 - $35 Hourly Everyone Talent Preference Intermediate E…" at bounding box center [749, 514] width 511 height 95
click at [883, 467] on b "United Kingdom" at bounding box center [931, 478] width 102 height 22
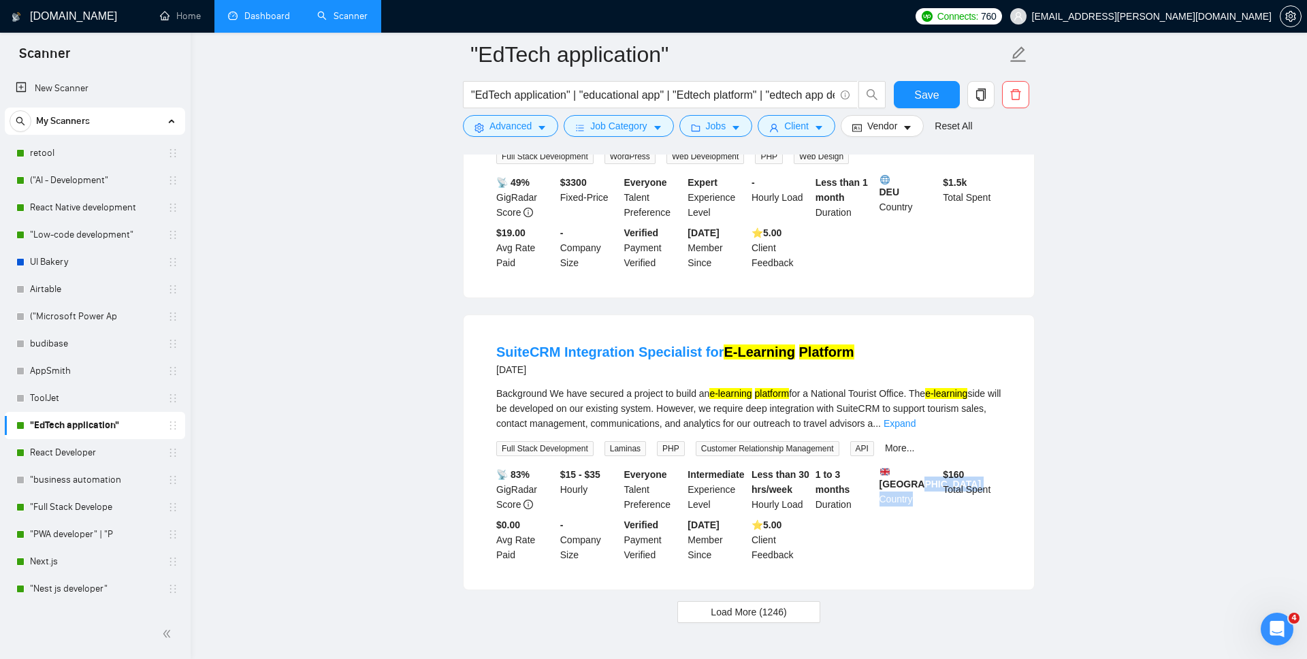
drag, startPoint x: 880, startPoint y: 419, endPoint x: 921, endPoint y: 441, distance: 46.9
click at [921, 467] on div "United Kingdom Country" at bounding box center [909, 489] width 64 height 45
drag, startPoint x: 816, startPoint y: 395, endPoint x: 845, endPoint y: 442, distance: 55.0
click at [846, 467] on div "1 to 3 months Duration" at bounding box center [845, 489] width 64 height 45
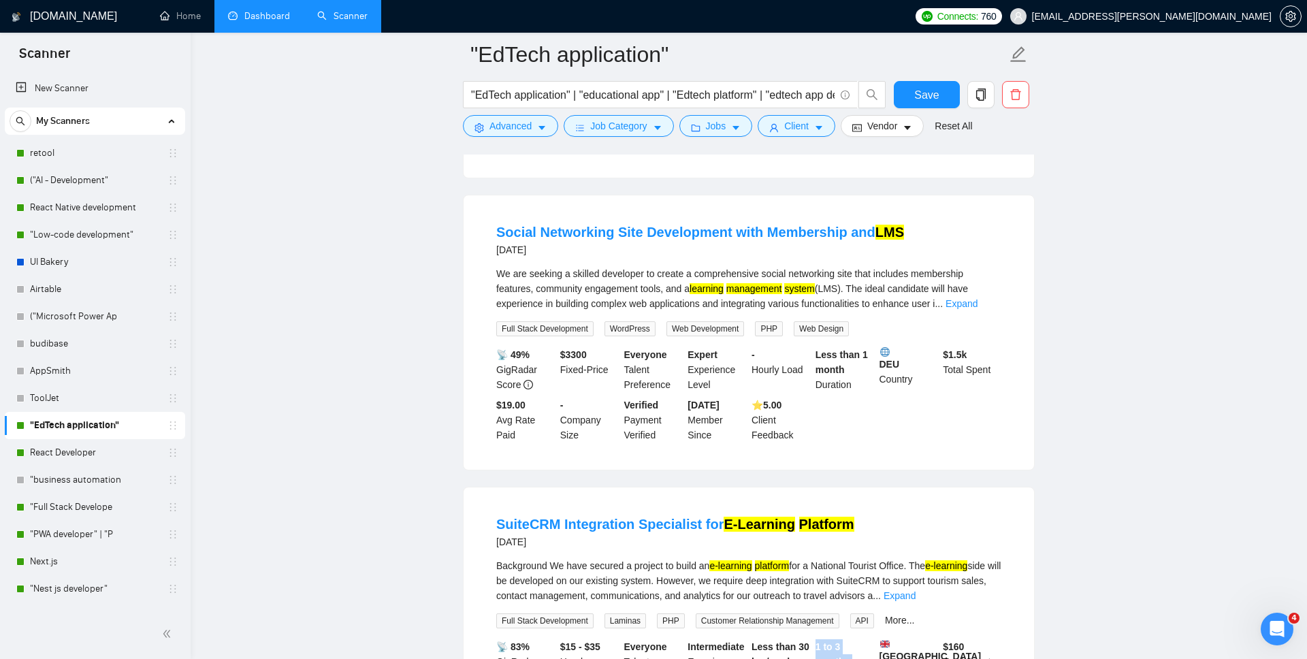
scroll to position [2546, 0]
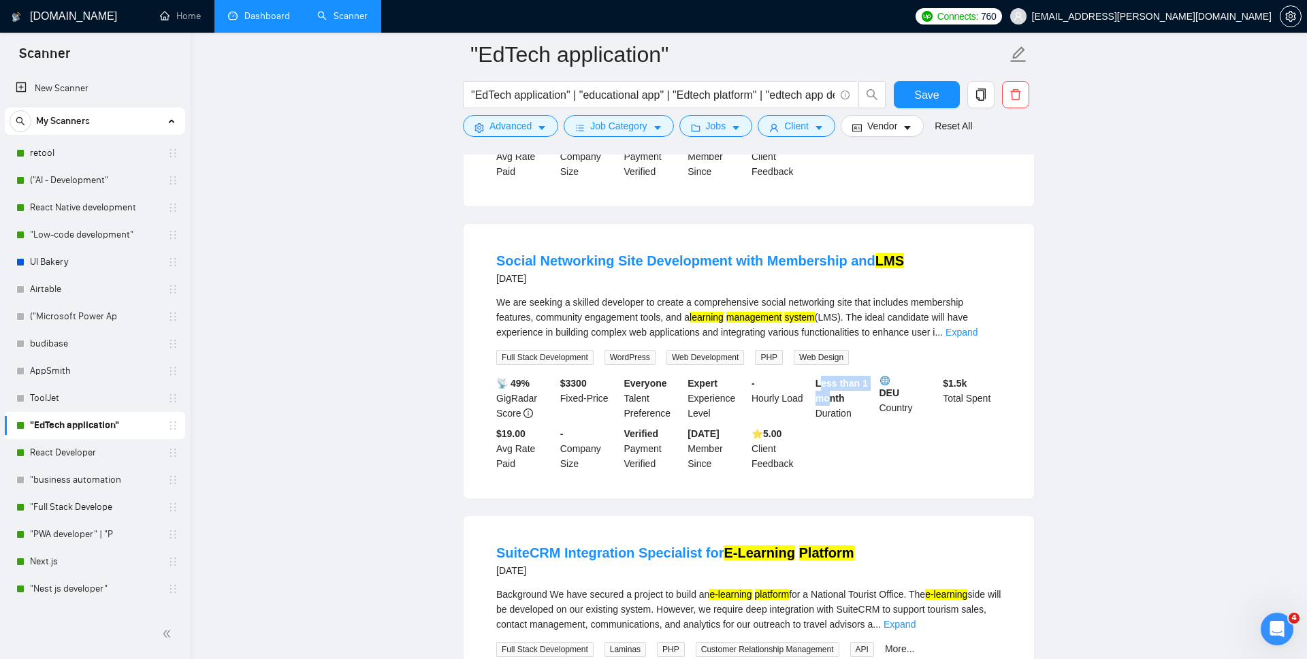
drag, startPoint x: 819, startPoint y: 308, endPoint x: 835, endPoint y: 325, distance: 22.6
click at [835, 378] on b "Less than 1 month" at bounding box center [842, 391] width 52 height 26
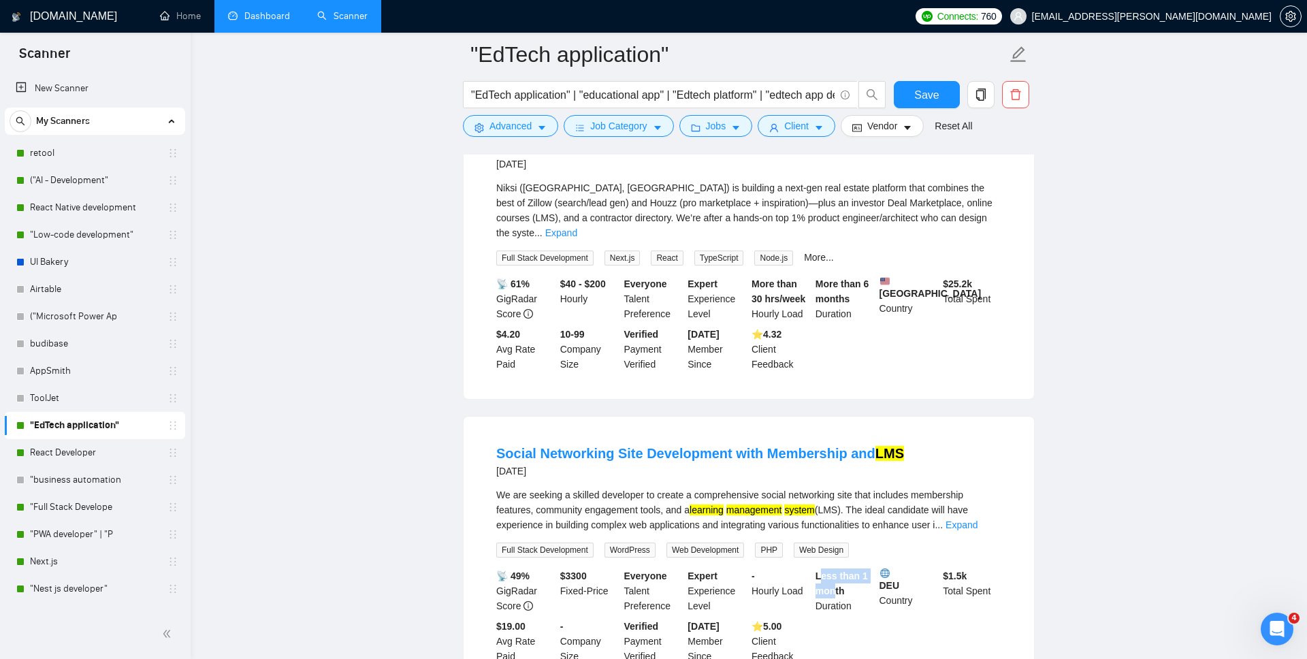
scroll to position [2268, 0]
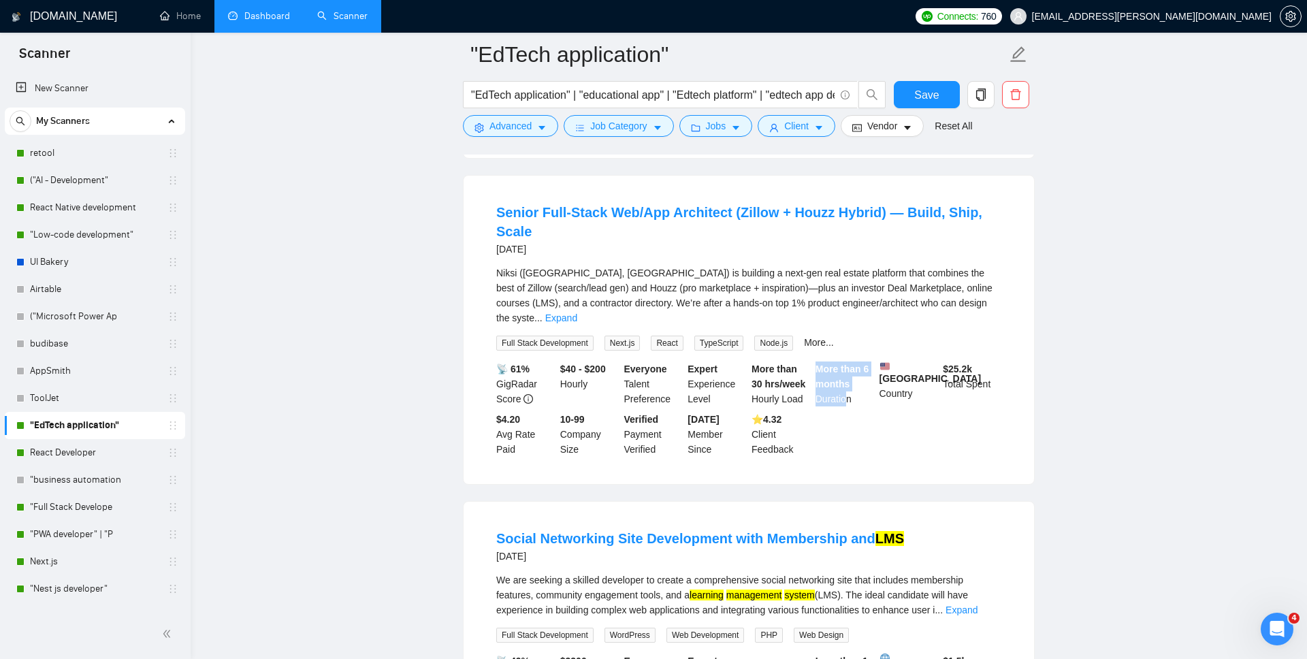
drag, startPoint x: 815, startPoint y: 285, endPoint x: 849, endPoint y: 317, distance: 46.3
click at [849, 361] on div "More than 6 months Duration" at bounding box center [845, 383] width 64 height 45
click at [850, 361] on div "More than 6 months Duration" at bounding box center [845, 383] width 64 height 45
click at [1298, 15] on span "setting" at bounding box center [1291, 16] width 20 height 11
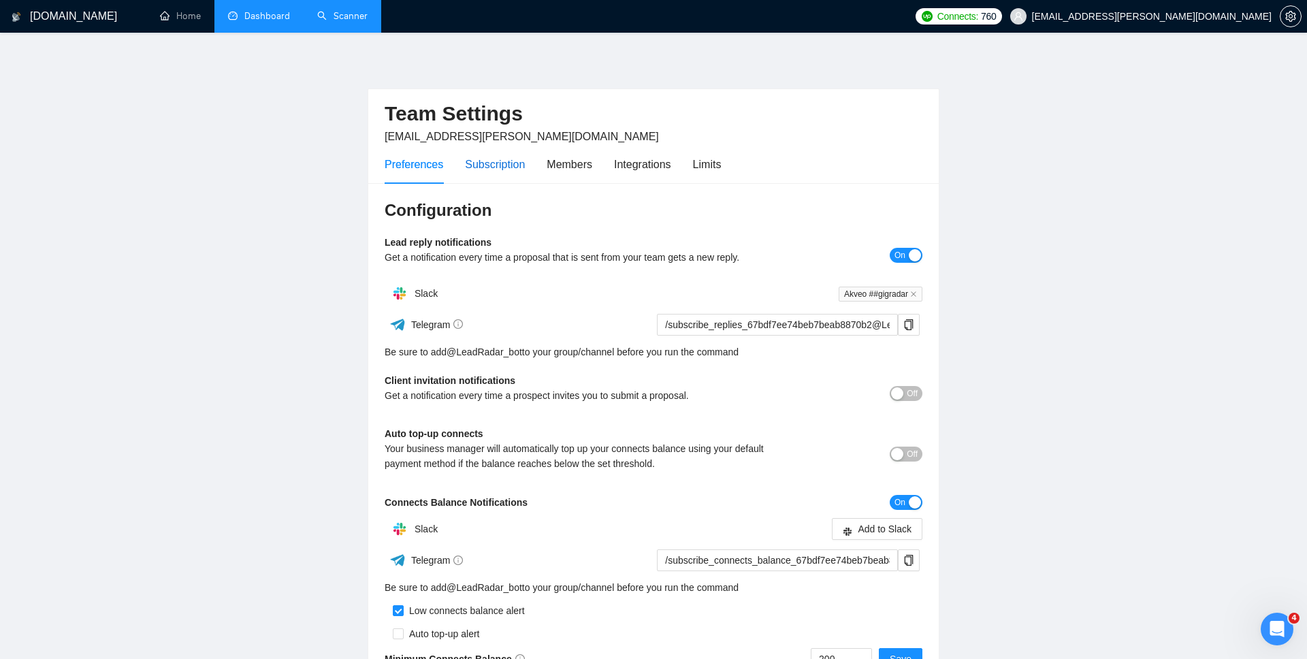
click at [513, 170] on div "Subscription" at bounding box center [495, 164] width 60 height 17
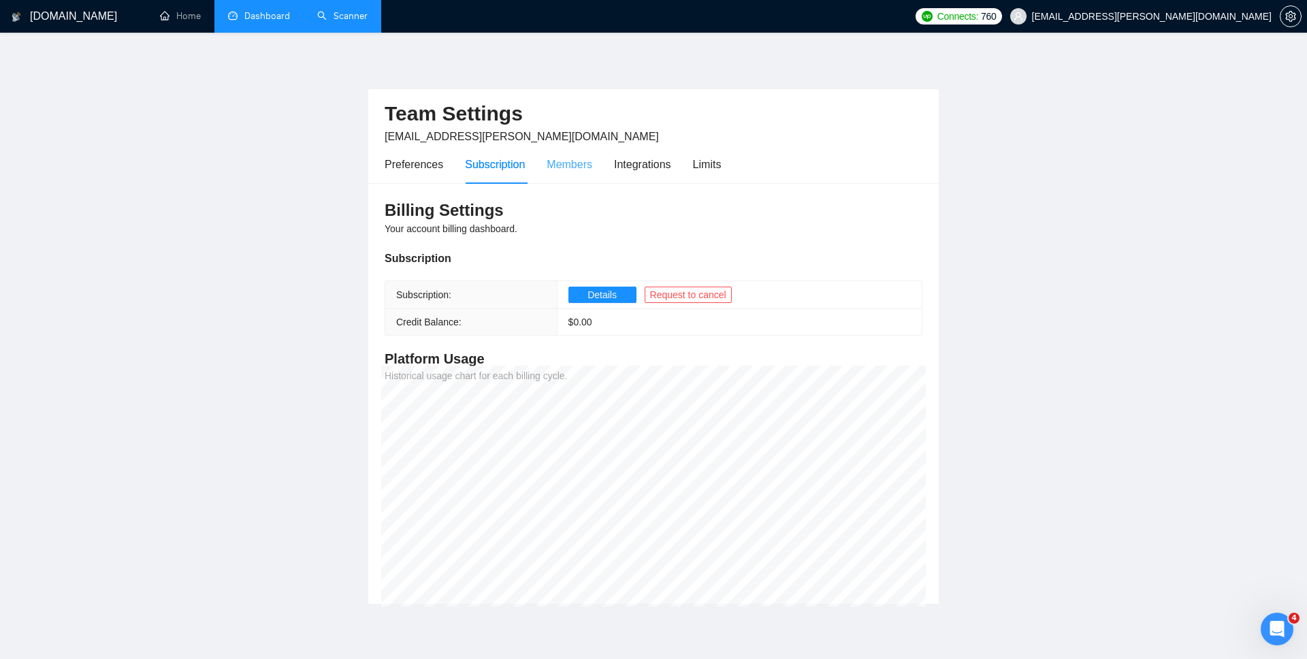
click at [582, 173] on div "Members" at bounding box center [570, 164] width 46 height 39
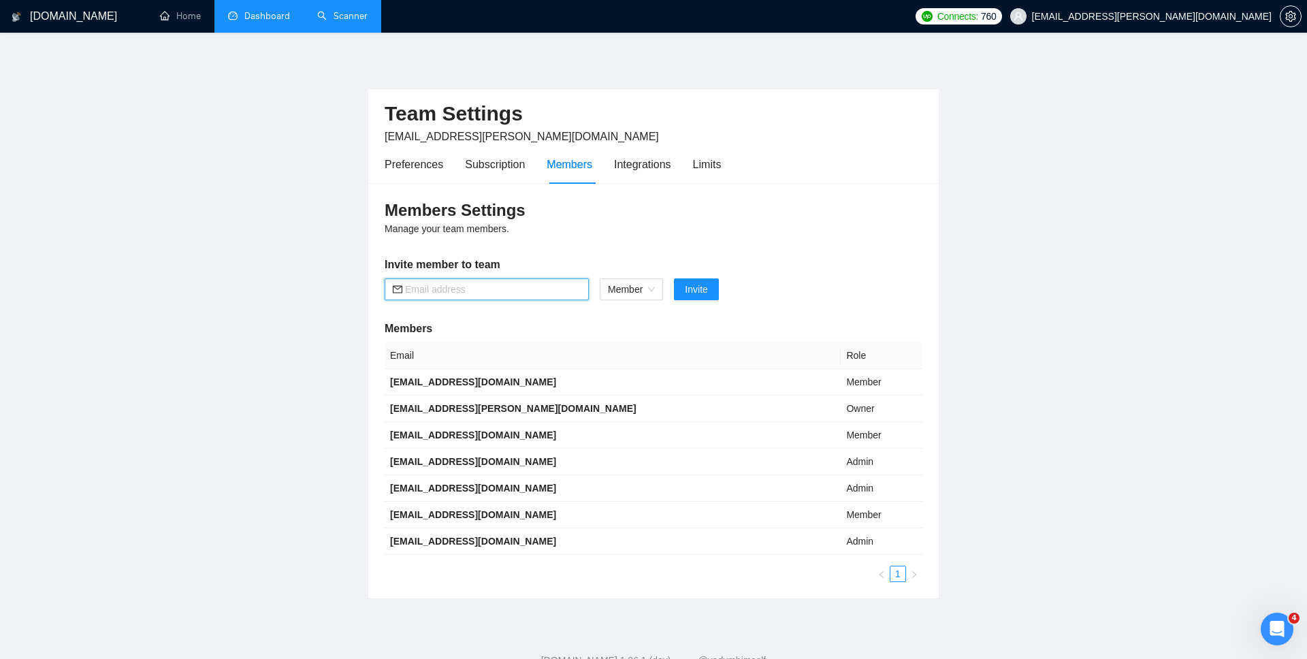
click at [536, 292] on input "text" at bounding box center [493, 289] width 176 height 15
click at [626, 287] on span "Member" at bounding box center [631, 289] width 47 height 20
click at [511, 294] on input "text" at bounding box center [493, 289] width 176 height 15
click at [441, 295] on input "text" at bounding box center [493, 289] width 176 height 15
click at [637, 287] on span "Member" at bounding box center [631, 289] width 47 height 20
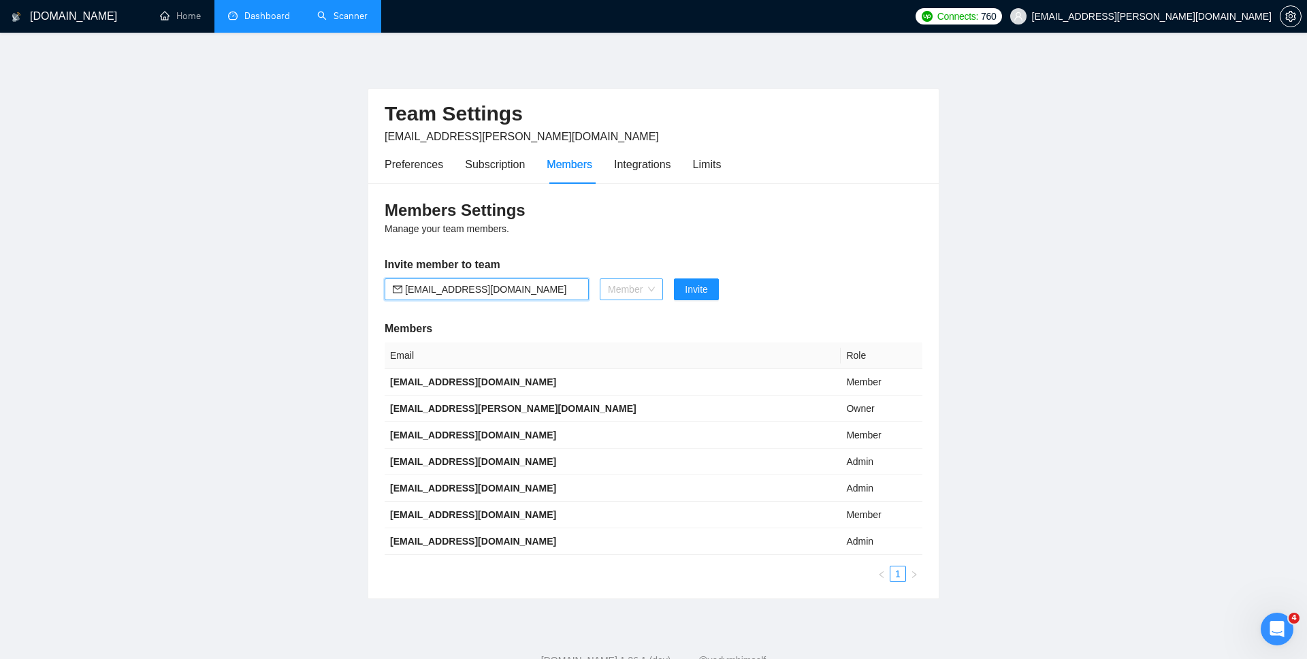
type input "marketing@akveo.com"
click at [634, 321] on div "Admin" at bounding box center [632, 316] width 48 height 15
click at [698, 284] on span "Invite" at bounding box center [688, 289] width 22 height 15
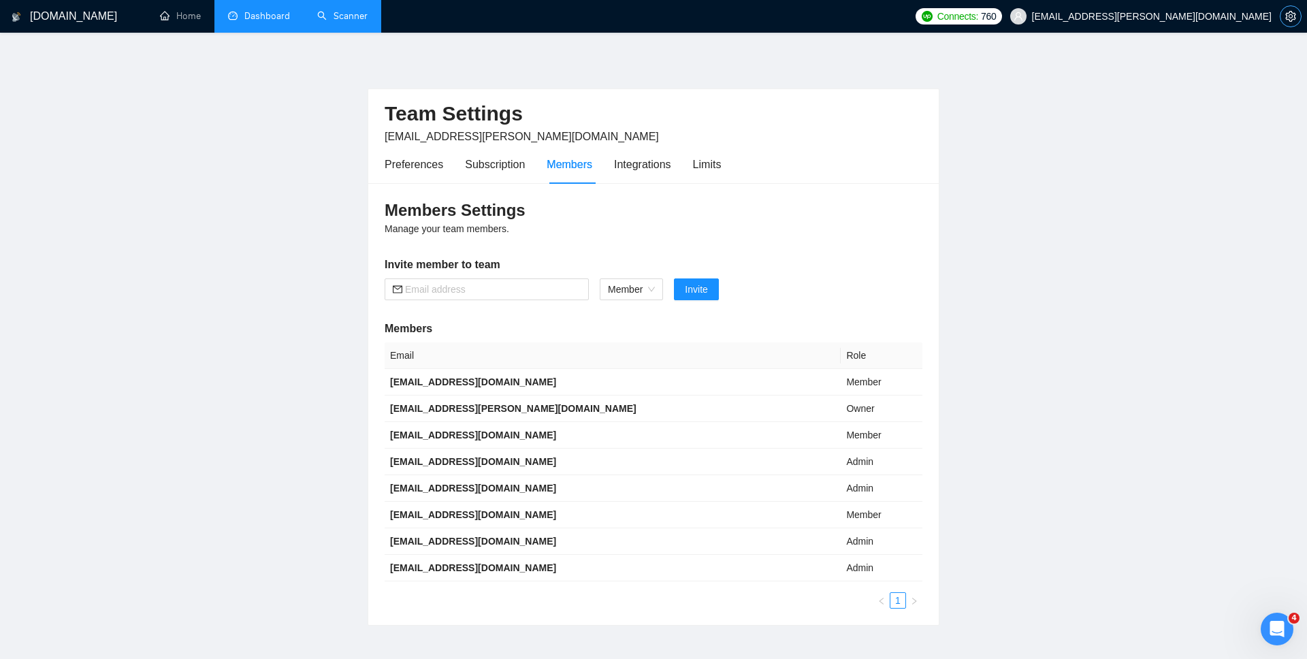
click at [1287, 12] on icon "setting" at bounding box center [1290, 16] width 11 height 11
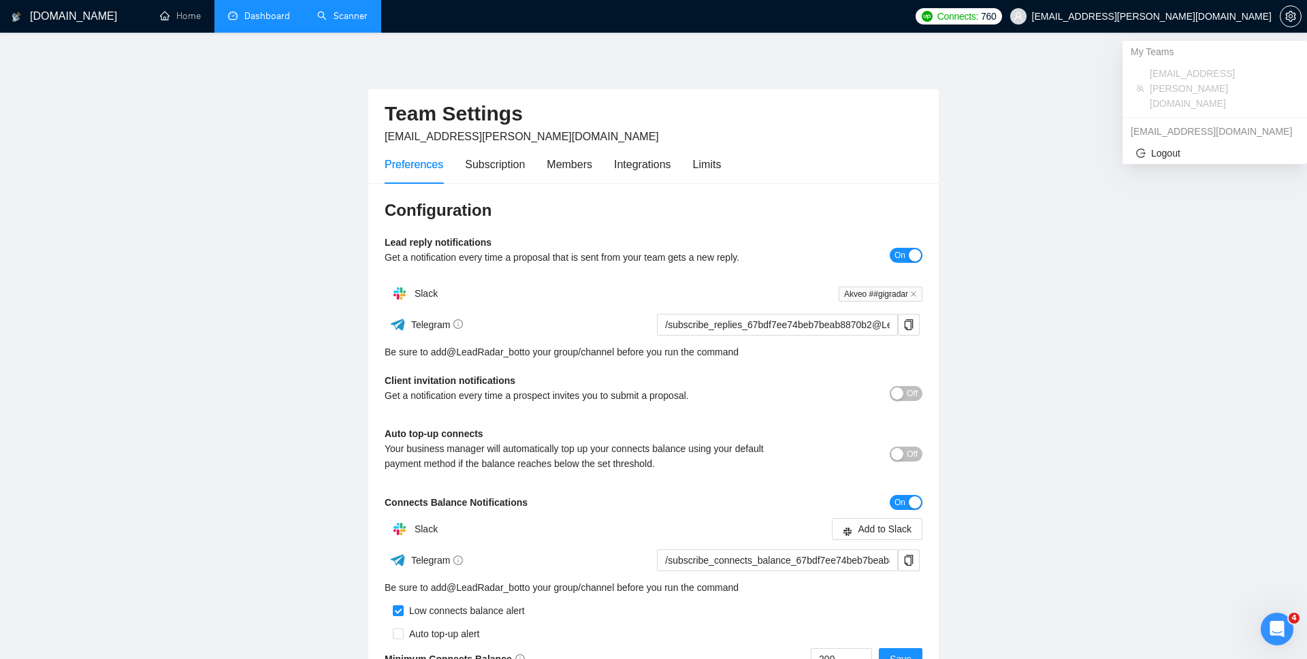
click at [1168, 5] on span "evgeny.korsak@akveo.com" at bounding box center [1141, 17] width 278 height 44
click at [1176, 146] on span "Logout" at bounding box center [1214, 153] width 157 height 15
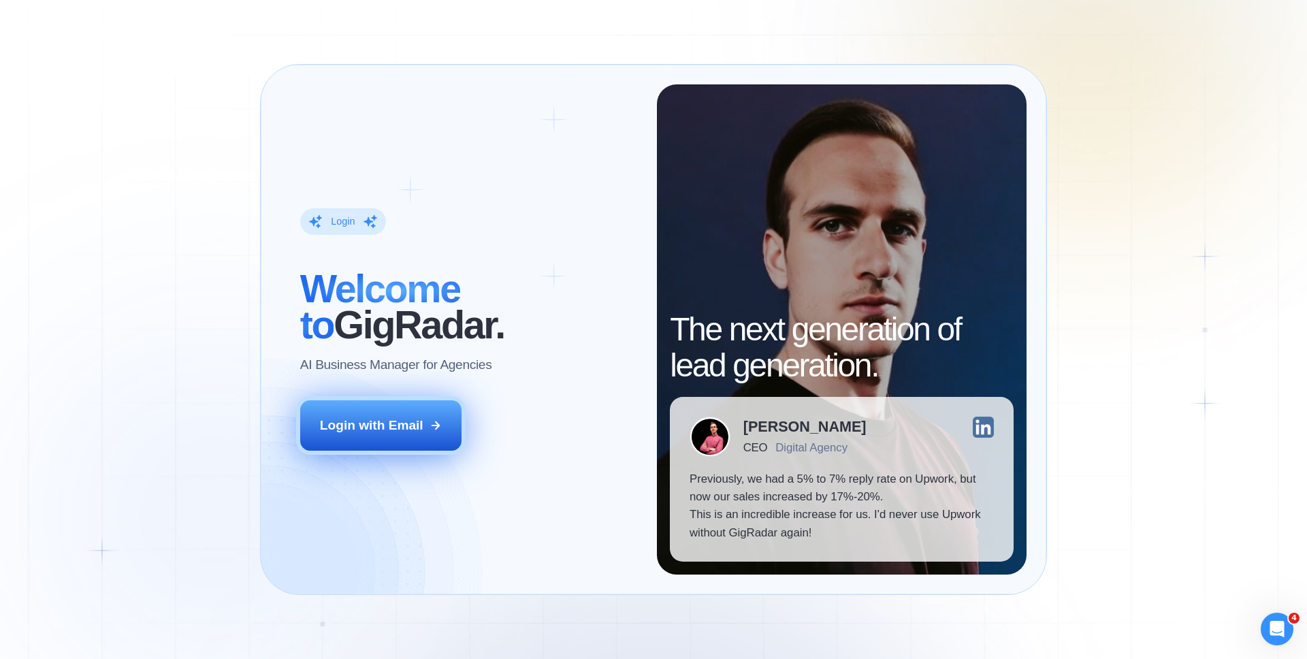
click at [411, 430] on div "Login with Email" at bounding box center [371, 426] width 103 height 18
